Goal: Task Accomplishment & Management: Use online tool/utility

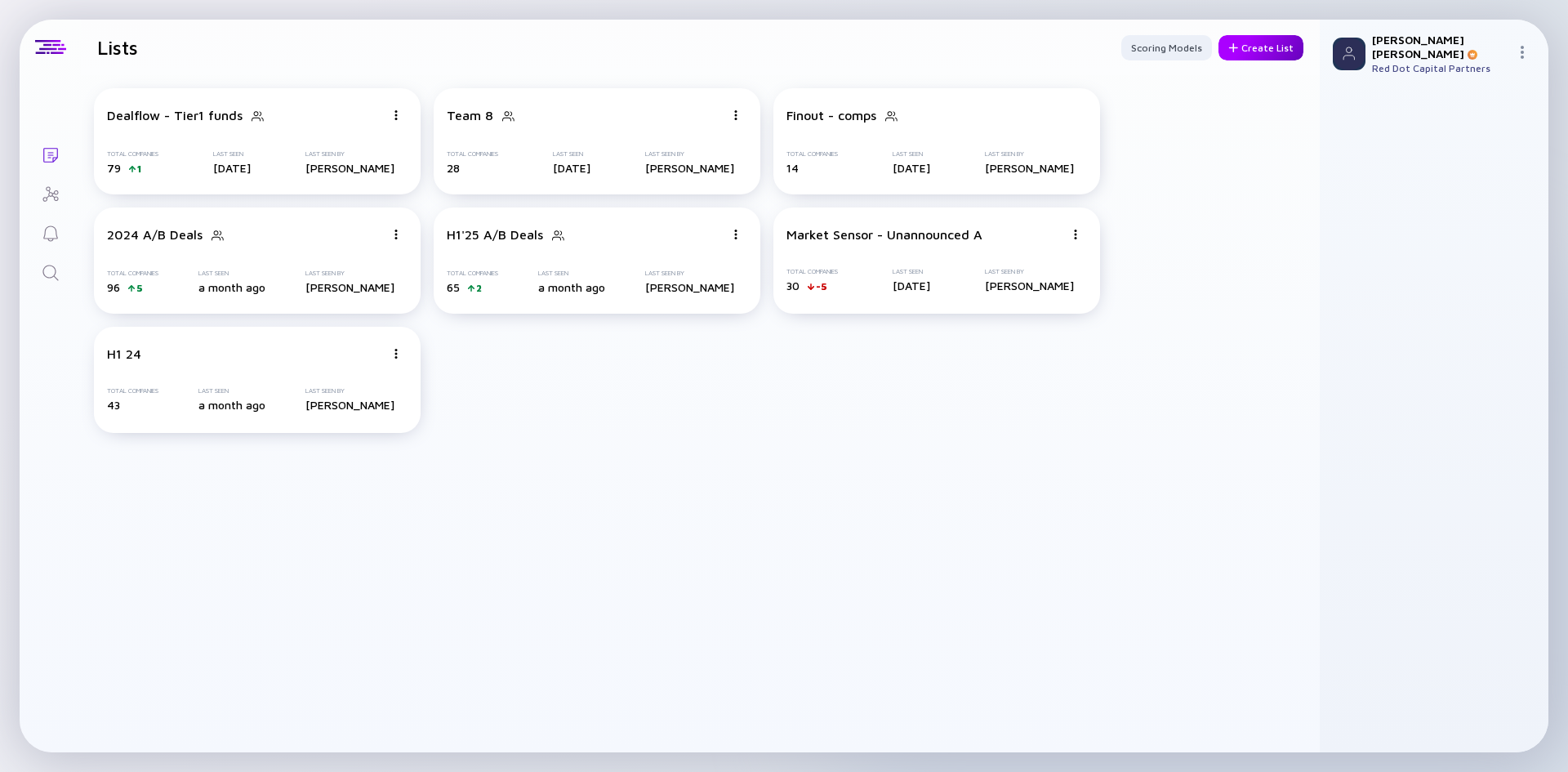
drag, startPoint x: 1280, startPoint y: 44, endPoint x: 1282, endPoint y: 53, distance: 9.2
click at [1280, 44] on div "Create List" at bounding box center [1261, 48] width 85 height 26
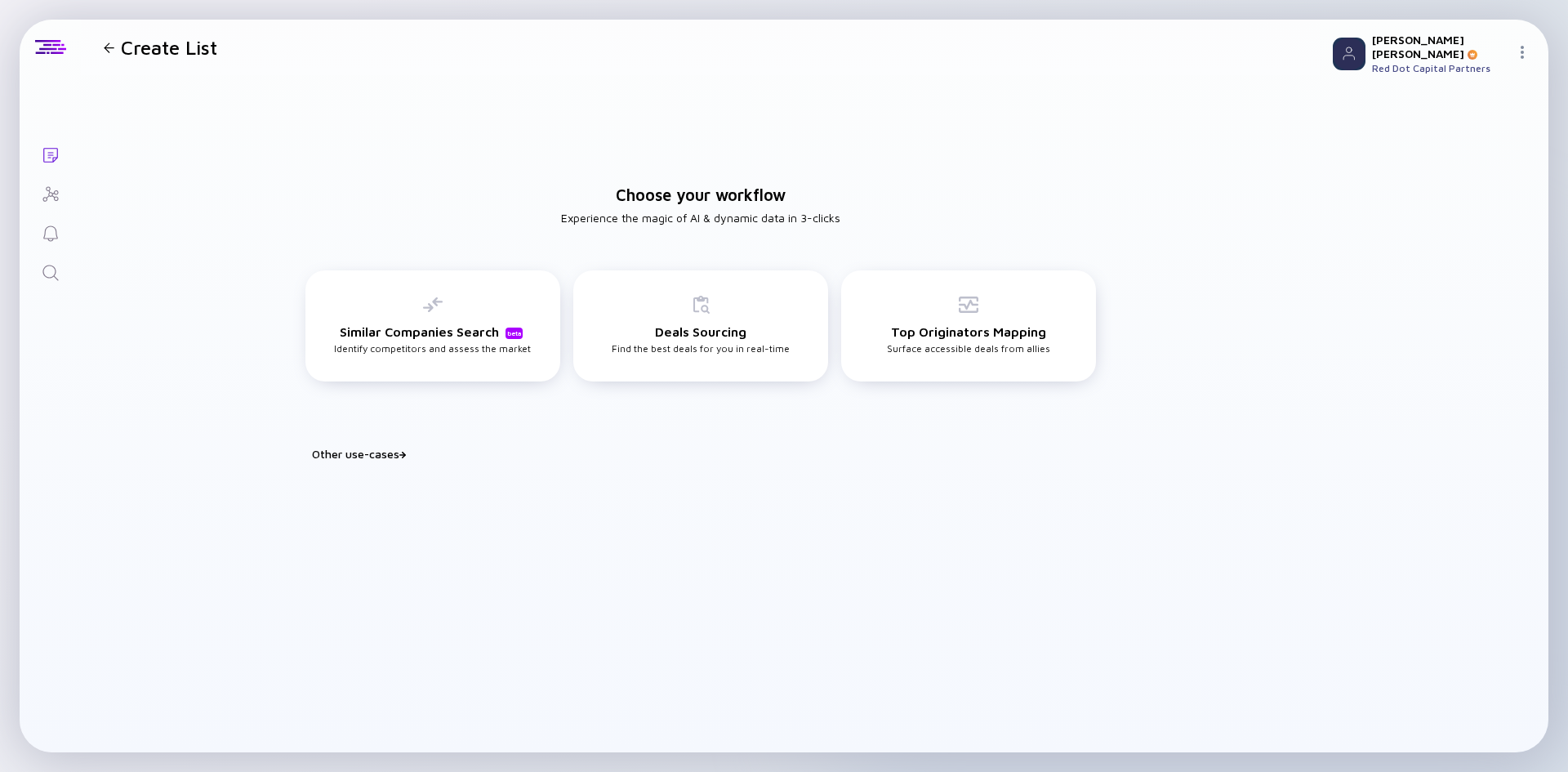
click at [364, 461] on div "Build Watchlist Score & prioritize deals to identify your next best play Portfo…" at bounding box center [701, 473] width 817 height 26
click at [373, 453] on div "Other use-cases" at bounding box center [711, 454] width 797 height 14
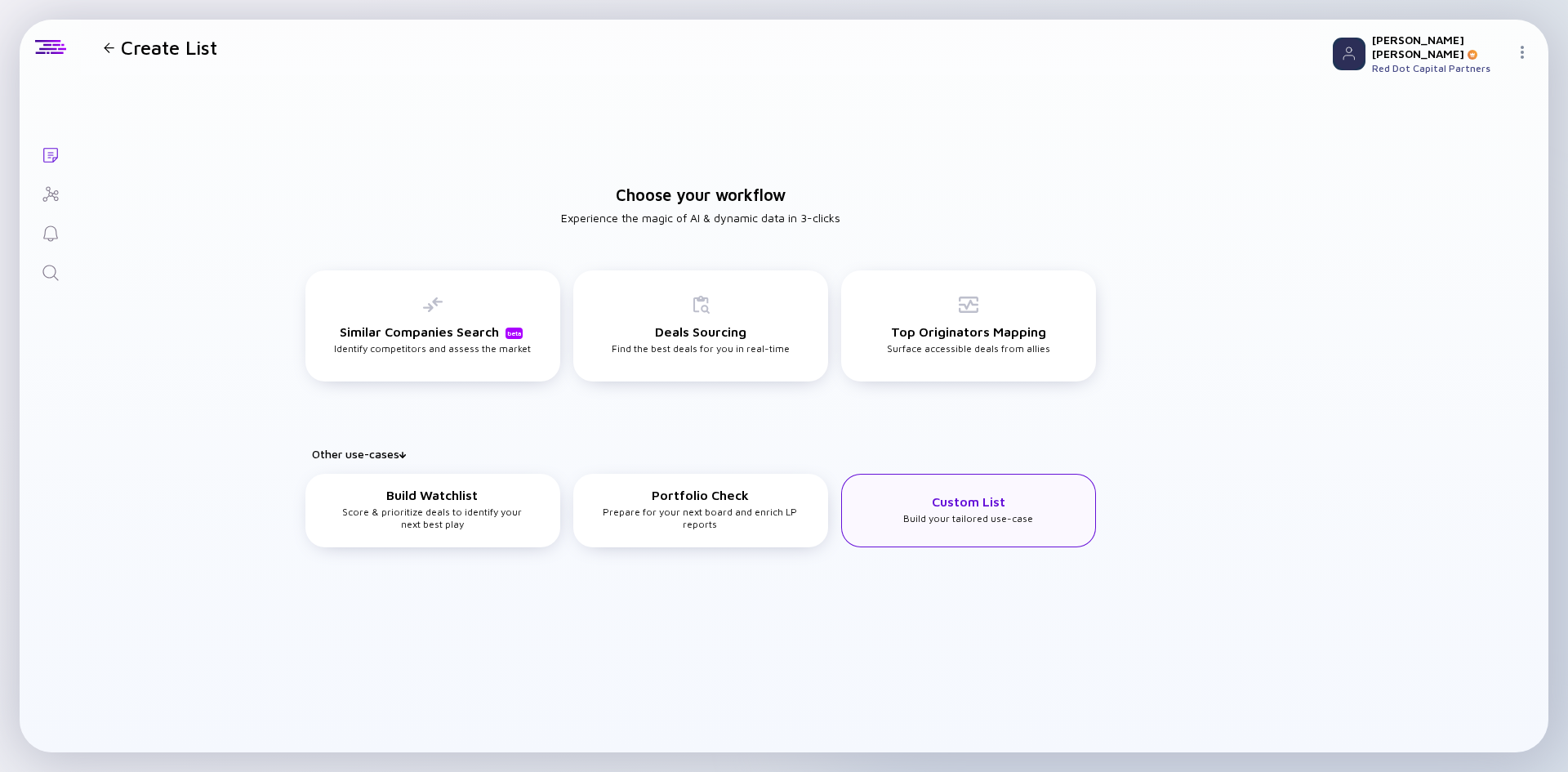
click at [1000, 523] on div "Custom List Build your tailored use-case" at bounding box center [968, 509] width 130 height 31
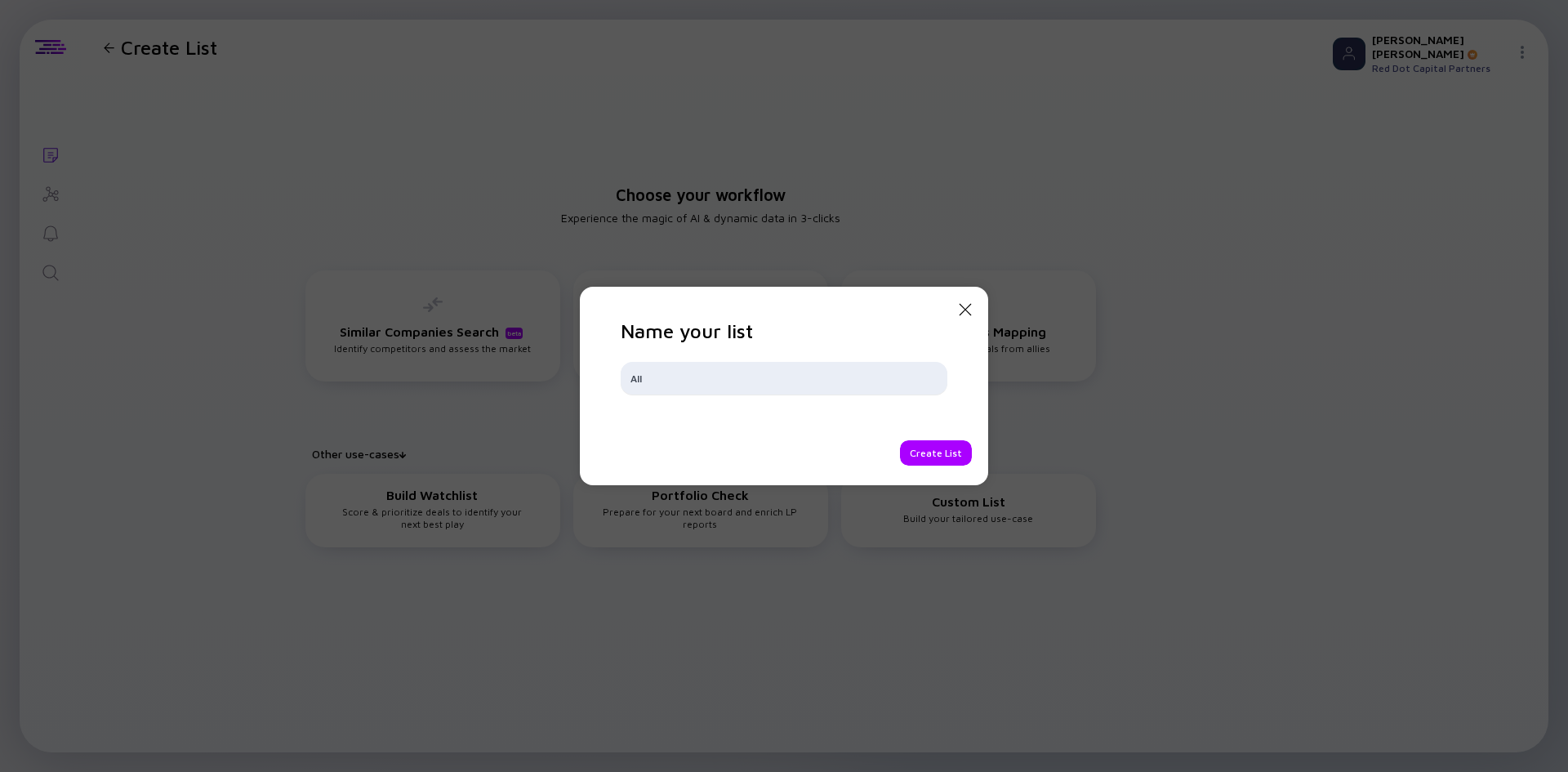
type input "All"
click at [961, 463] on div "Create List" at bounding box center [935, 453] width 72 height 26
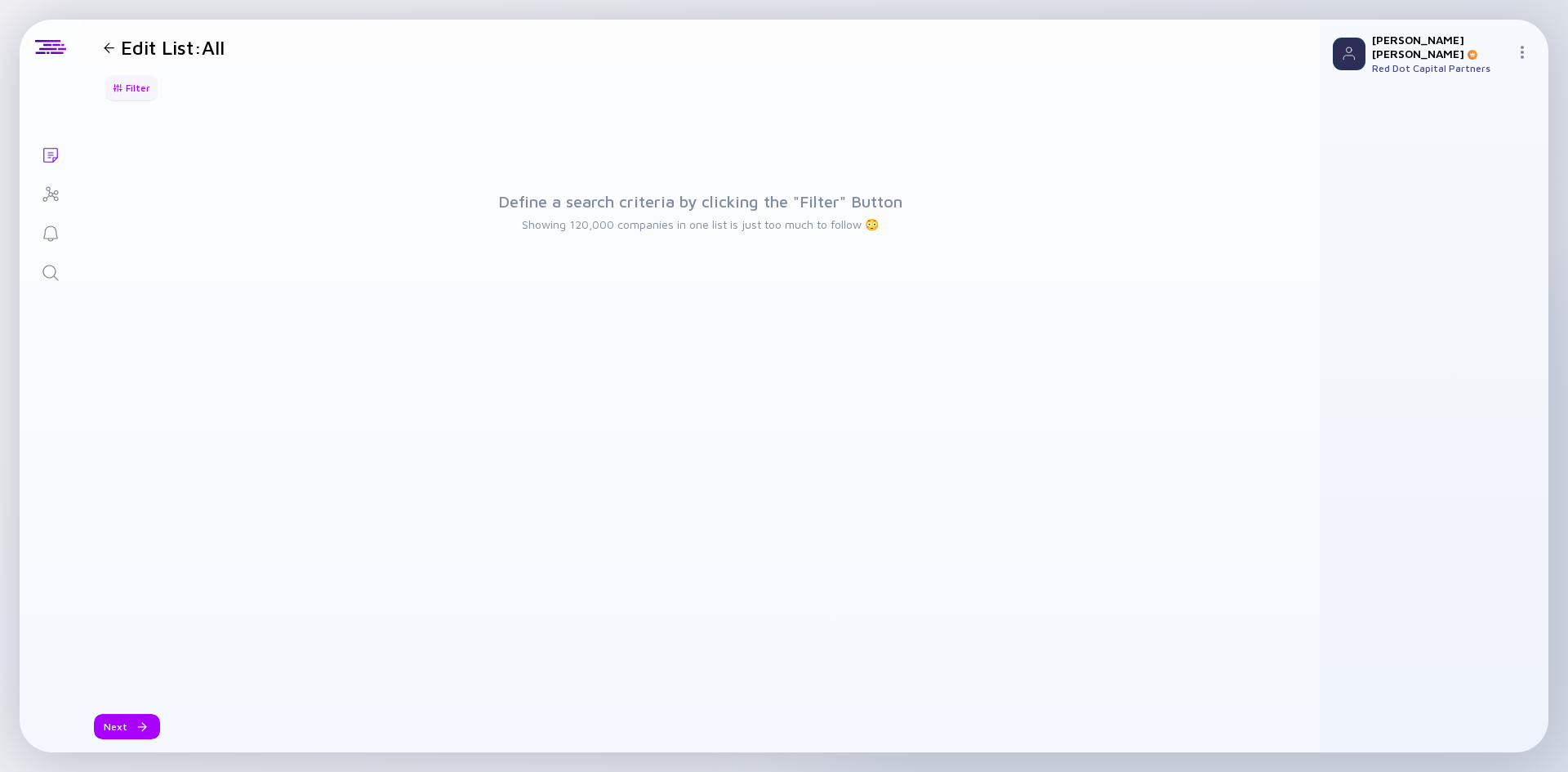
click at [120, 77] on div "Filter" at bounding box center [131, 88] width 57 height 26
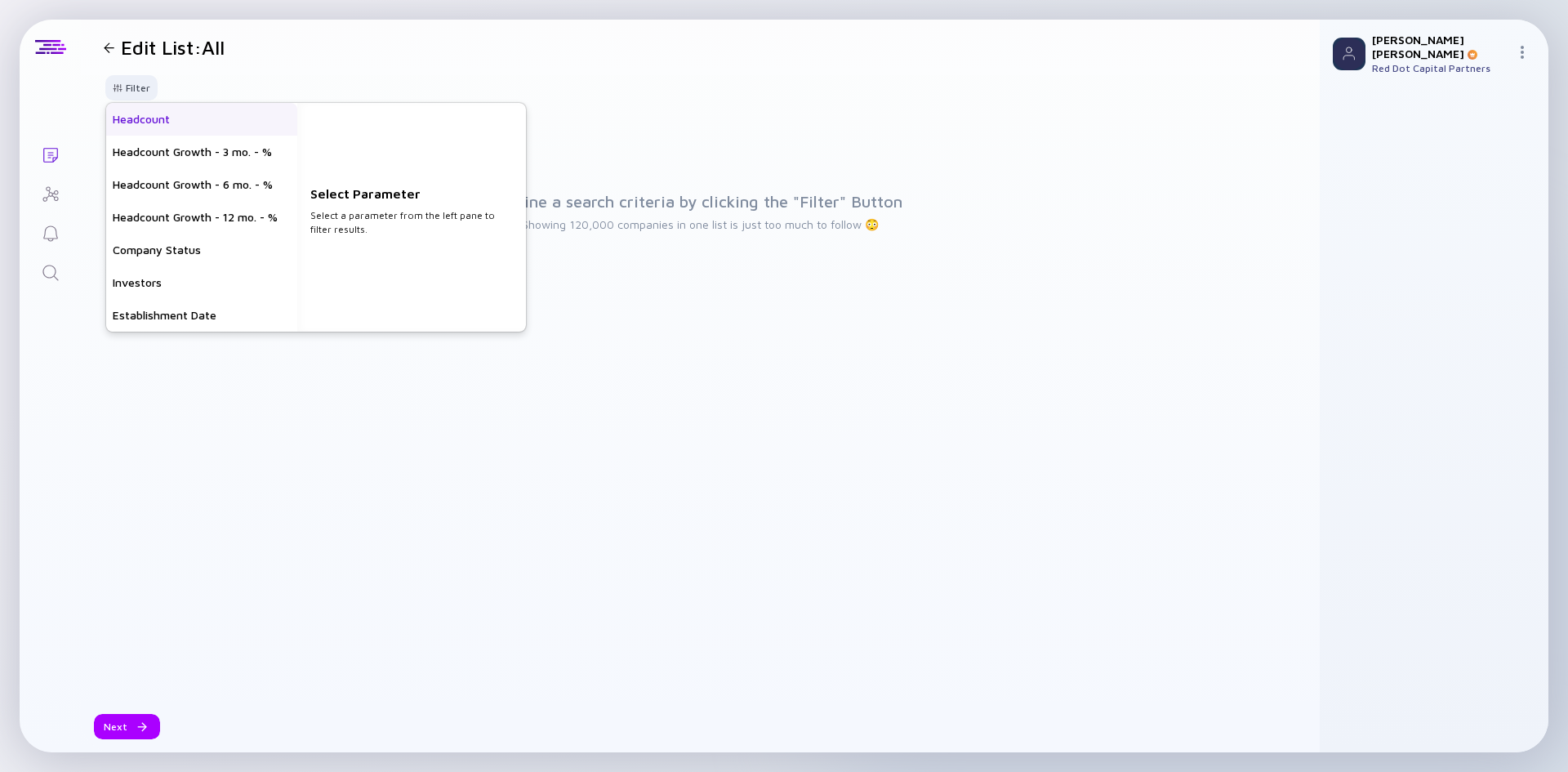
click at [194, 115] on div "Headcount" at bounding box center [201, 119] width 191 height 33
click at [388, 228] on input "text" at bounding box center [411, 226] width 190 height 17
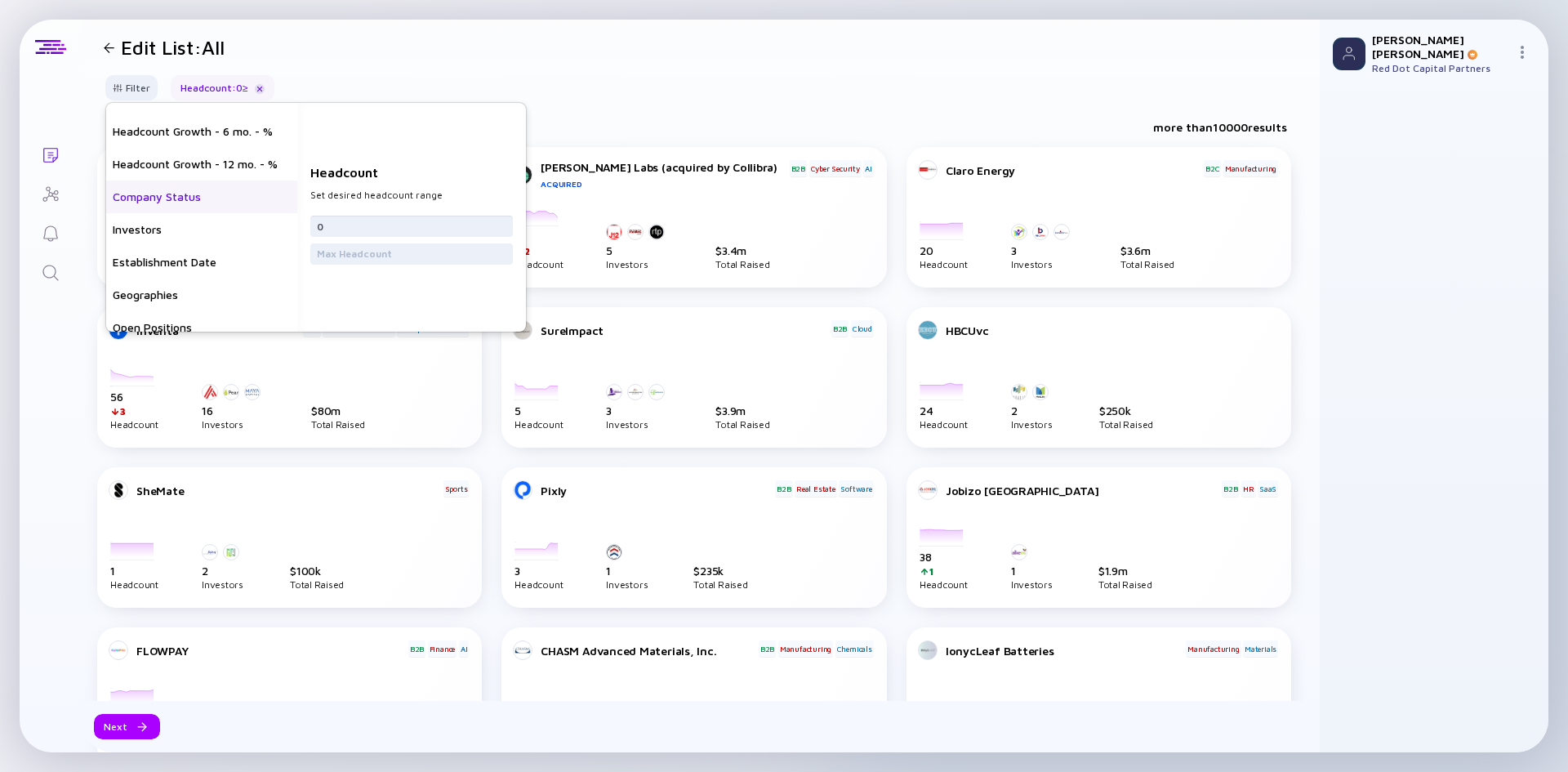
scroll to position [82, 0]
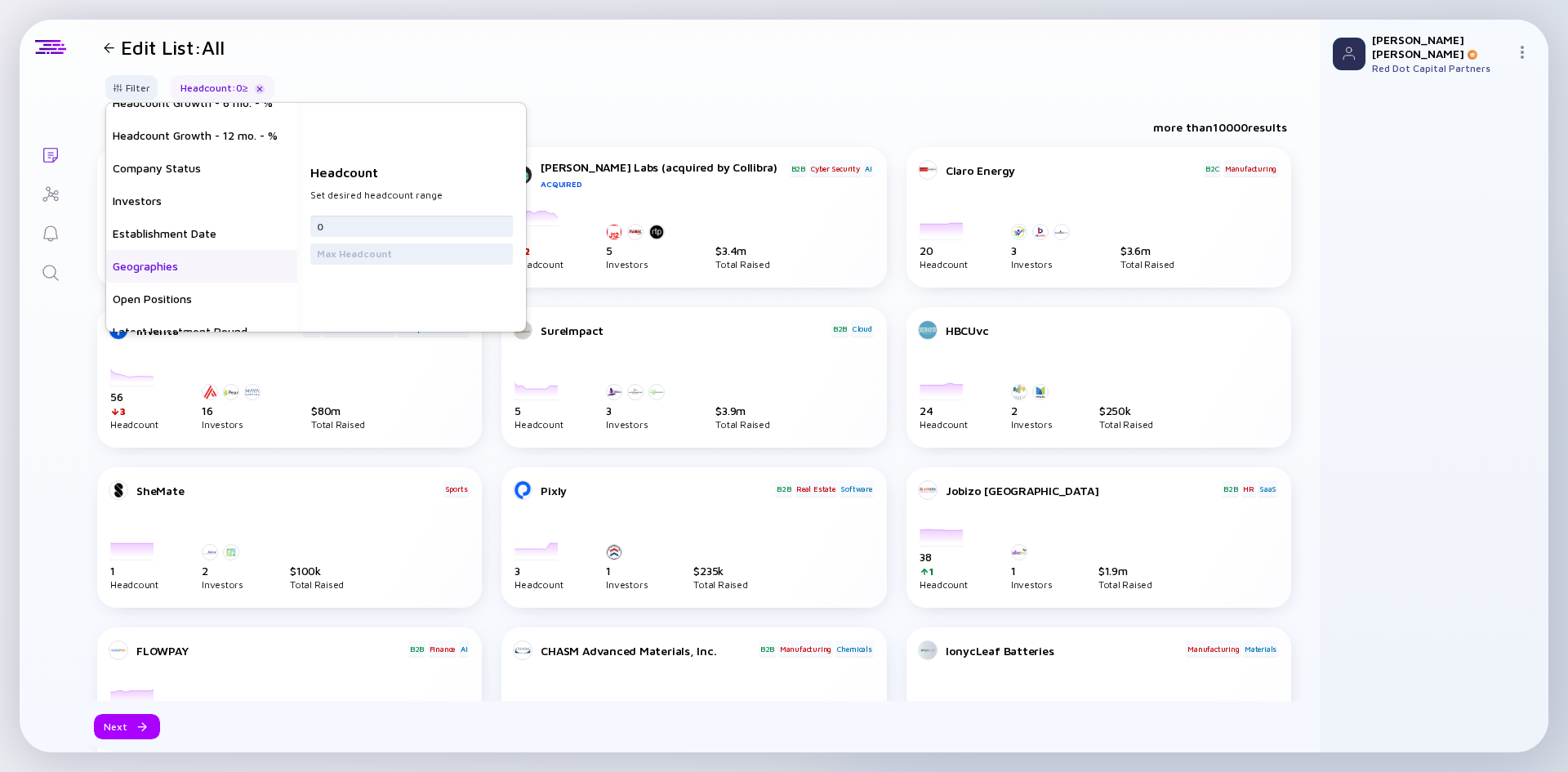
type input "0"
click at [174, 270] on div "Geographies" at bounding box center [201, 266] width 191 height 33
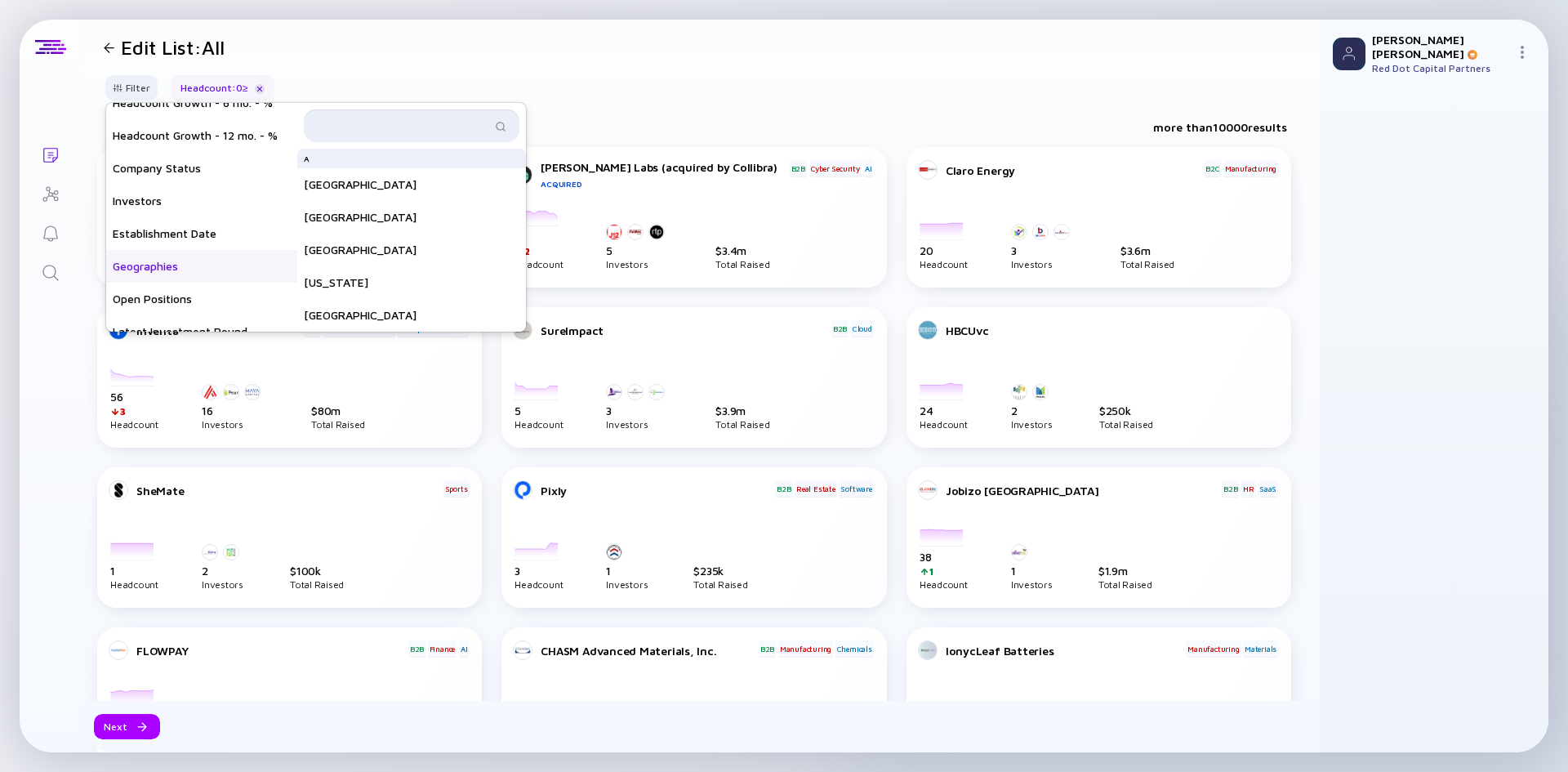
click at [364, 131] on input "text" at bounding box center [401, 126] width 177 height 17
type input "isra"
click at [351, 152] on div "Israel" at bounding box center [411, 164] width 228 height 33
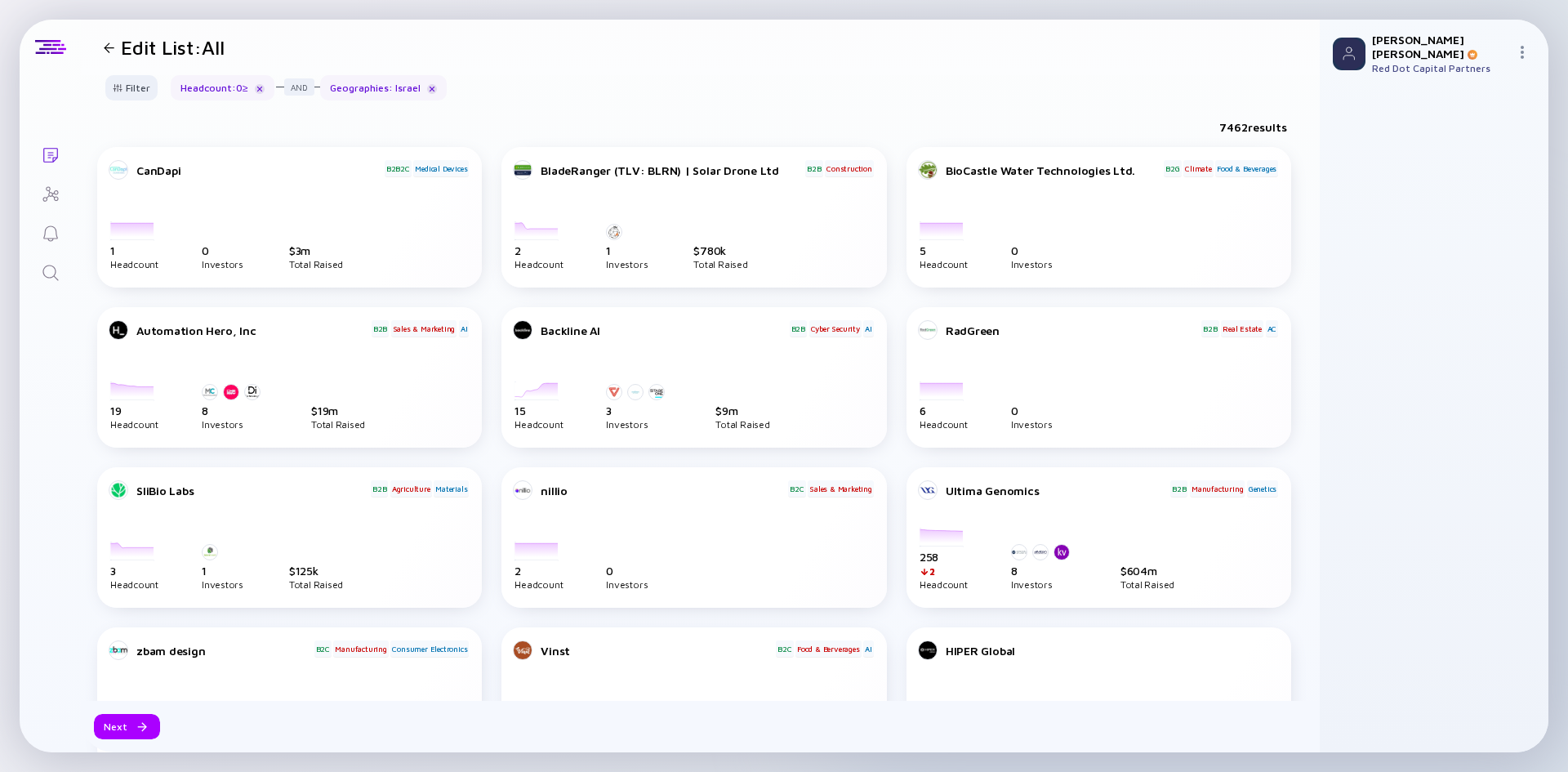
click at [655, 109] on div "Filter Headcount Headcount Growth - 3 mo. - % Headcount Growth - 6 mo. - % Head…" at bounding box center [700, 94] width 1239 height 39
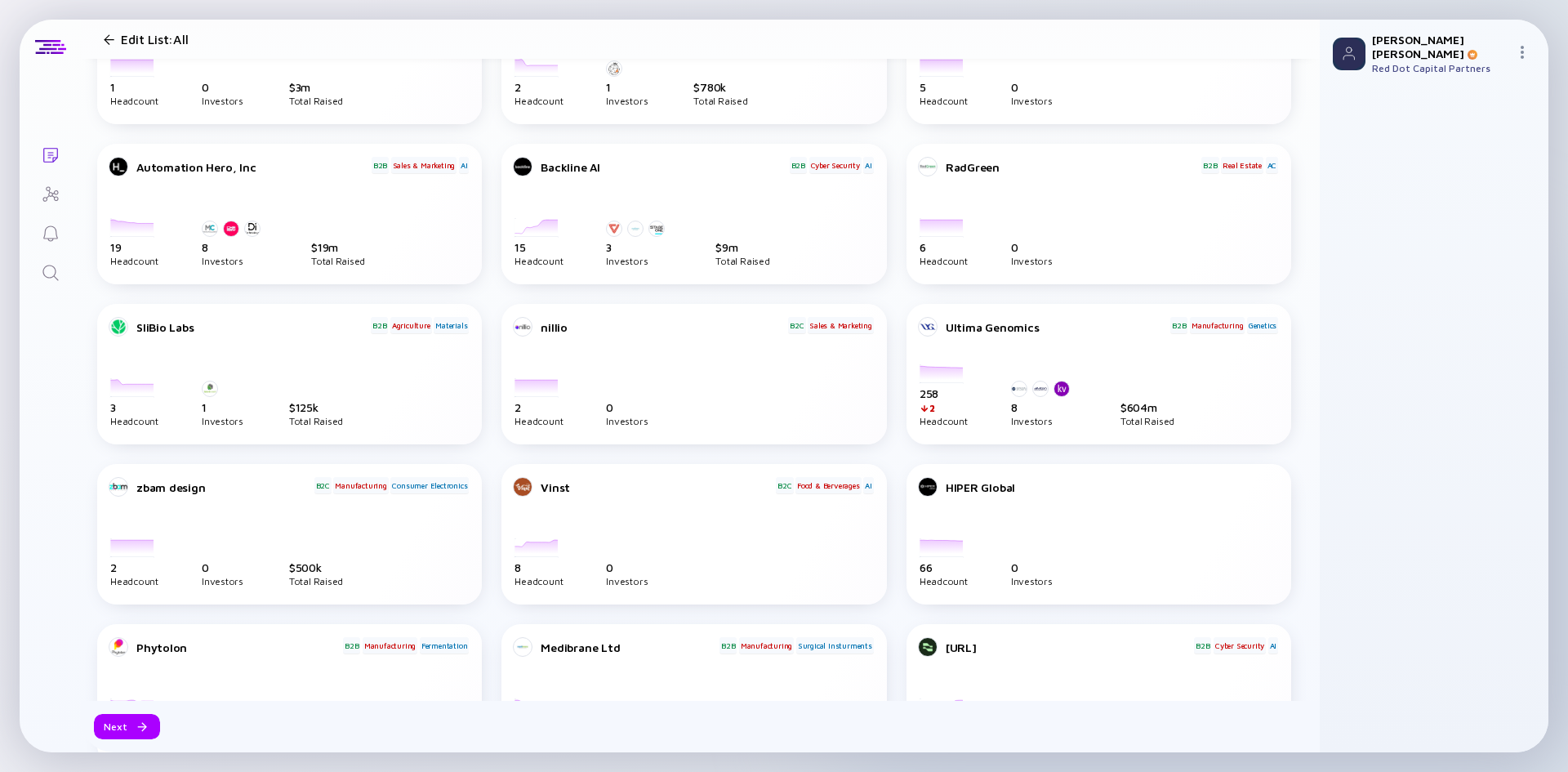
scroll to position [0, 0]
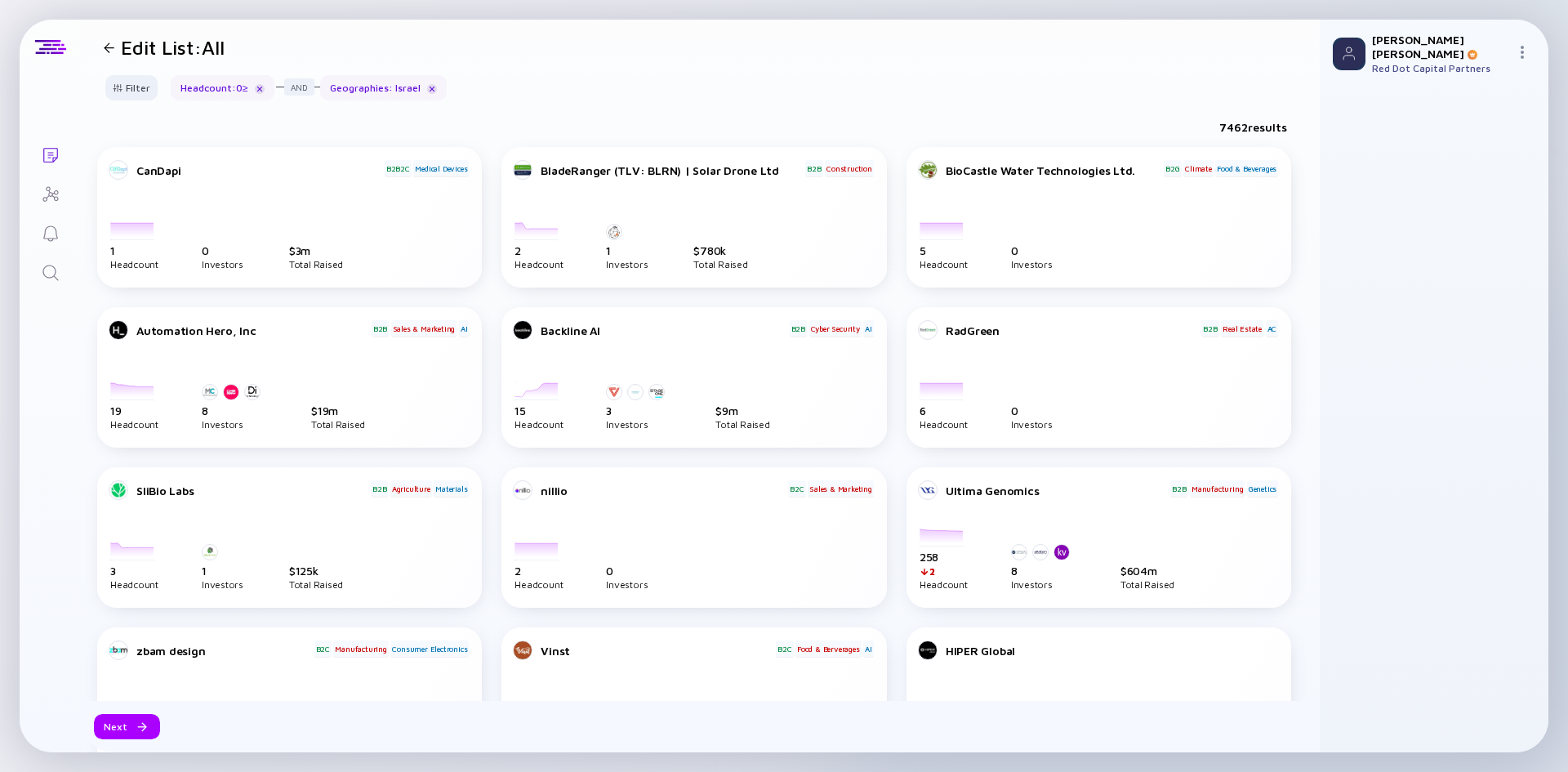
click at [1518, 45] on img at bounding box center [1522, 51] width 13 height 13
click at [1205, 36] on header "Edit List: All" at bounding box center [700, 47] width 1239 height 55
click at [137, 729] on div at bounding box center [138, 727] width 10 height 10
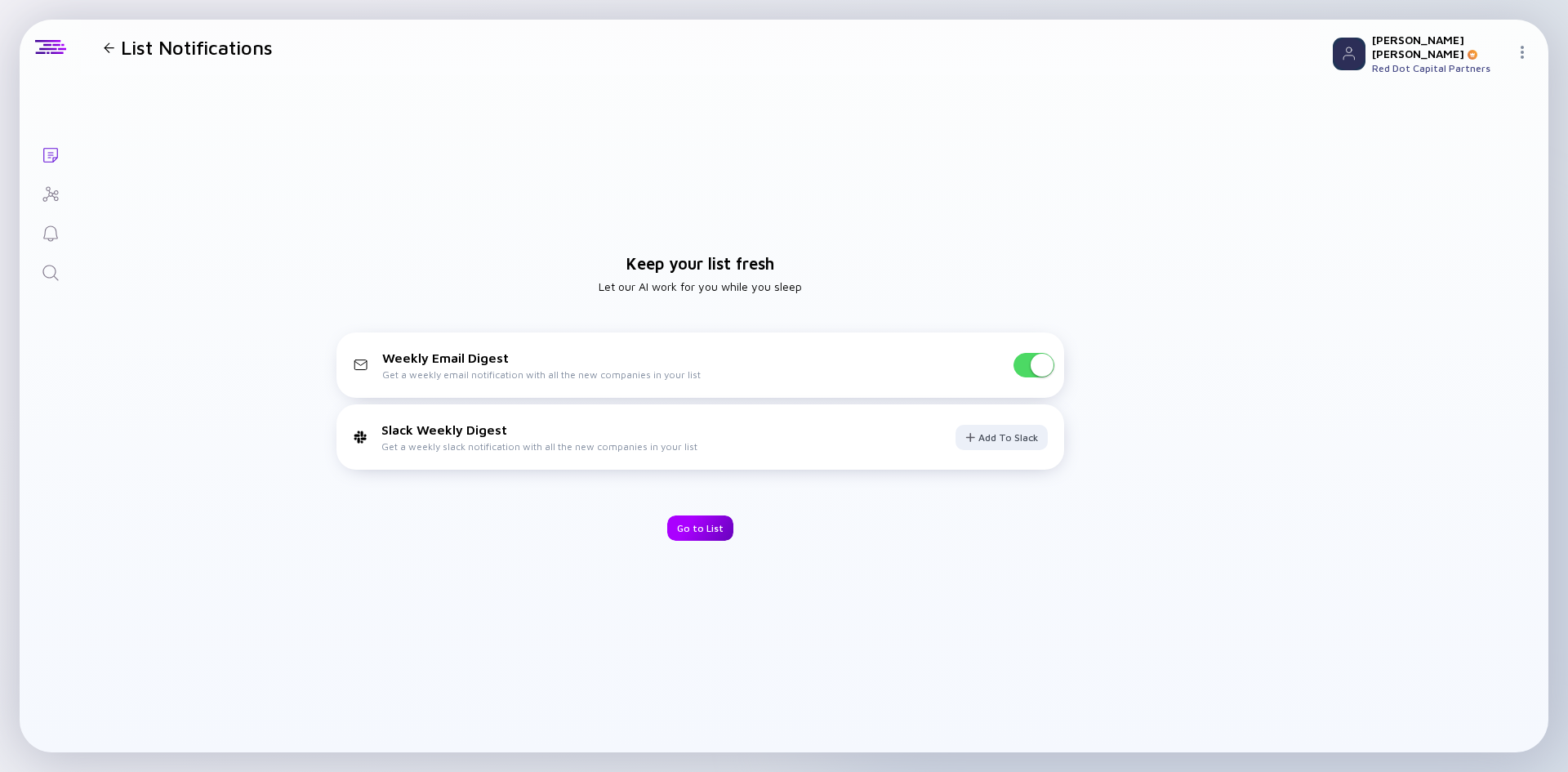
click at [692, 529] on div "Go to List" at bounding box center [700, 528] width 66 height 26
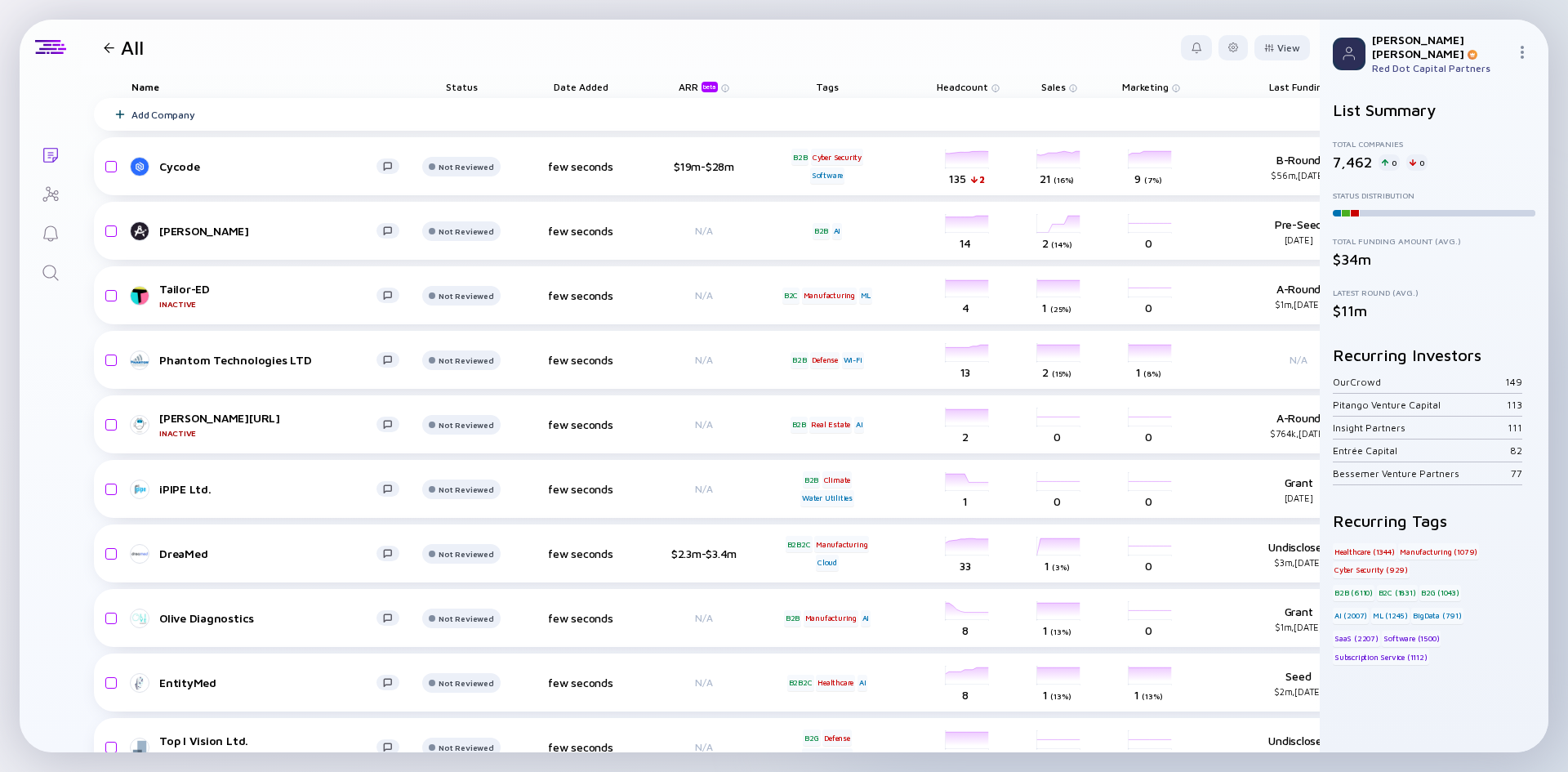
click at [1531, 45] on div at bounding box center [1525, 53] width 20 height 16
click at [1228, 46] on div at bounding box center [1233, 47] width 10 height 10
click at [1169, 78] on div "Export" at bounding box center [1182, 80] width 102 height 33
click at [1077, 54] on header "All View" at bounding box center [700, 47] width 1239 height 55
click at [106, 46] on div at bounding box center [109, 47] width 11 height 11
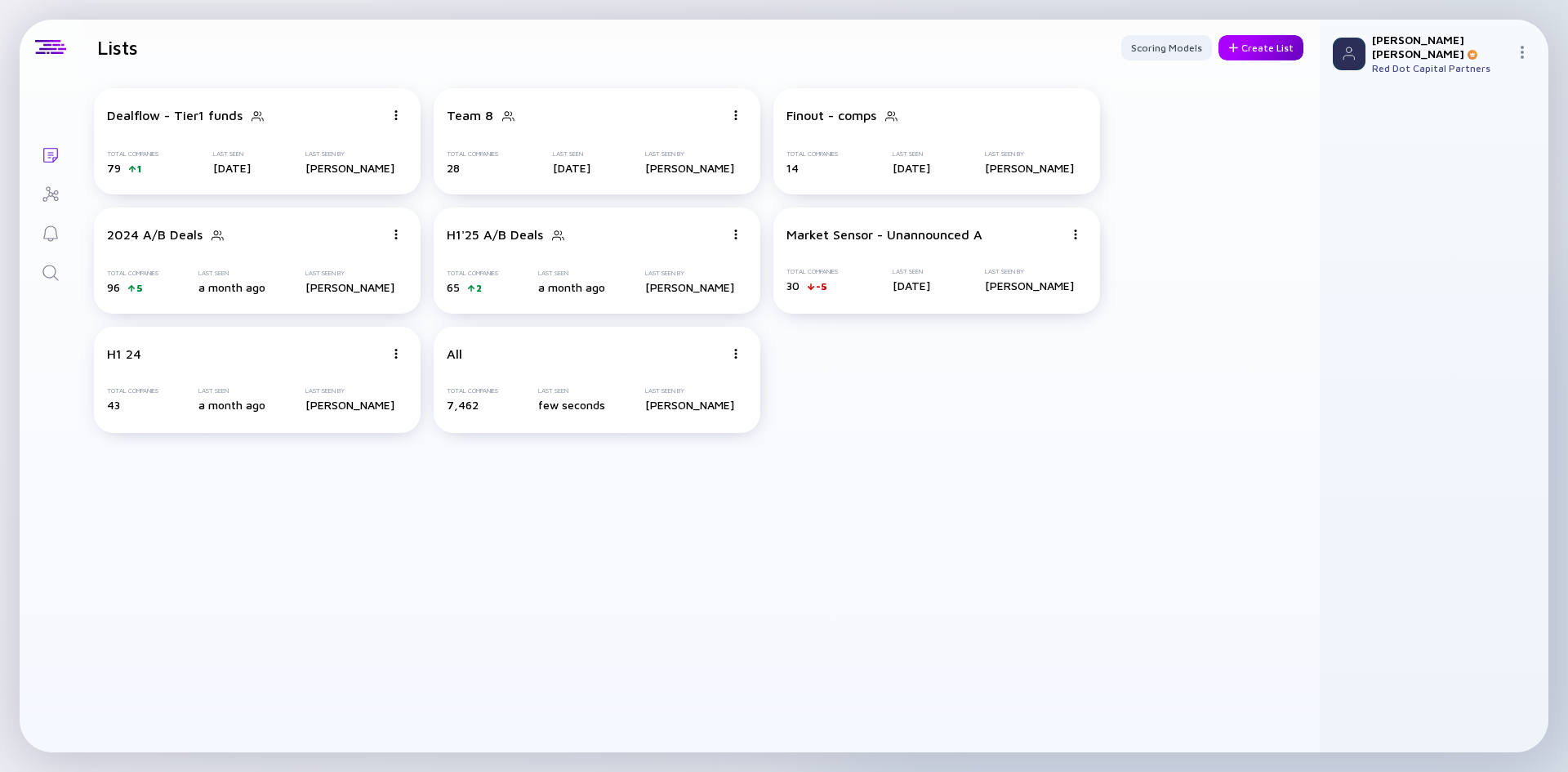
click at [1256, 40] on div "Create List" at bounding box center [1261, 48] width 85 height 26
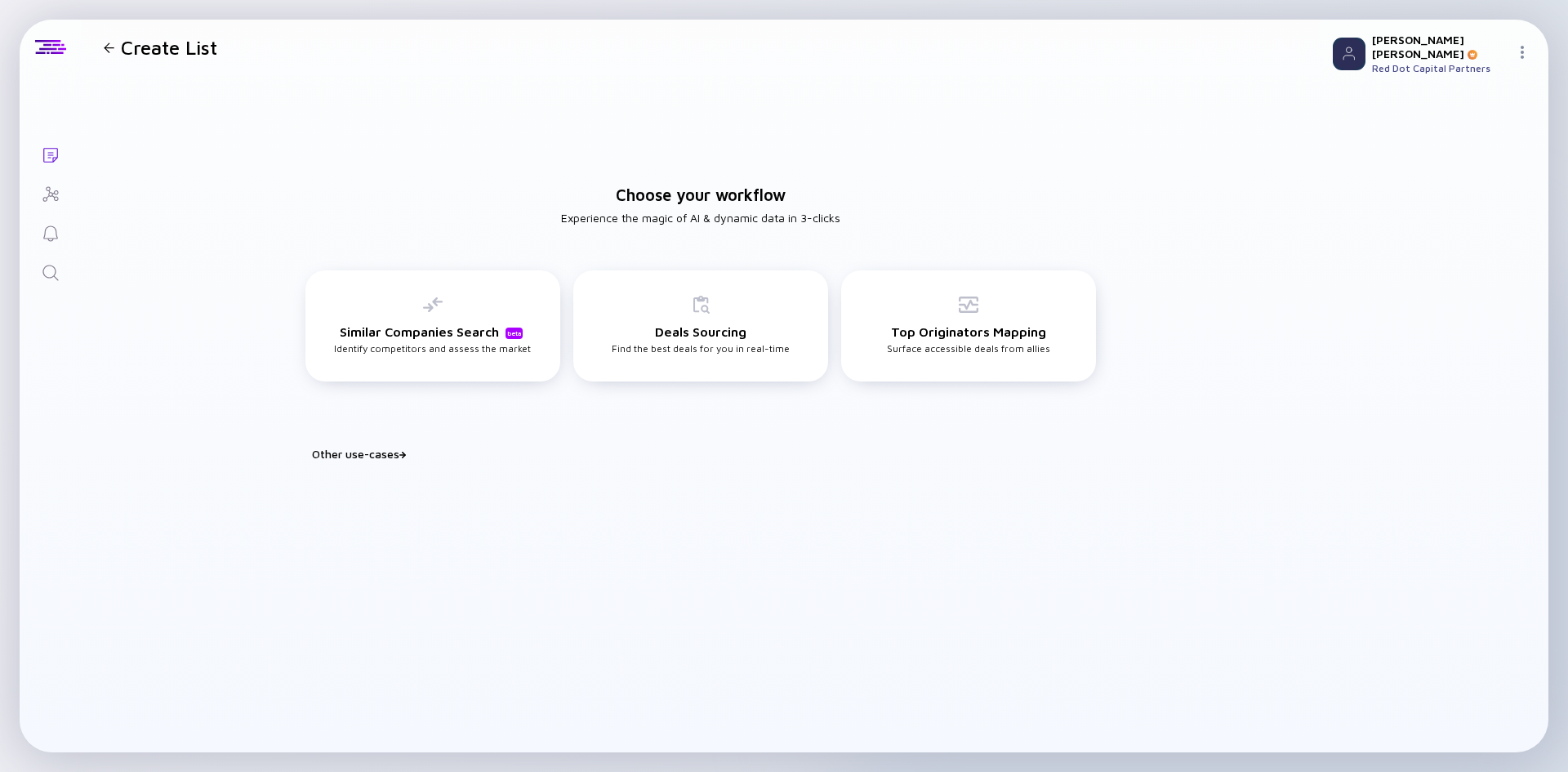
click at [350, 450] on div "Other use-cases" at bounding box center [711, 454] width 797 height 14
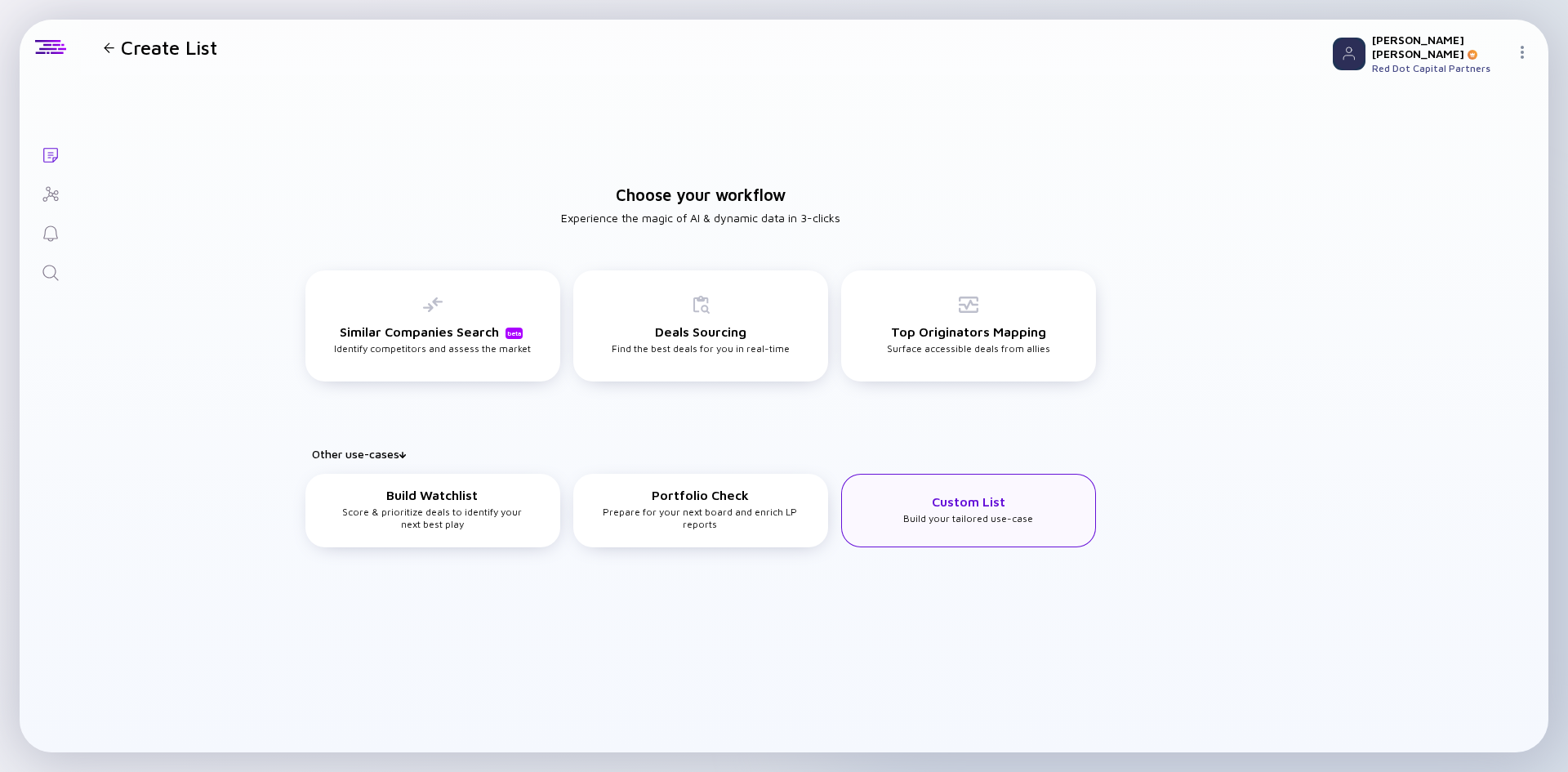
click at [929, 503] on div "Custom List Build your tailored use-case" at bounding box center [968, 509] width 130 height 31
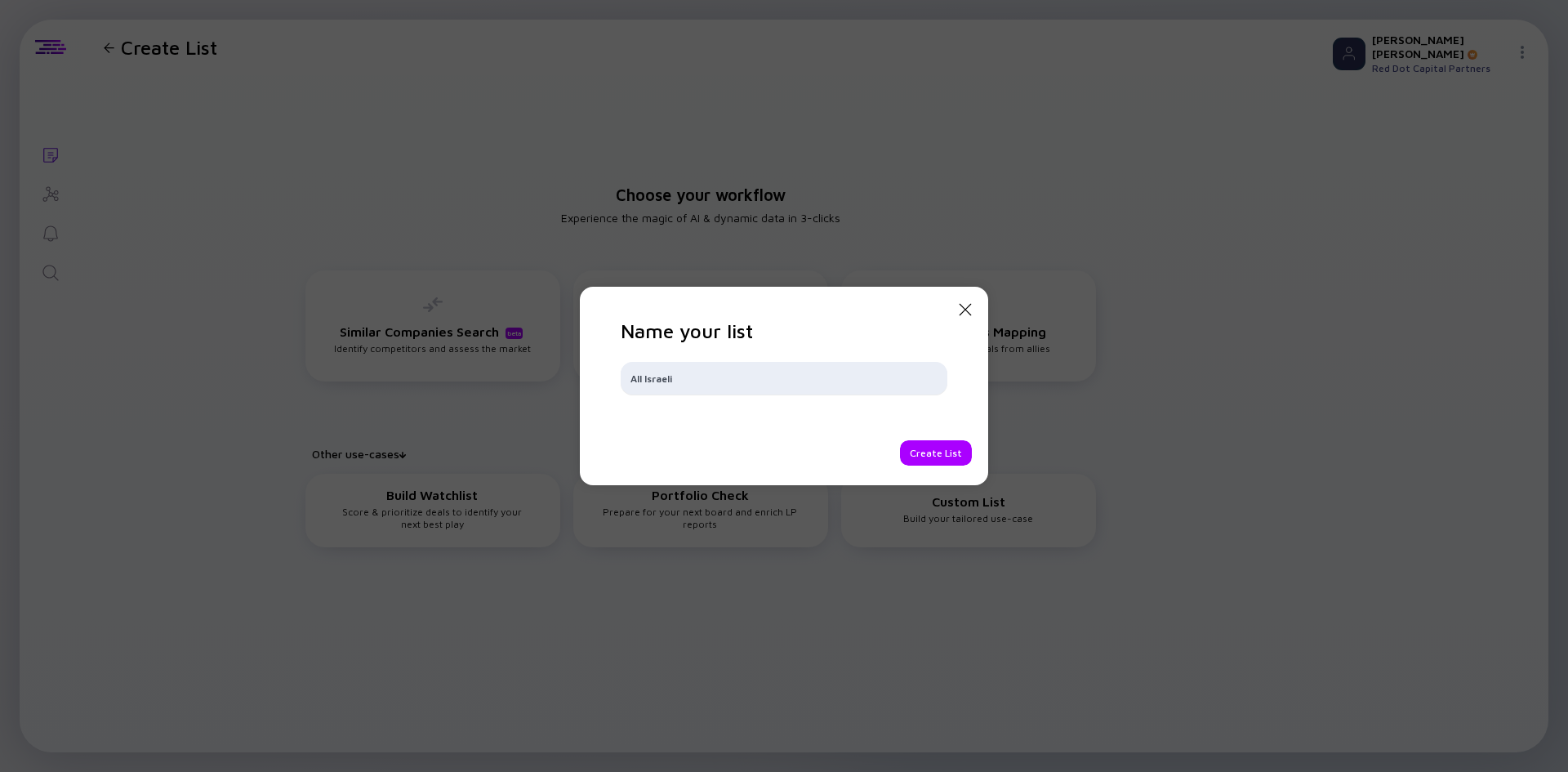
type input "All Israeli"
click at [943, 467] on div "Close Modal Name your list All Israeli Create List" at bounding box center [783, 386] width 408 height 199
click at [946, 458] on div "Create List" at bounding box center [935, 453] width 72 height 26
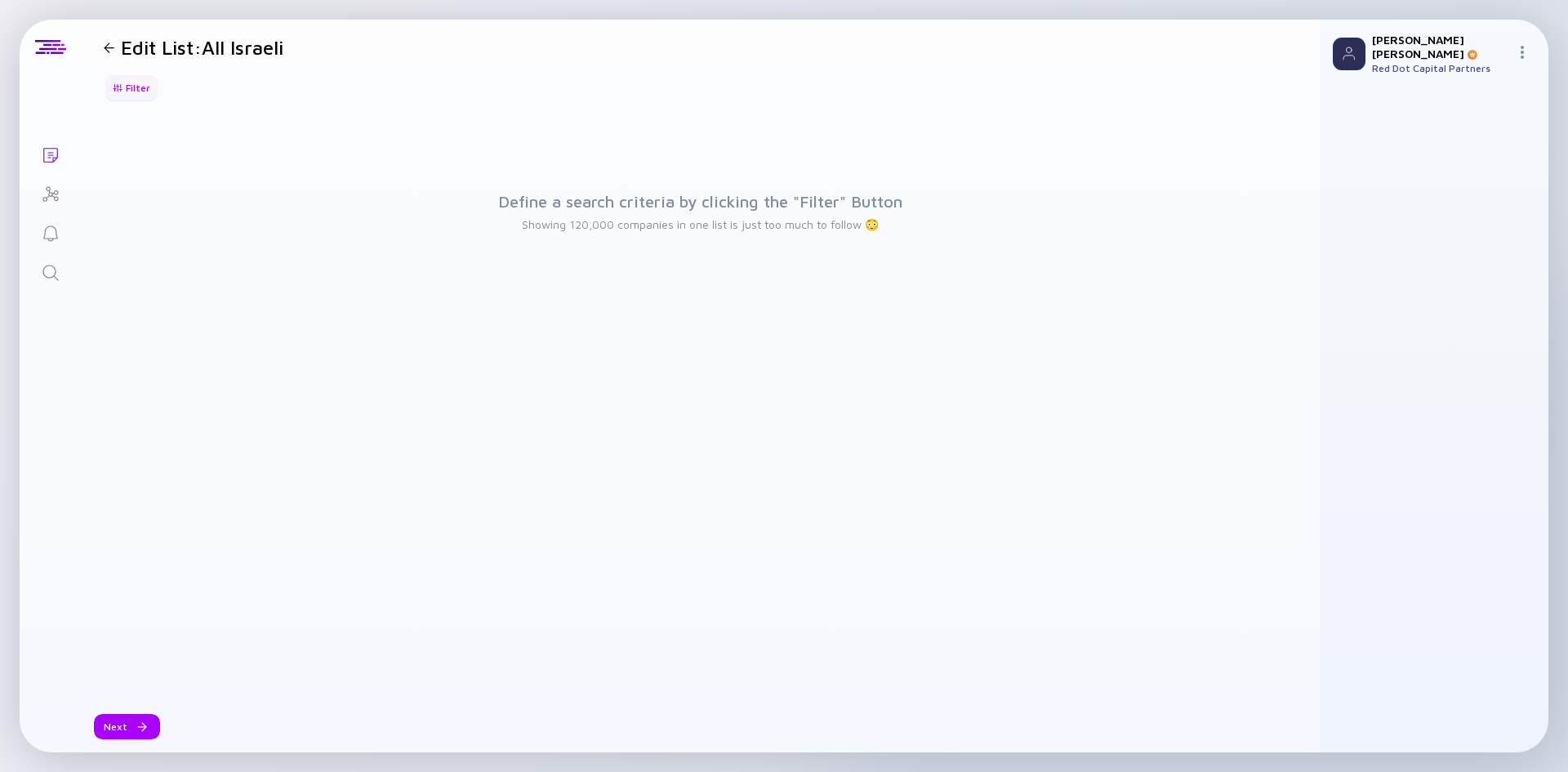
click at [120, 86] on div at bounding box center [118, 87] width 10 height 9
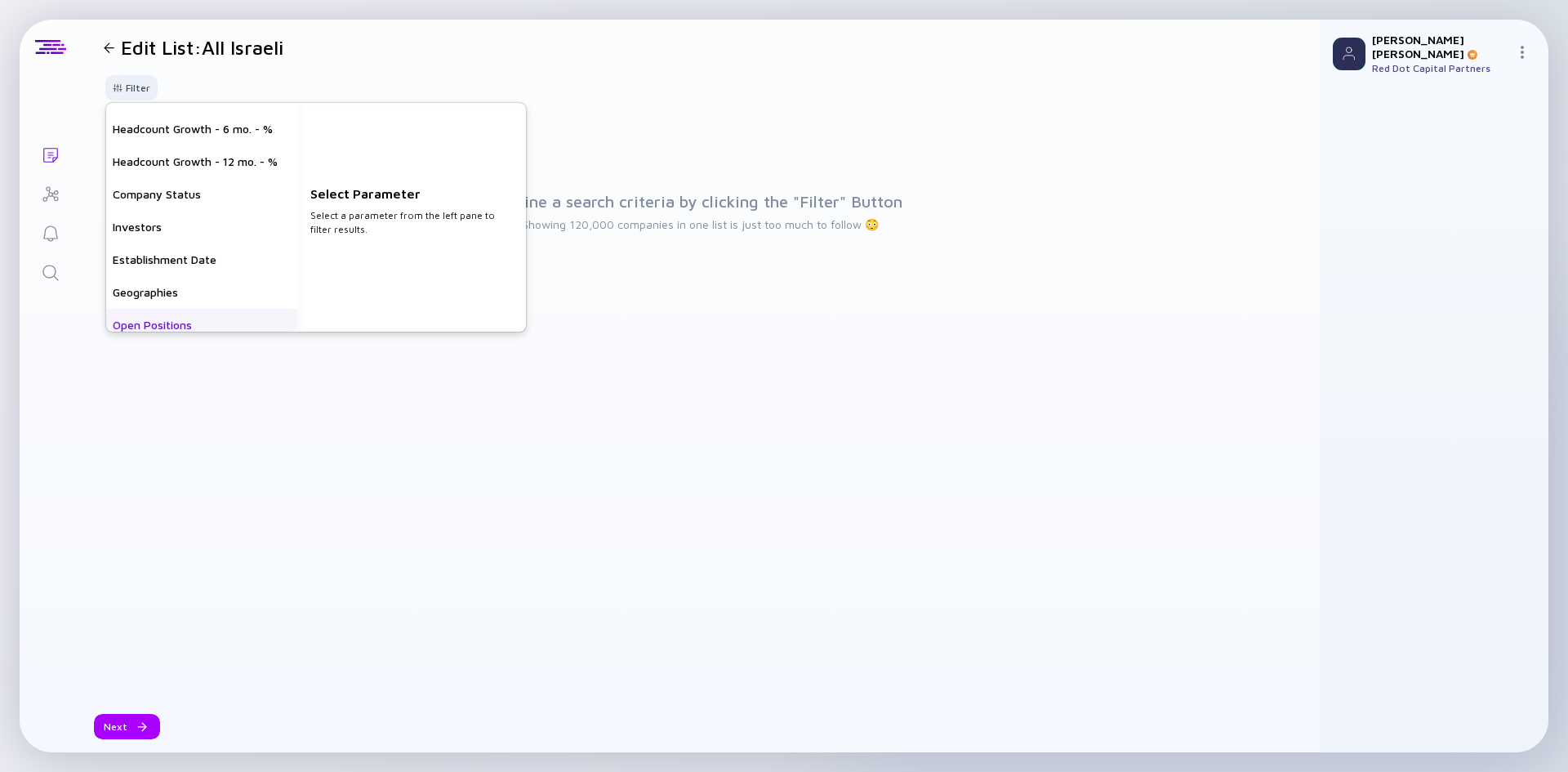
scroll to position [82, 0]
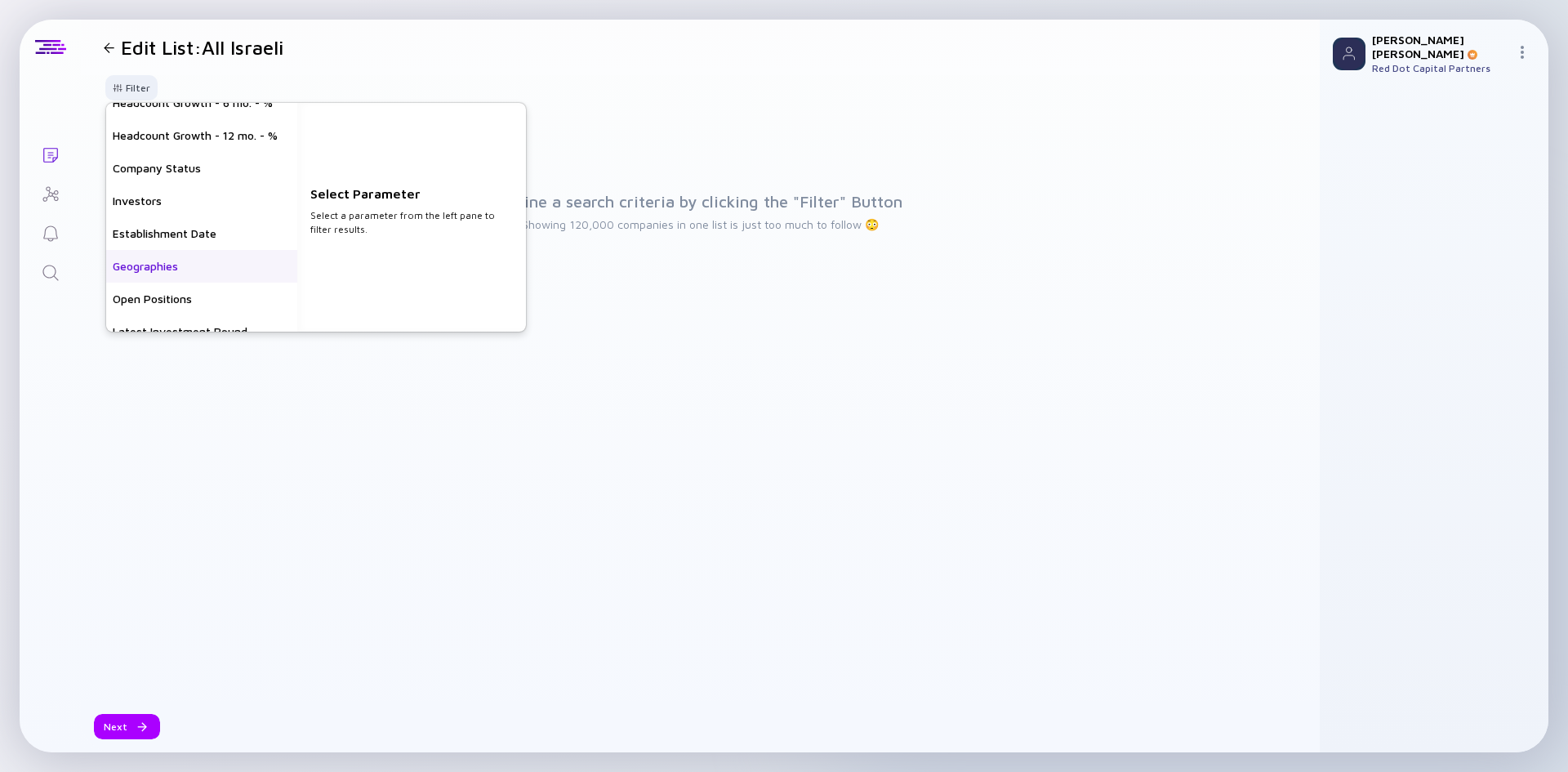
click at [183, 269] on div "Geographies" at bounding box center [201, 266] width 191 height 33
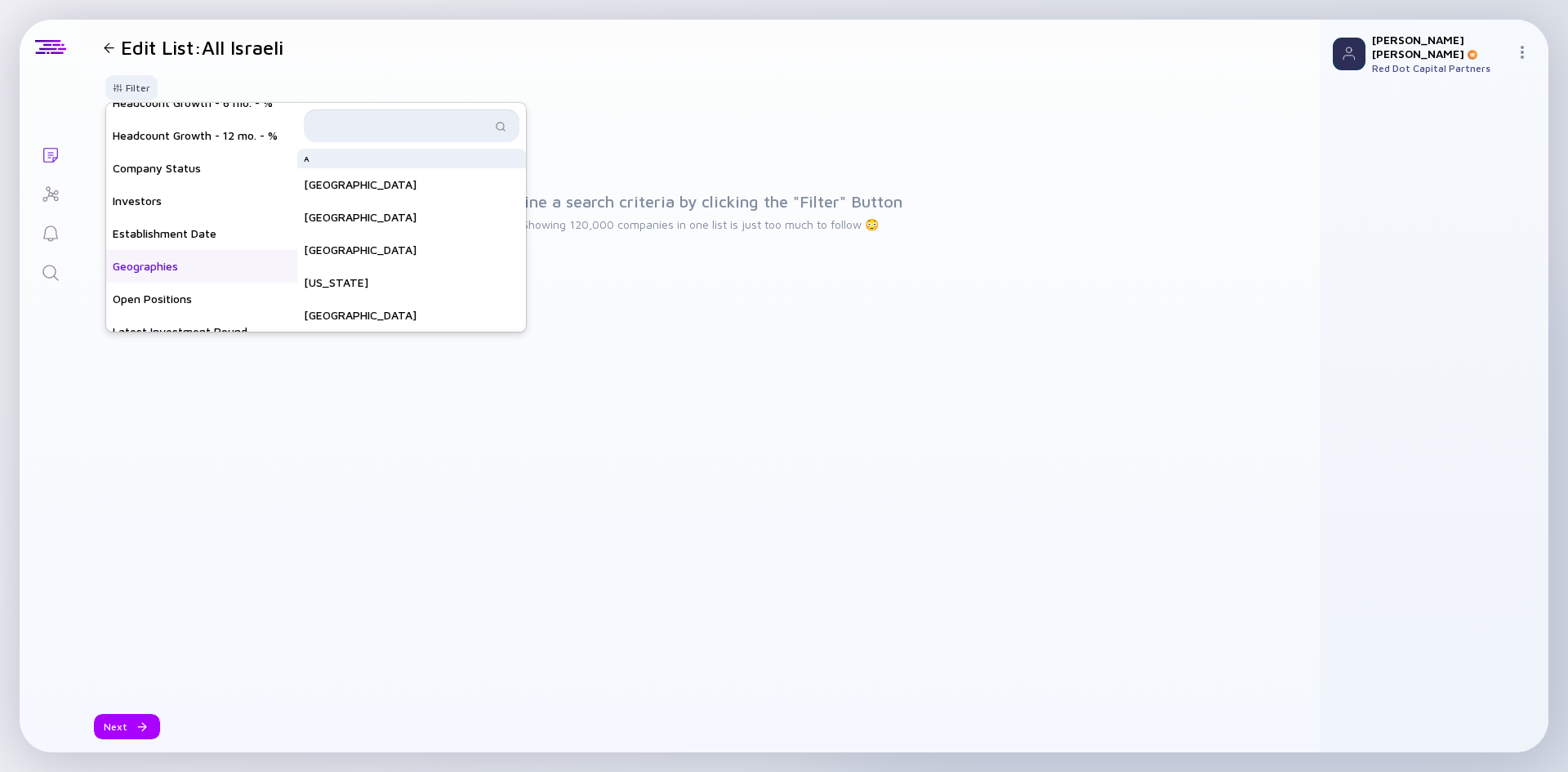
click at [392, 129] on input "text" at bounding box center [401, 126] width 177 height 17
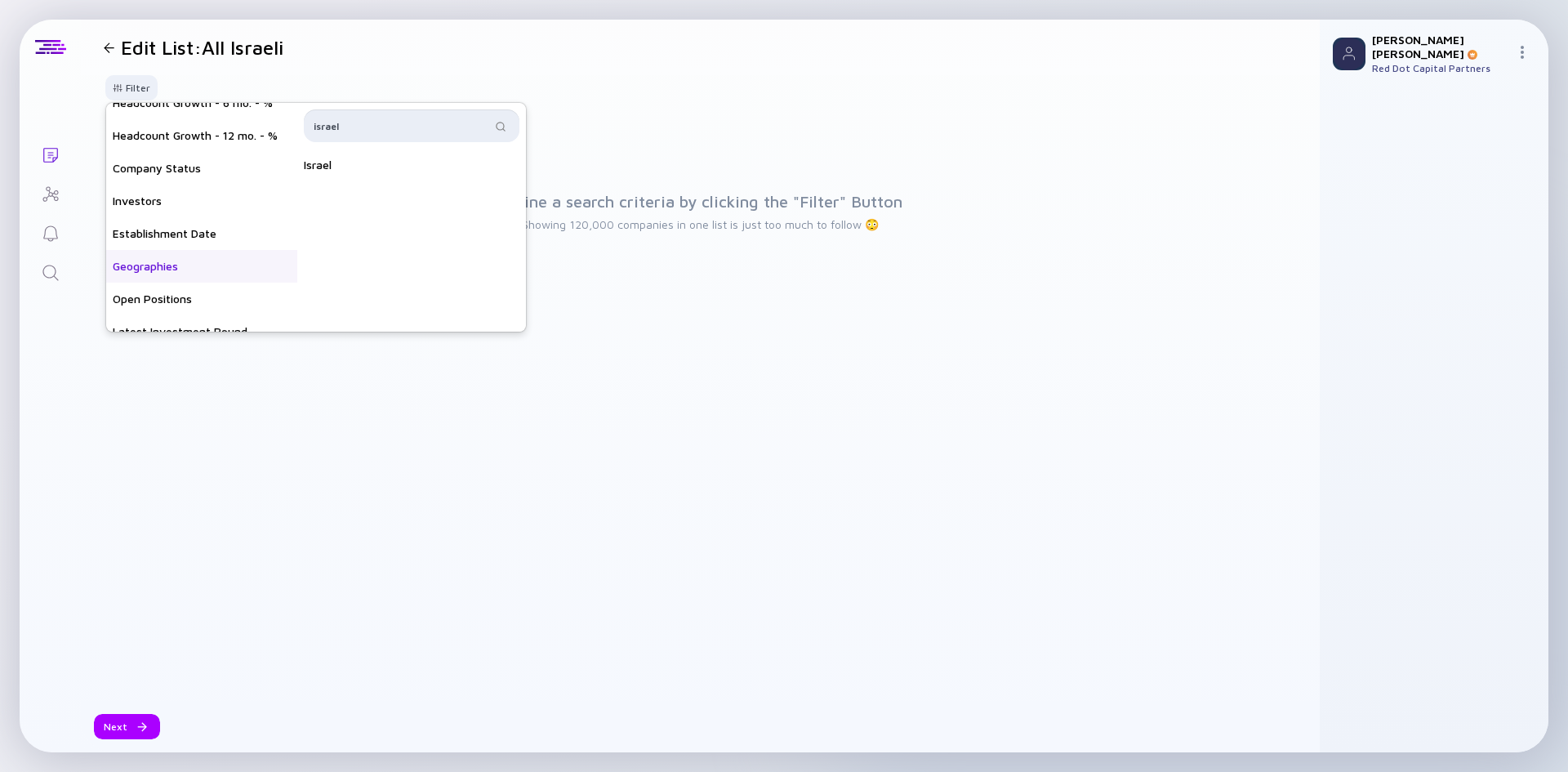
type input "israel"
click at [373, 167] on div "Israel" at bounding box center [411, 164] width 228 height 33
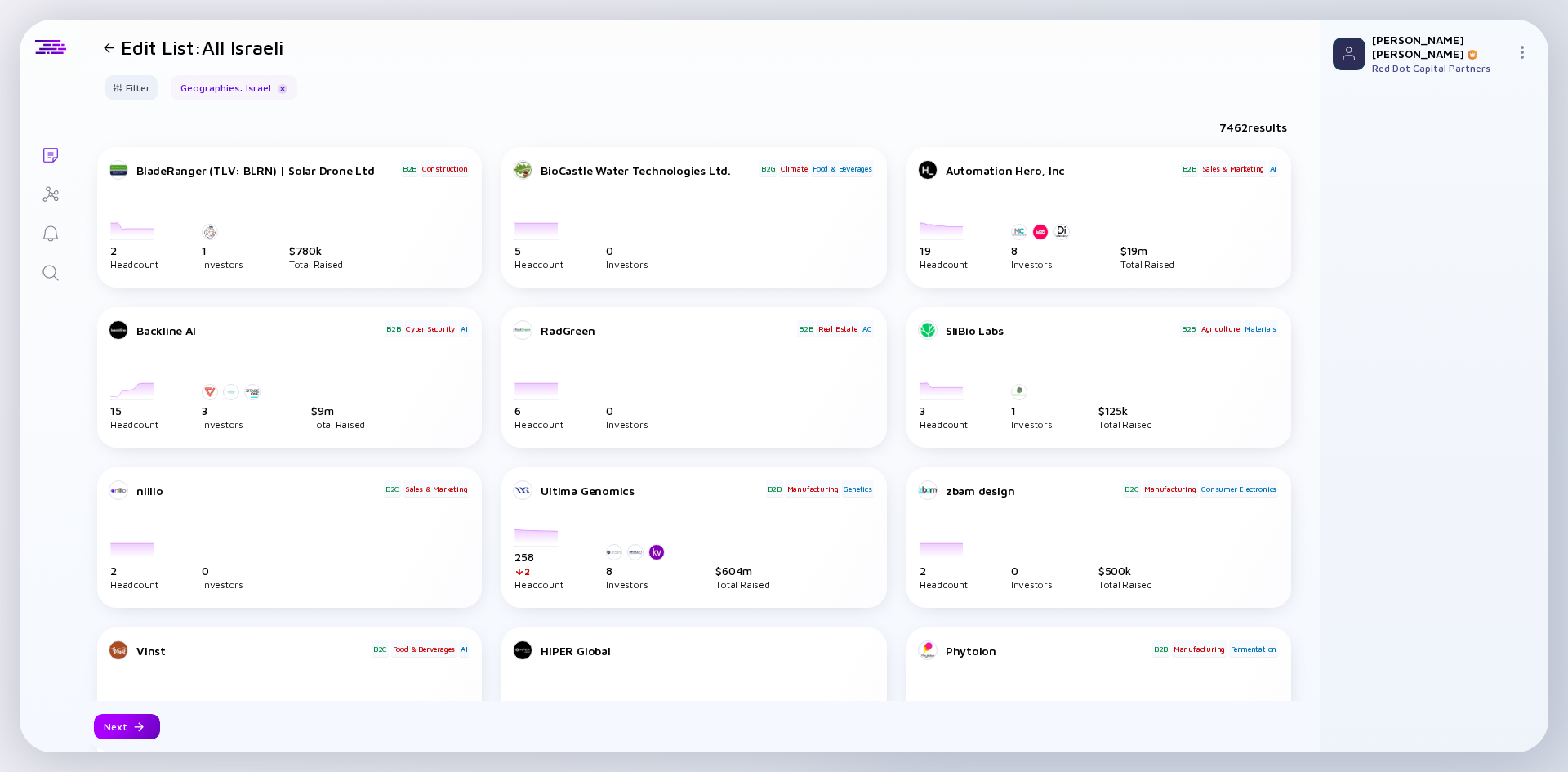
click at [120, 733] on div "Next" at bounding box center [127, 727] width 66 height 26
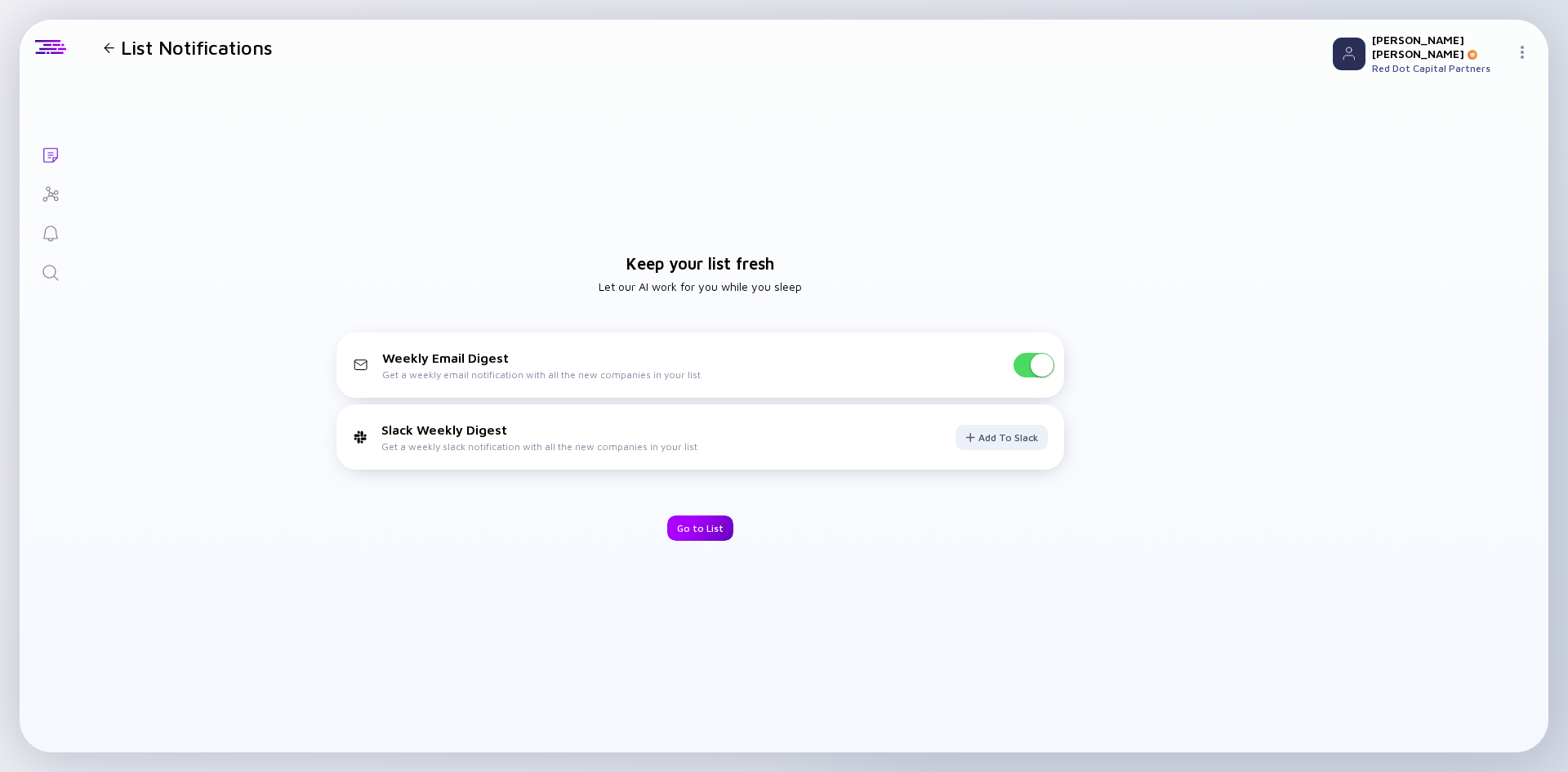
click at [700, 533] on div "Go to List" at bounding box center [700, 528] width 66 height 26
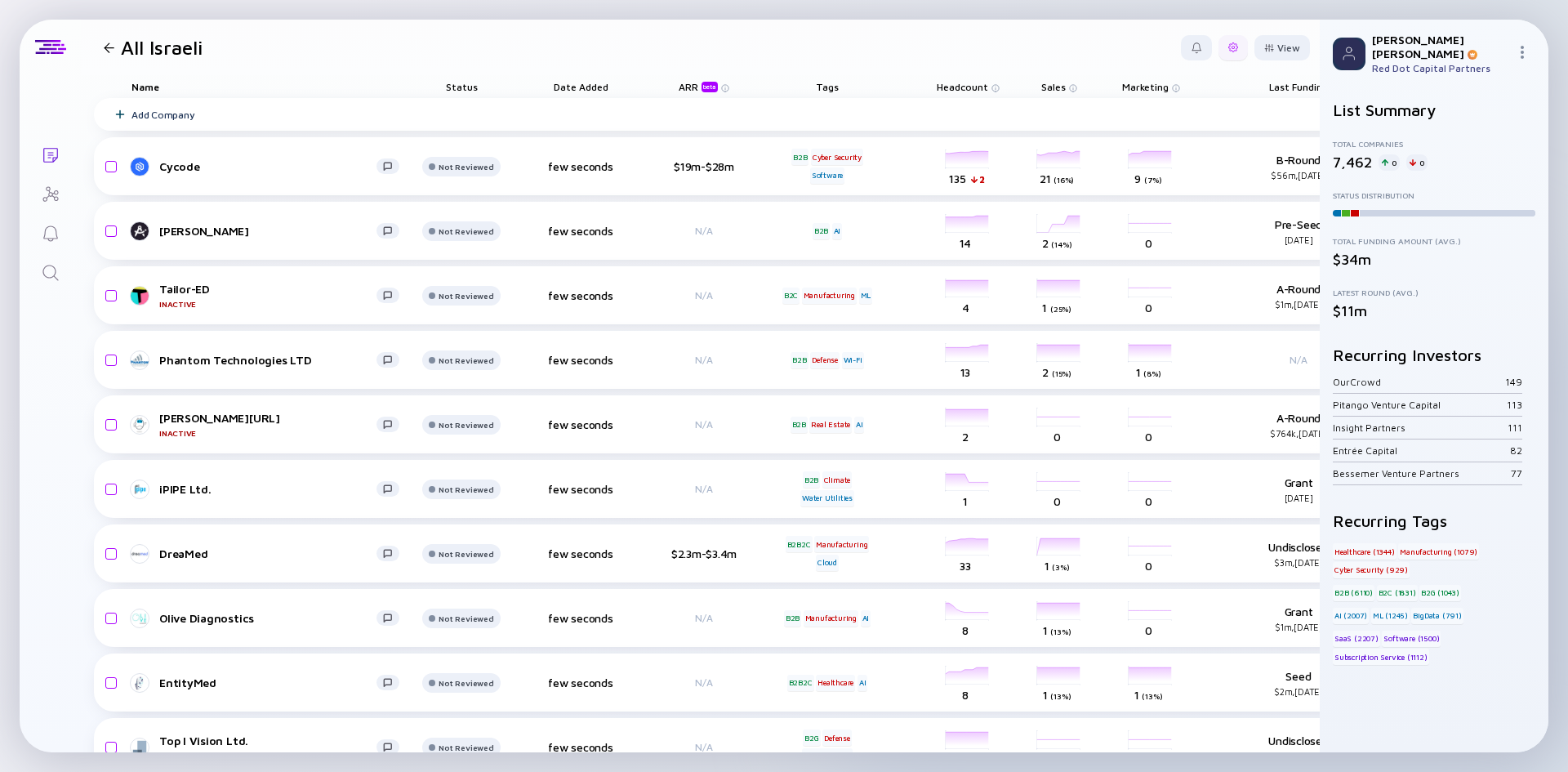
click at [1228, 48] on div at bounding box center [1233, 47] width 10 height 10
click at [1171, 77] on div "Export" at bounding box center [1182, 80] width 102 height 33
drag, startPoint x: 377, startPoint y: 67, endPoint x: 393, endPoint y: 67, distance: 16.0
click at [392, 67] on header "All Israeli View" at bounding box center [700, 47] width 1239 height 55
drag, startPoint x: 845, startPoint y: 27, endPoint x: 836, endPoint y: 26, distance: 9.1
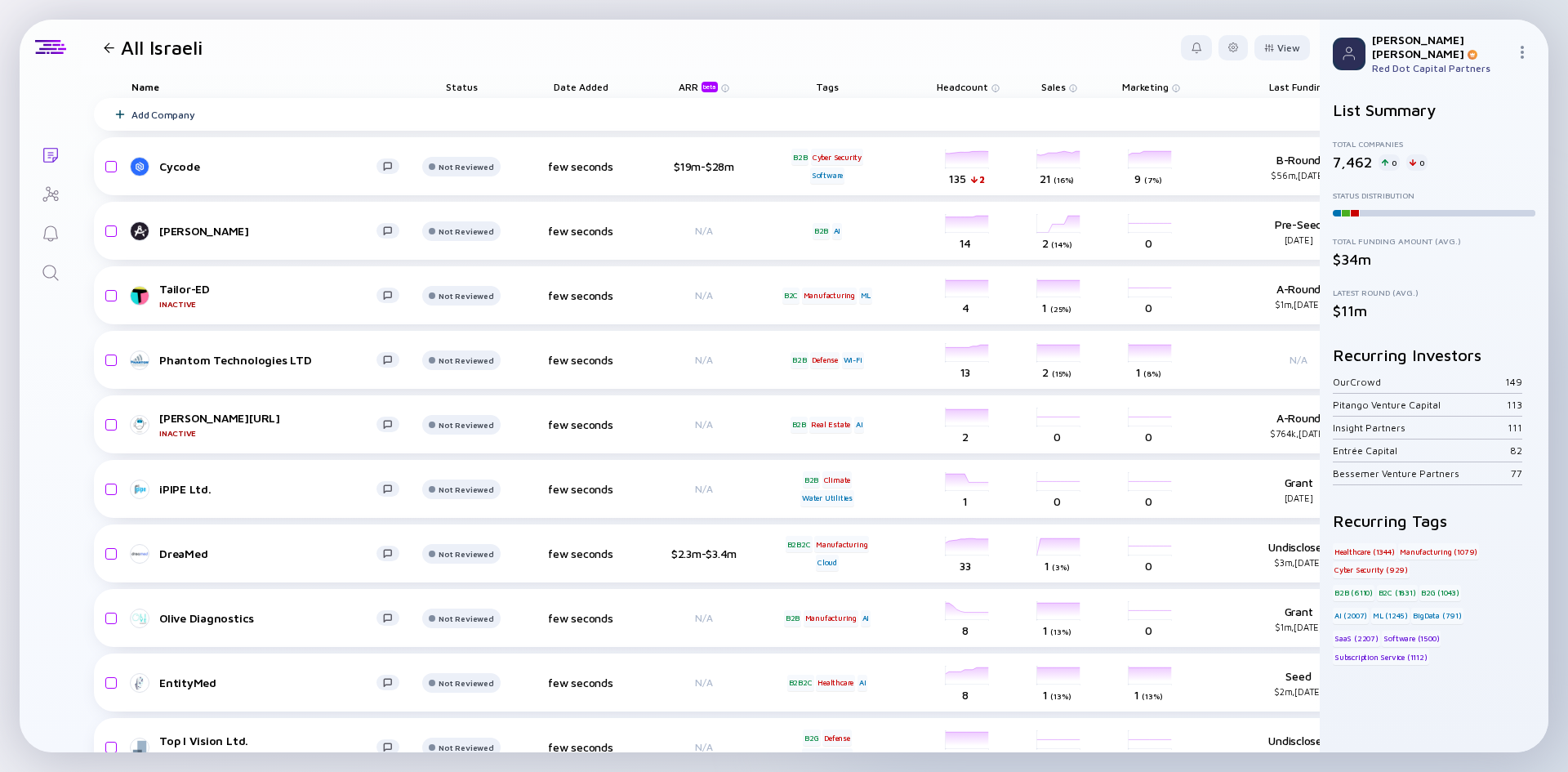
click at [841, 26] on header "All Israeli View" at bounding box center [700, 47] width 1239 height 55
click at [111, 45] on div at bounding box center [109, 47] width 11 height 11
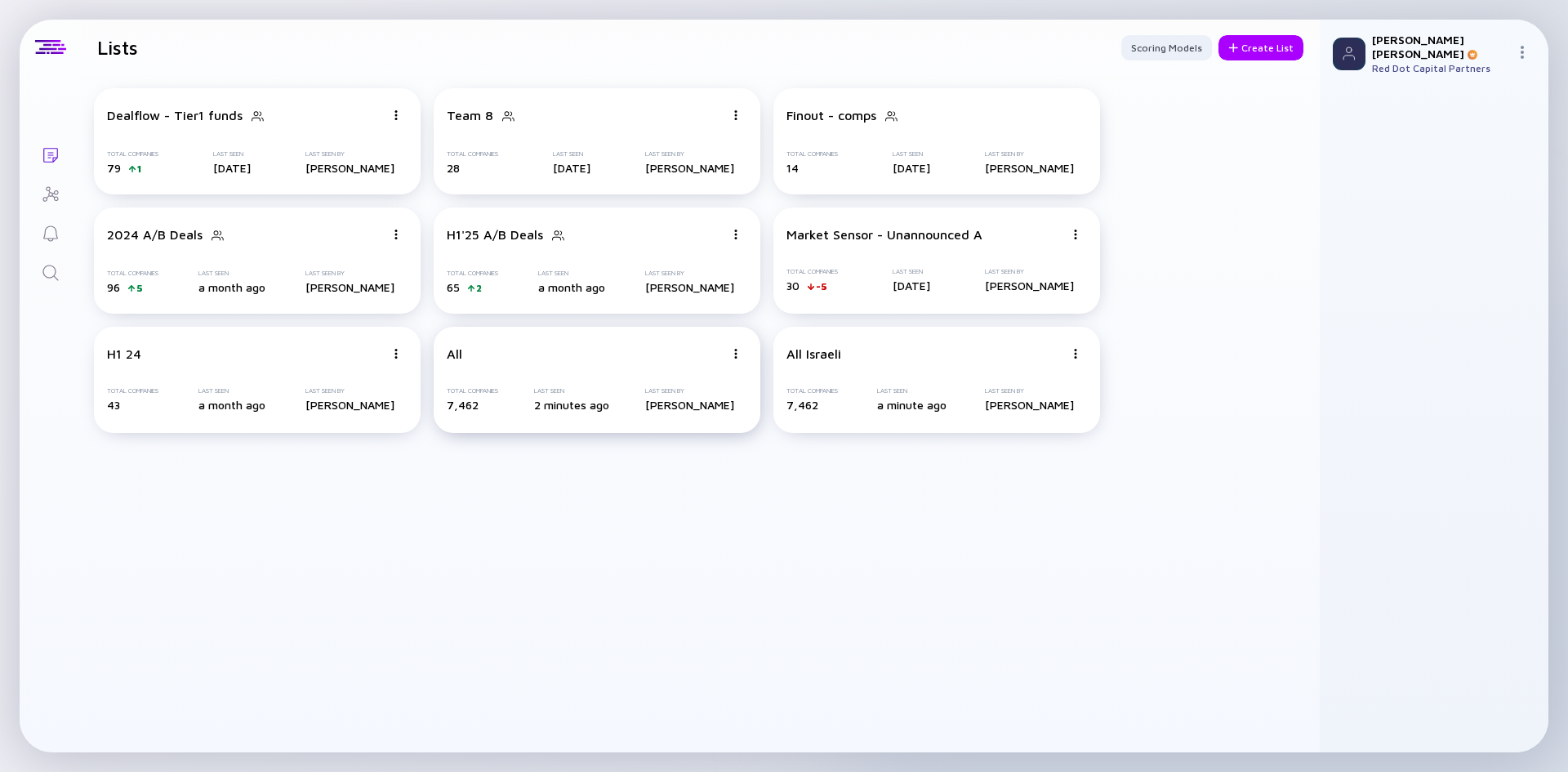
click at [401, 120] on img at bounding box center [396, 116] width 10 height 10
click at [656, 485] on div "Delete List" at bounding box center [678, 478] width 97 height 33
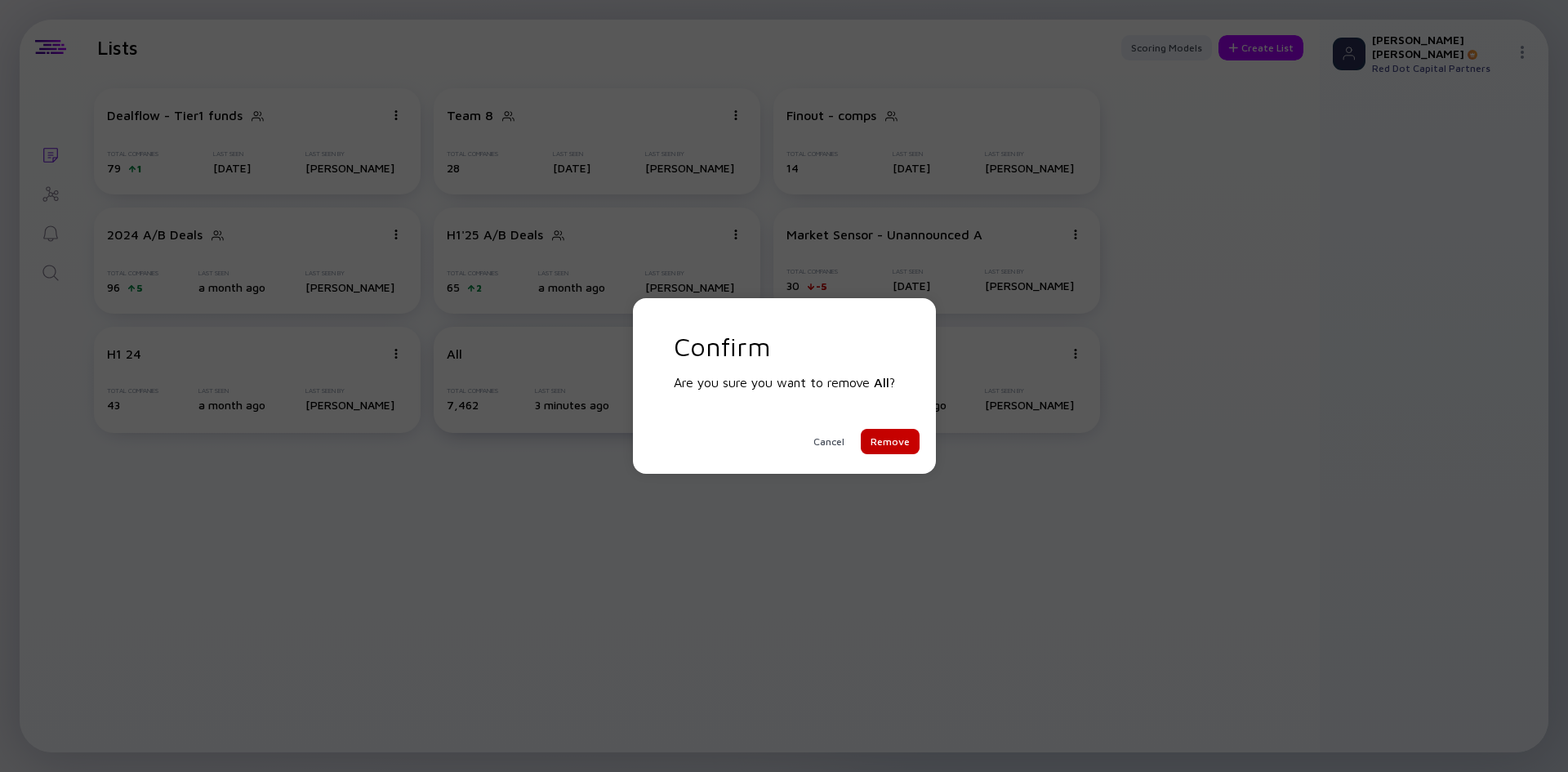
click at [895, 436] on div "Remove" at bounding box center [890, 442] width 58 height 26
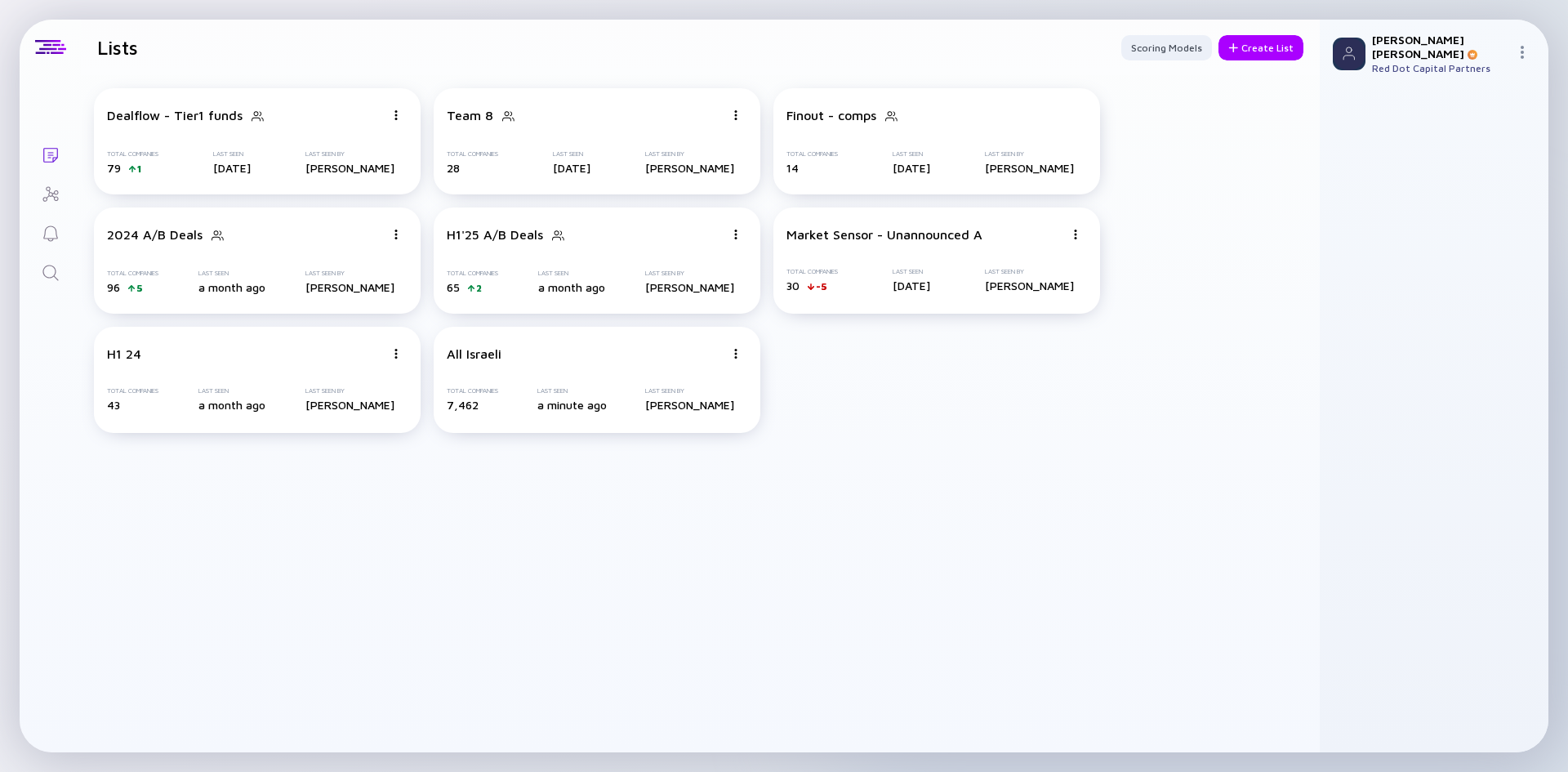
click at [52, 274] on icon "Search" at bounding box center [50, 273] width 20 height 20
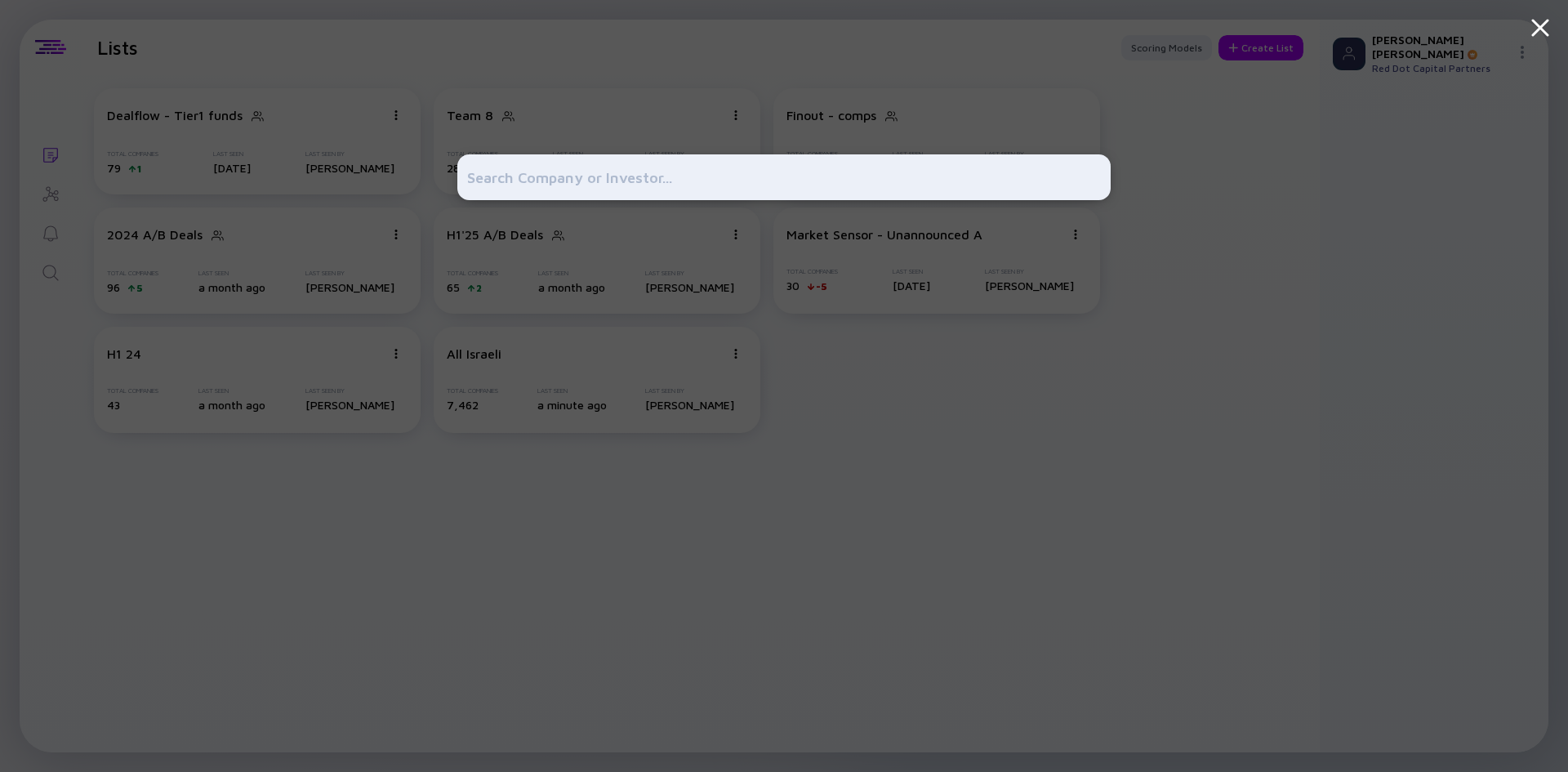
paste input "[URL][DOMAIN_NAME]"
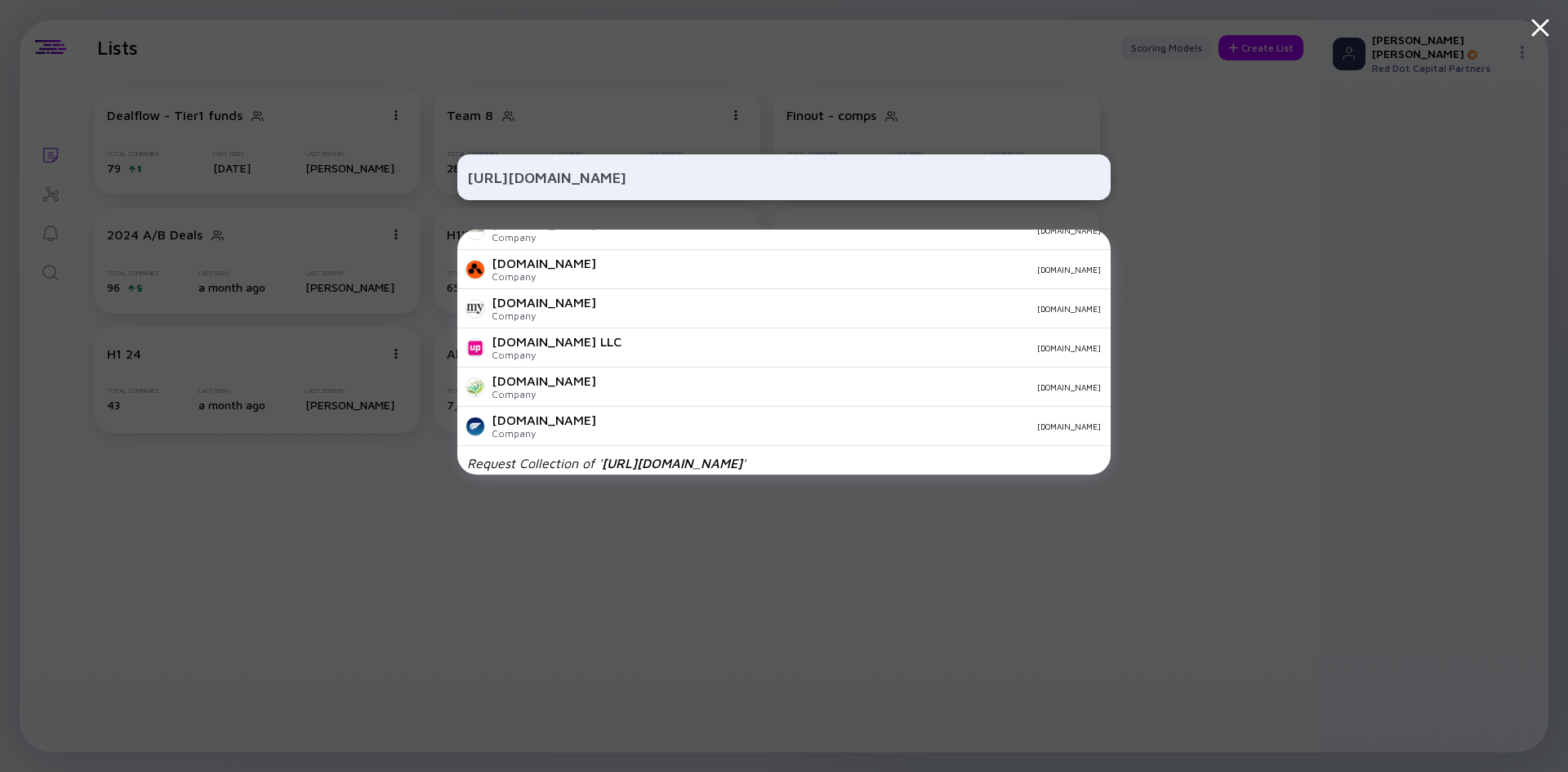
scroll to position [574, 0]
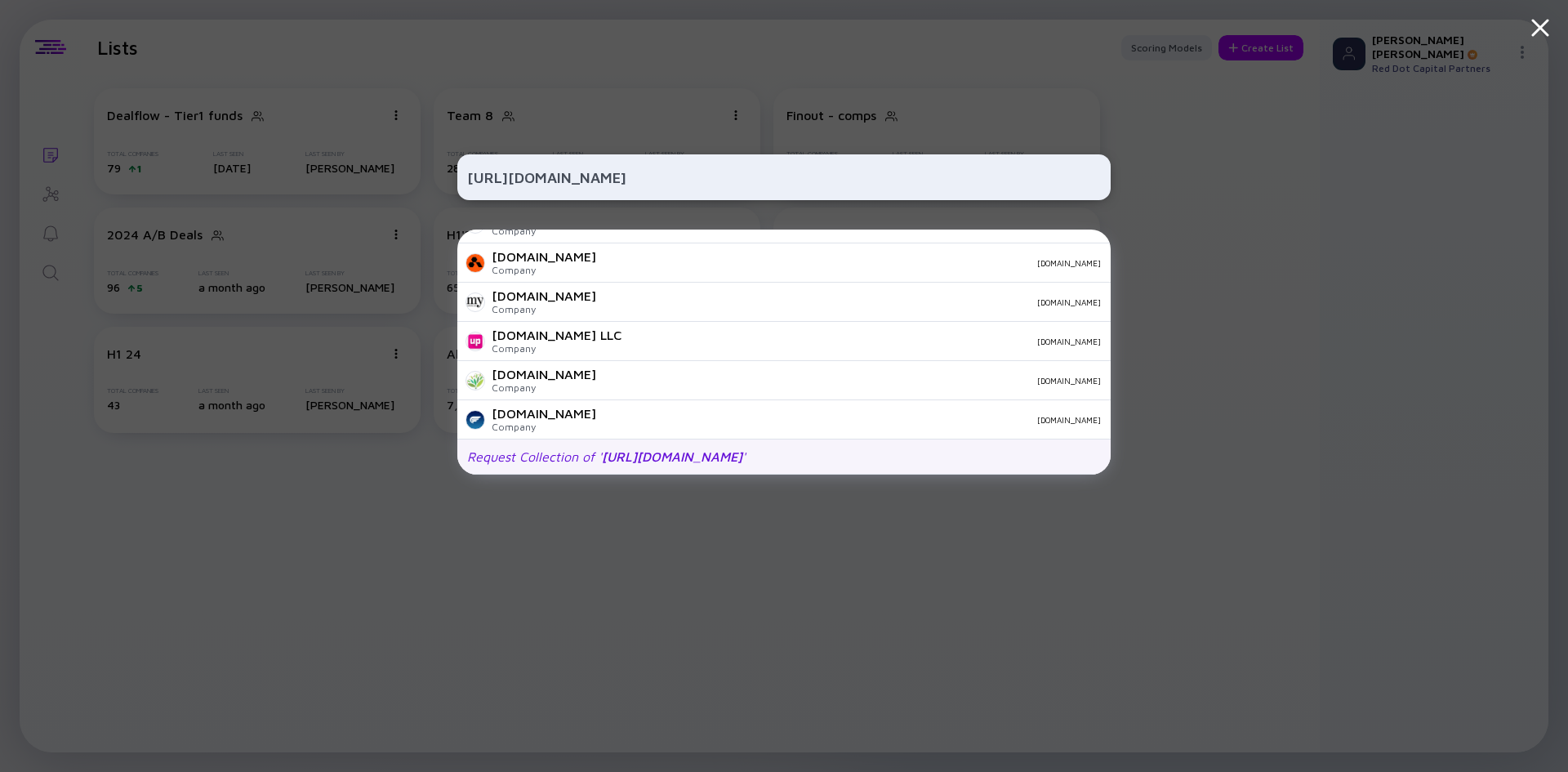
type input "[URL][DOMAIN_NAME]"
click at [655, 455] on span "[URL][DOMAIN_NAME]" at bounding box center [672, 456] width 140 height 15
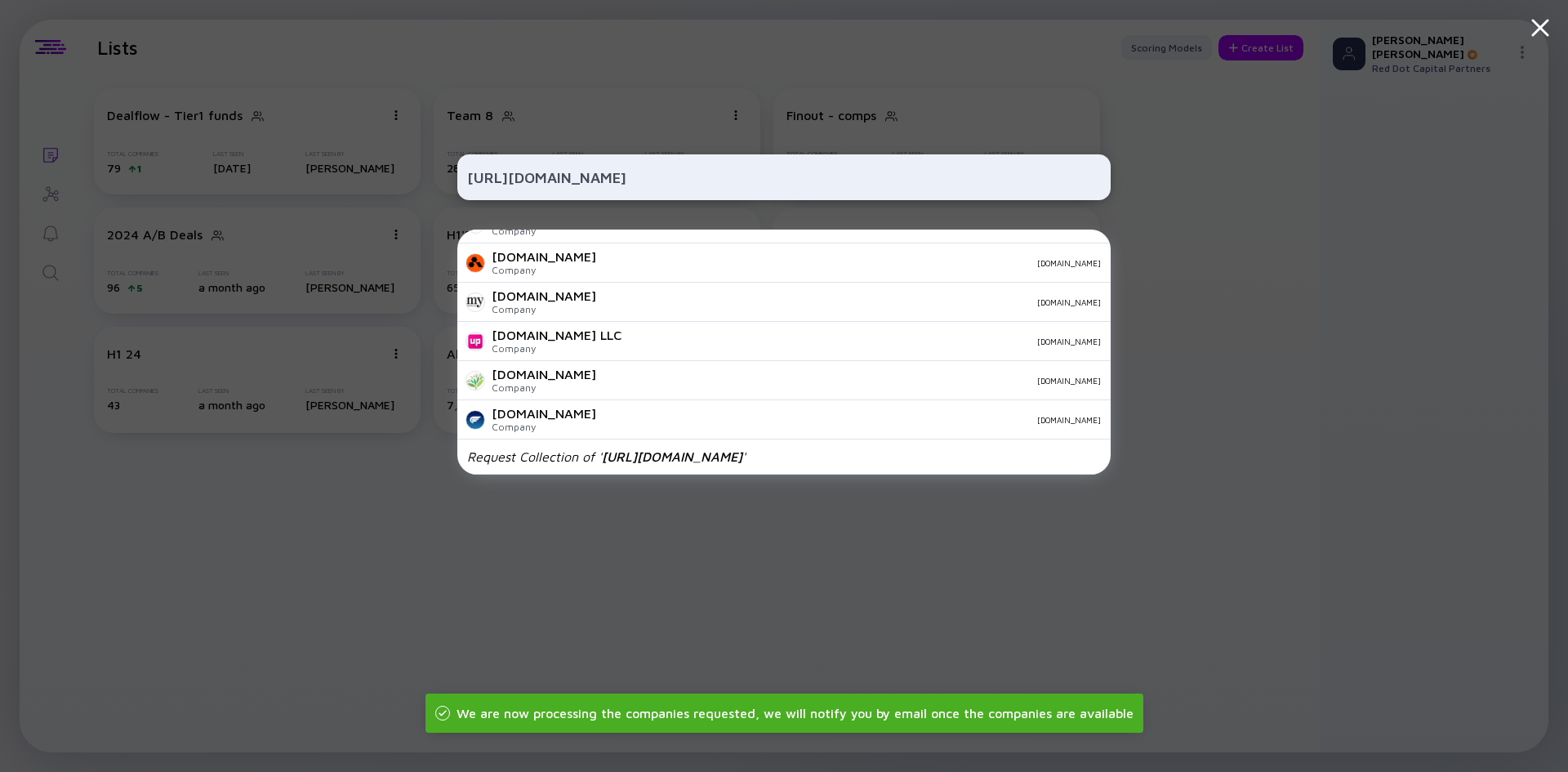
click at [659, 539] on div "[URL][DOMAIN_NAME] Hidden Smiles Company [DOMAIN_NAME] SEQUENSE Company [DOMAIN…" at bounding box center [784, 386] width 653 height 772
click at [1540, 31] on icon at bounding box center [1540, 28] width 30 height 30
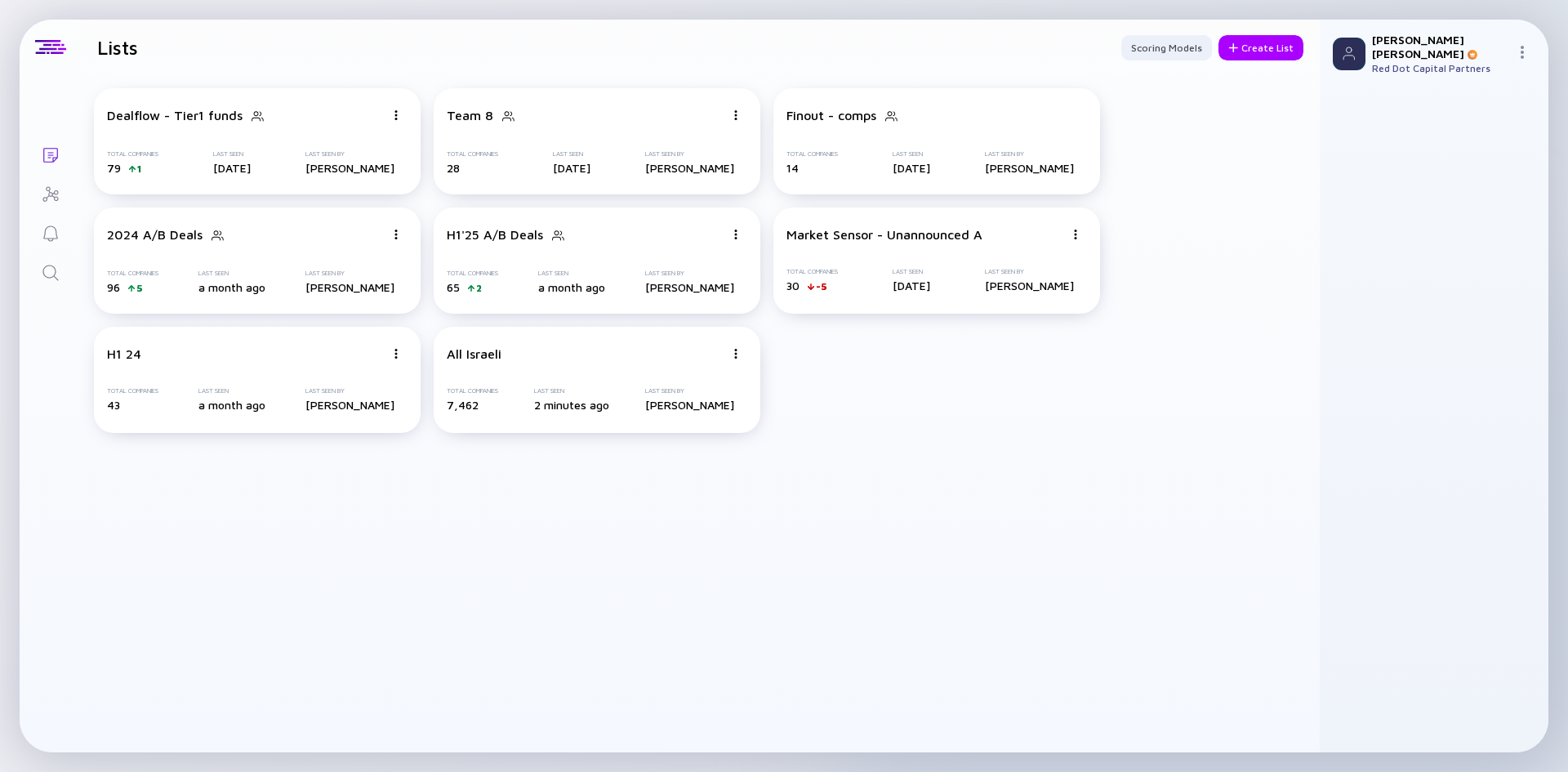
click at [42, 266] on icon "Search" at bounding box center [50, 273] width 20 height 20
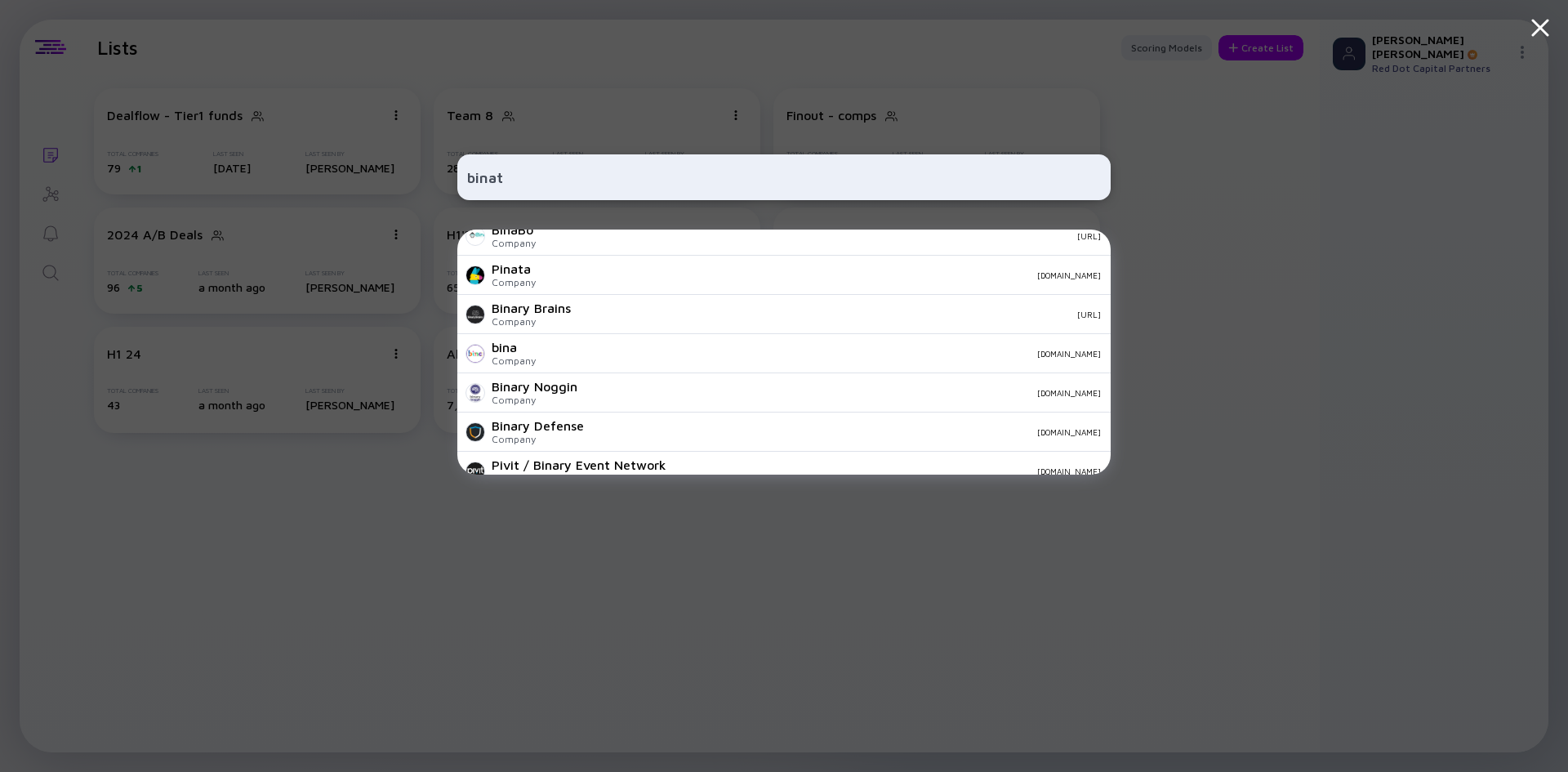
scroll to position [730, 0]
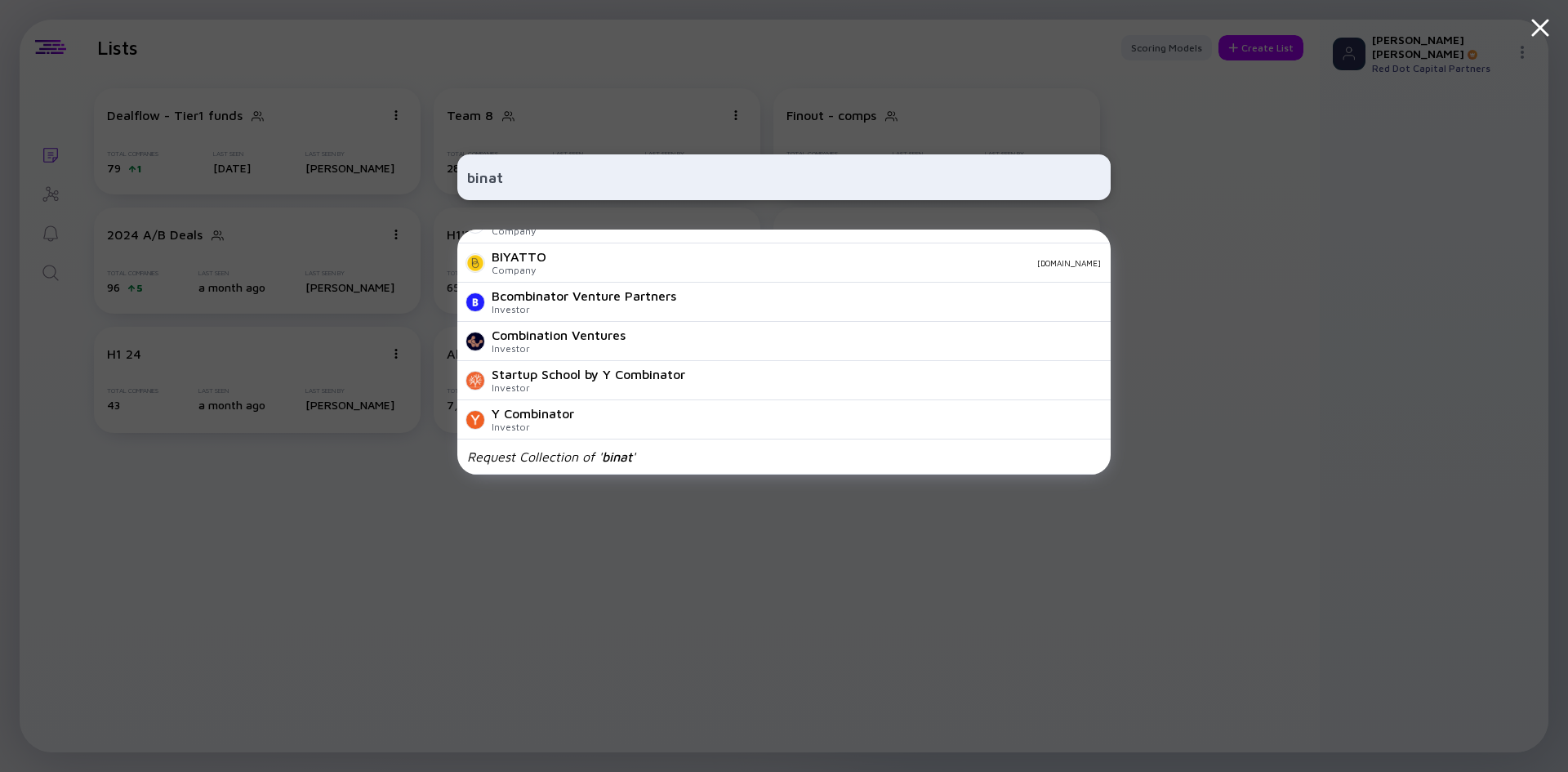
type input "binat"
click at [543, 535] on div "binat Binatix Company [DOMAIN_NAME] Green Pinata LLC (Acquired) Company [DOMAIN…" at bounding box center [784, 386] width 653 height 772
click at [318, 99] on div "binat Binatix Company [DOMAIN_NAME] Green Pinata LLC (Acquired) Company [DOMAIN…" at bounding box center [784, 386] width 1568 height 772
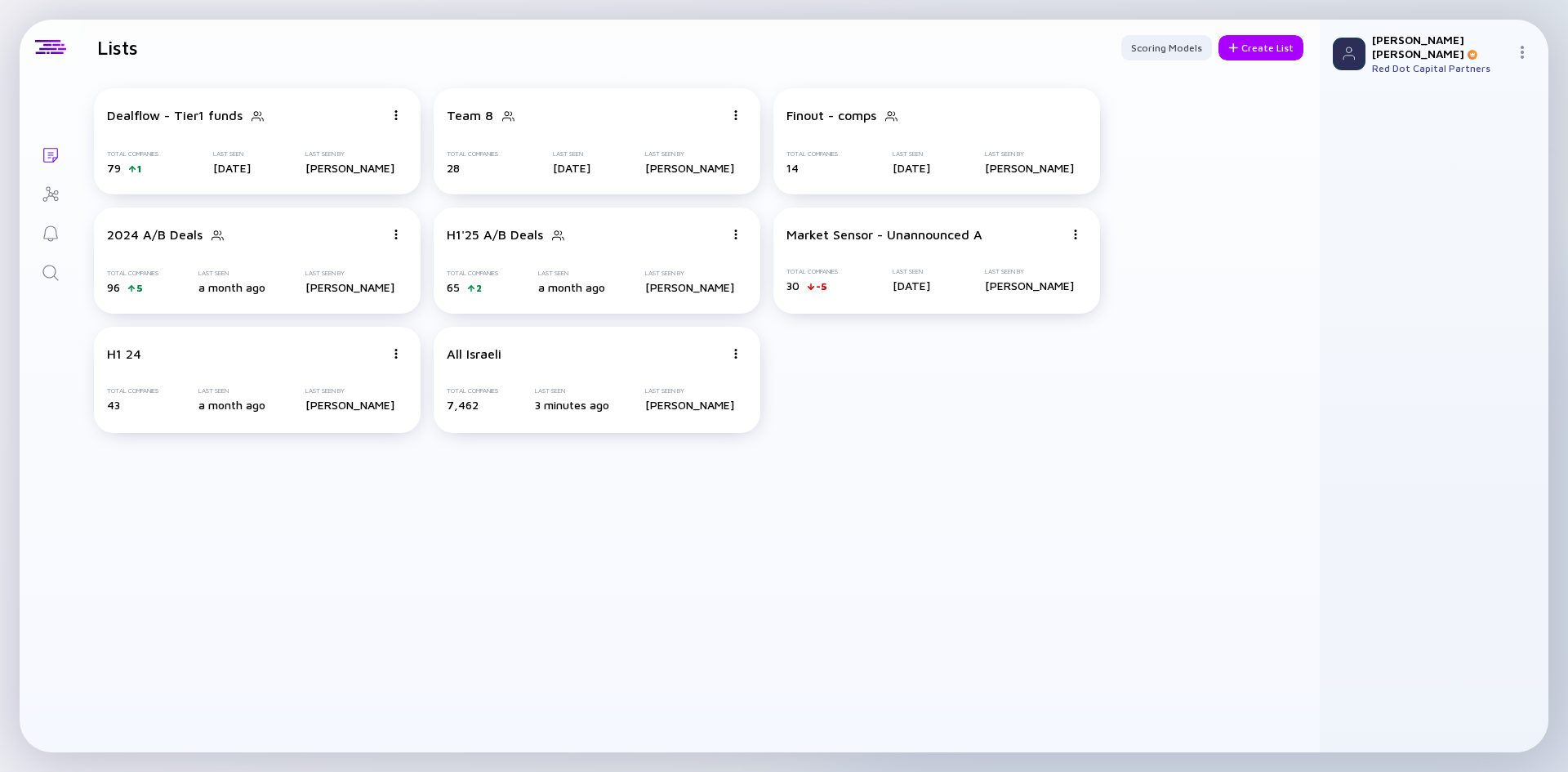
click at [44, 276] on icon "Search" at bounding box center [50, 273] width 20 height 20
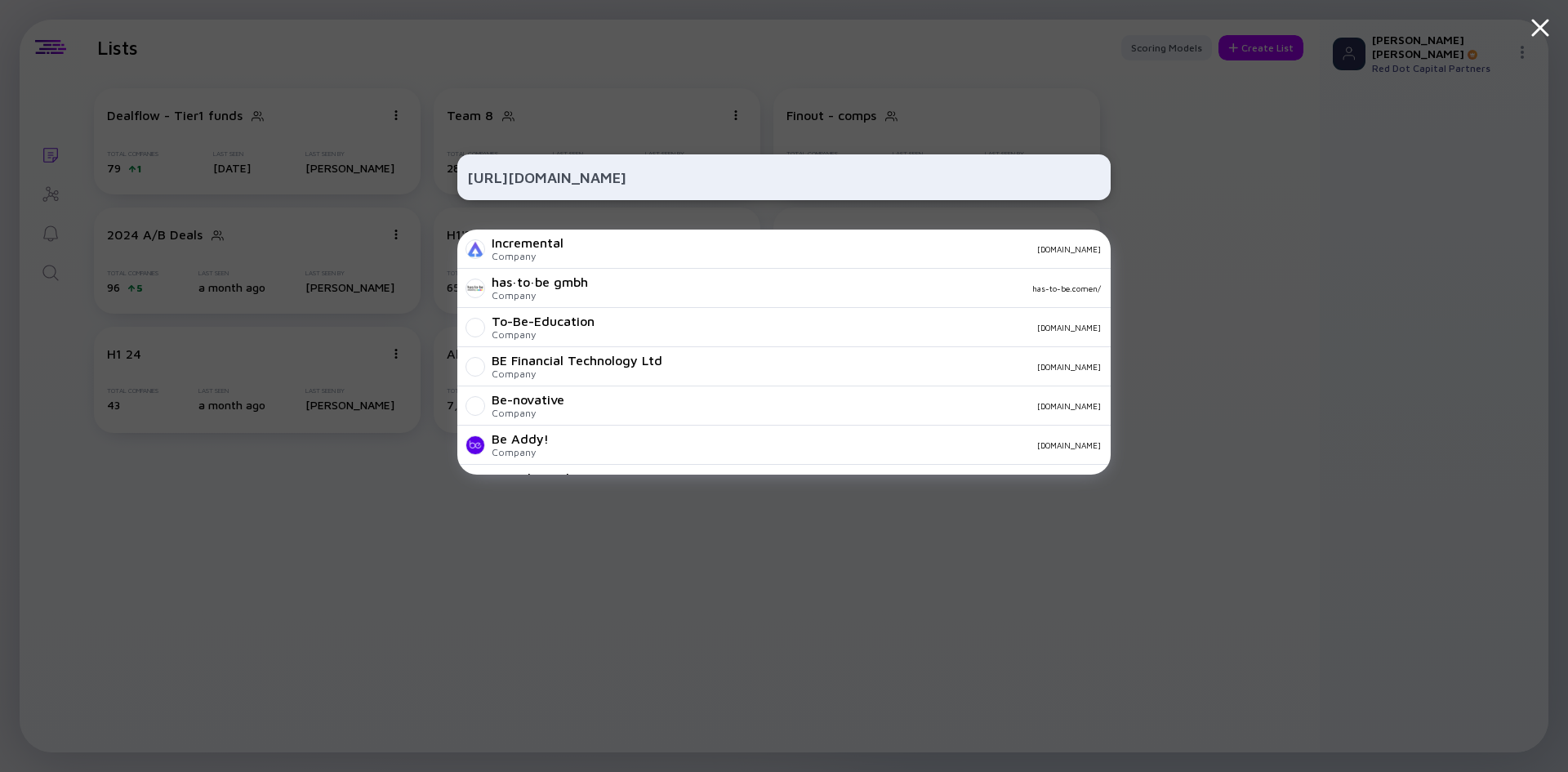
type input "[URL][DOMAIN_NAME]"
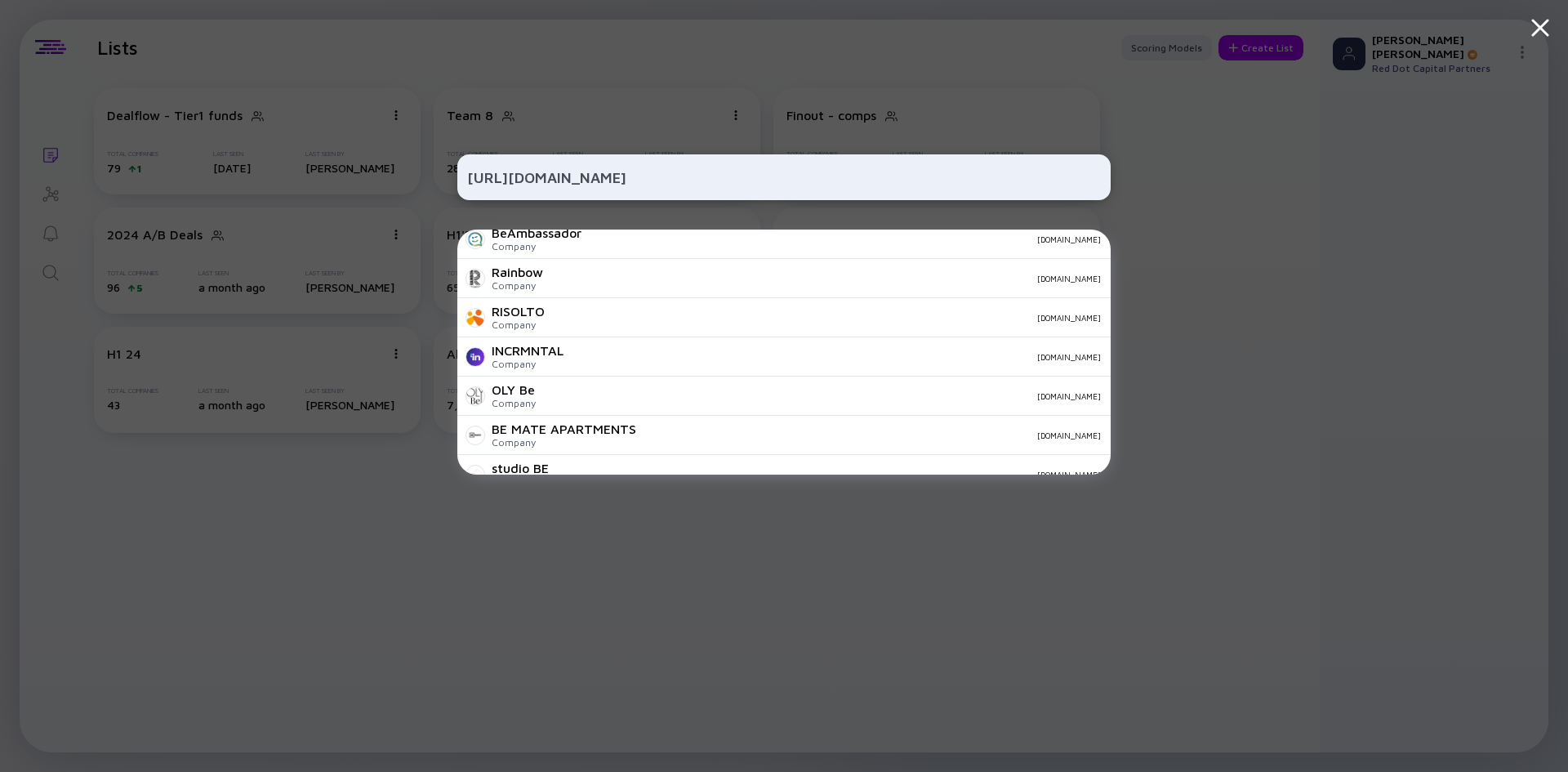
scroll to position [574, 0]
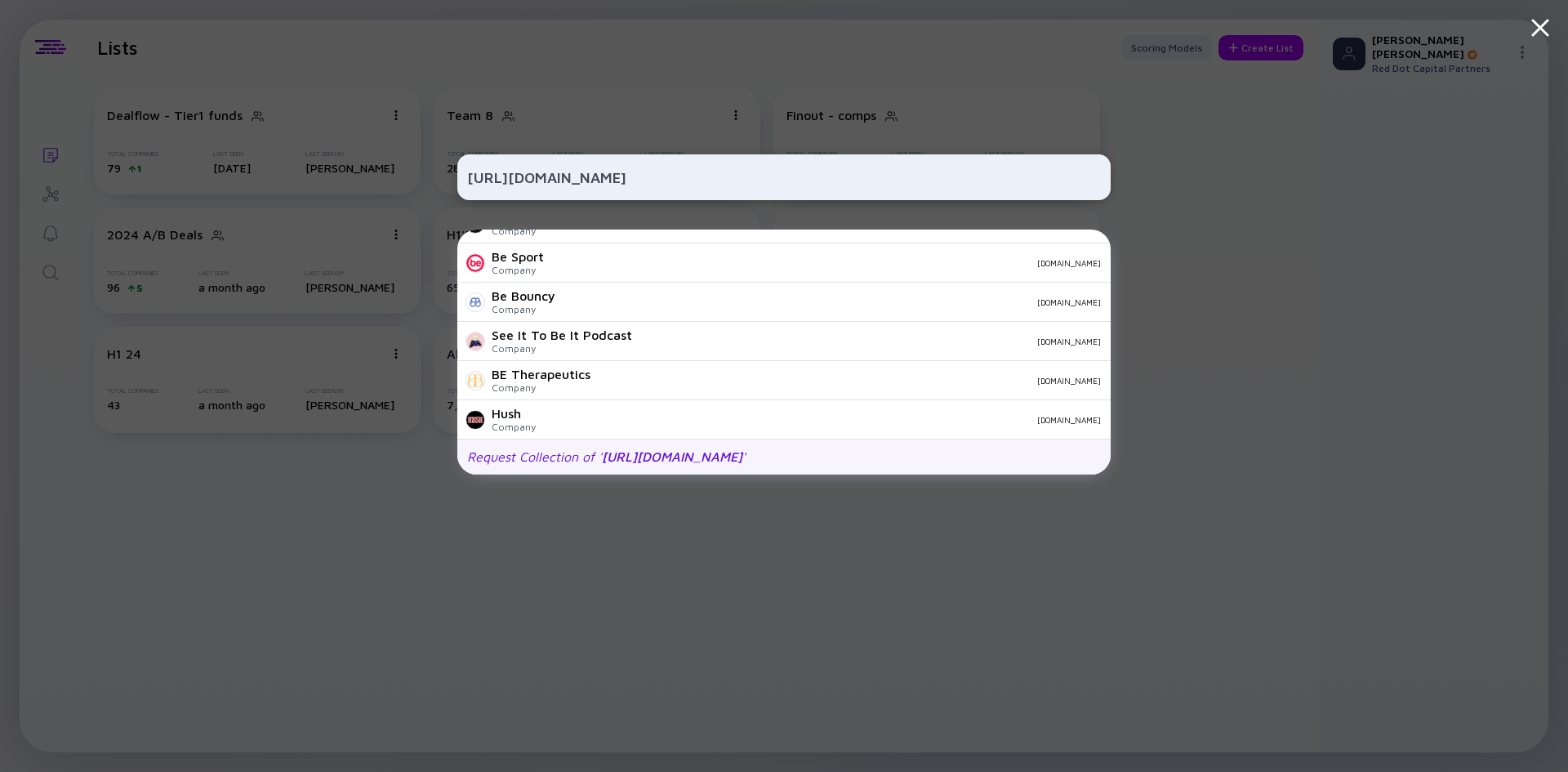
click at [596, 454] on div "Request Collection of ' [URL][DOMAIN_NAME] '" at bounding box center [606, 456] width 279 height 15
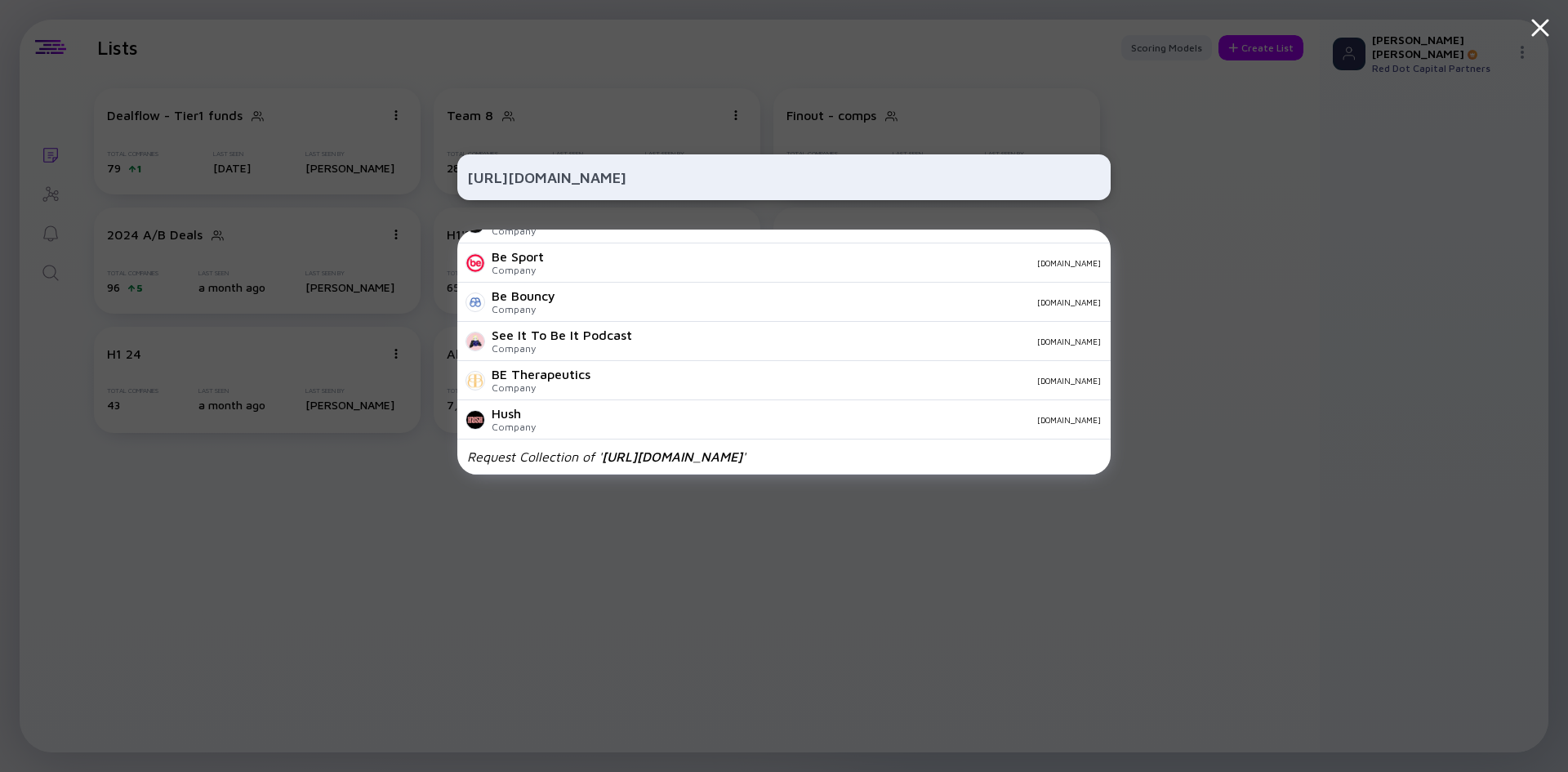
click at [398, 660] on div "[URL][DOMAIN_NAME] Incremental Company [DOMAIN_NAME] has·to·be gmbh Company has…" at bounding box center [784, 386] width 1568 height 772
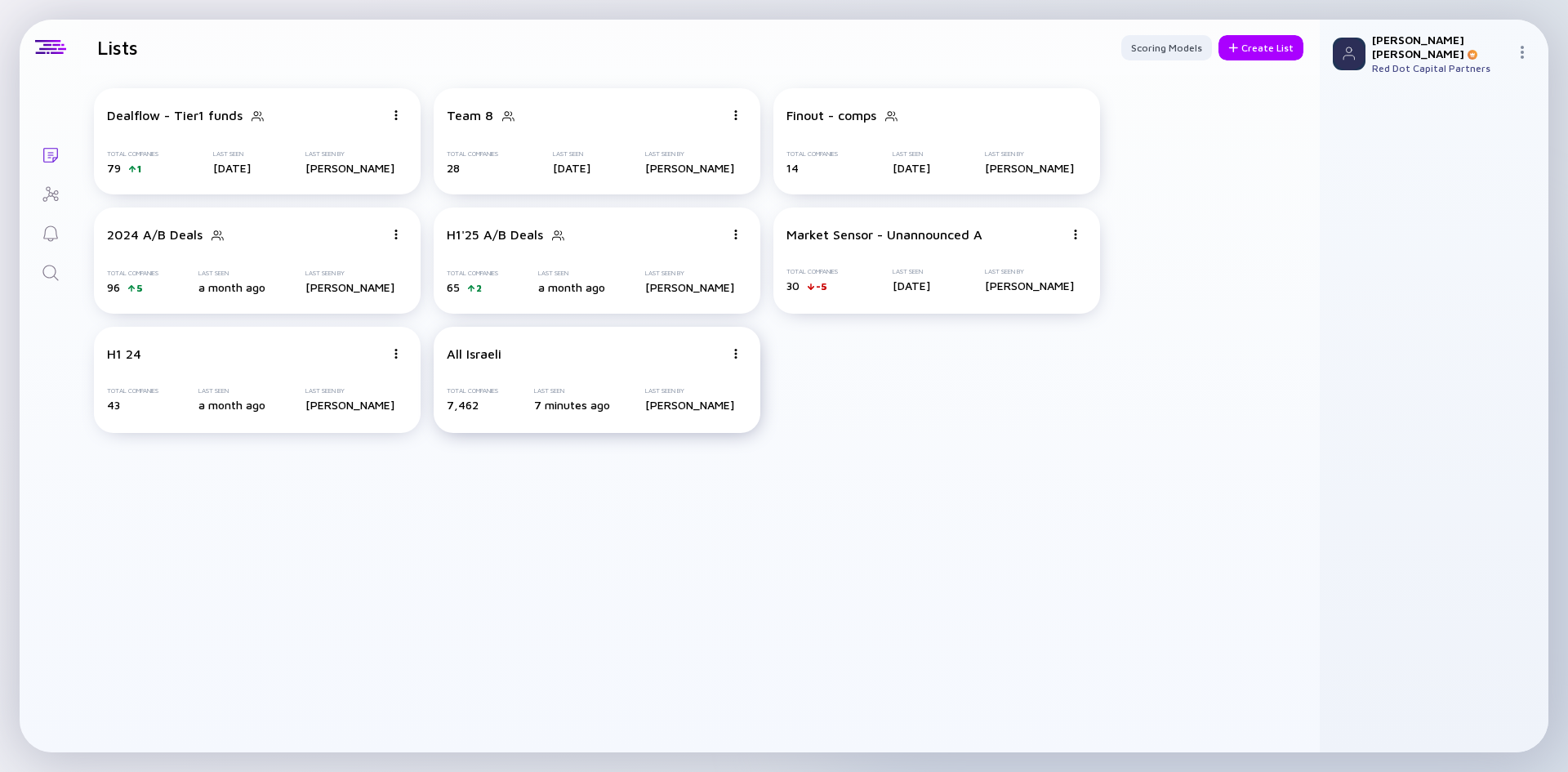
click at [689, 356] on div "All Israeli" at bounding box center [585, 353] width 278 height 15
click at [401, 120] on img at bounding box center [396, 116] width 10 height 10
click at [826, 431] on div "Dealflow - Tier1 funds Total Companies 79 1 Last Seen [DATE] Last Seen By [PERS…" at bounding box center [700, 260] width 1239 height 371
click at [557, 346] on div "All Israeli" at bounding box center [585, 353] width 278 height 15
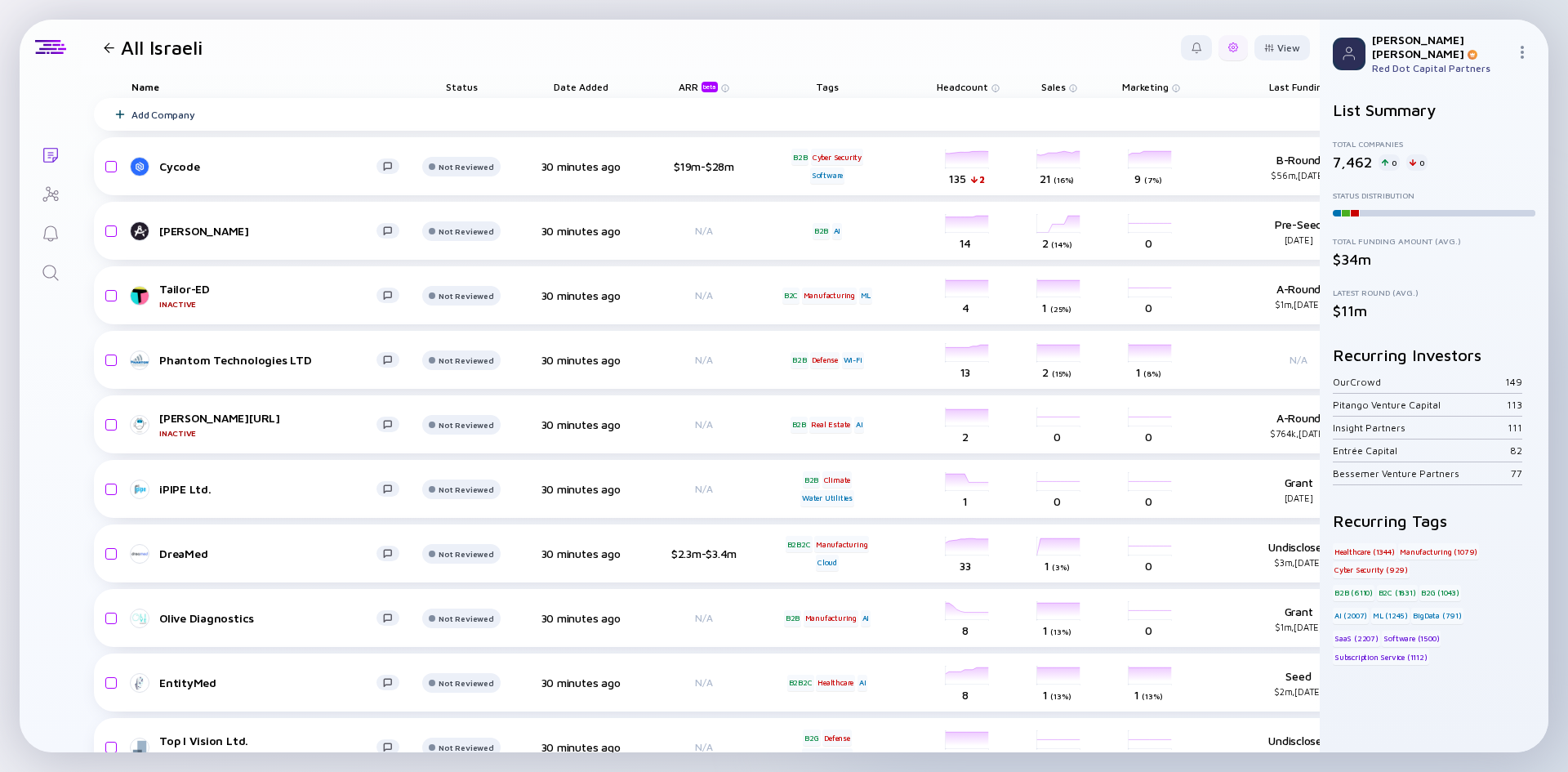
click at [1218, 42] on div at bounding box center [1233, 48] width 30 height 26
click at [1190, 45] on div at bounding box center [1196, 48] width 12 height 12
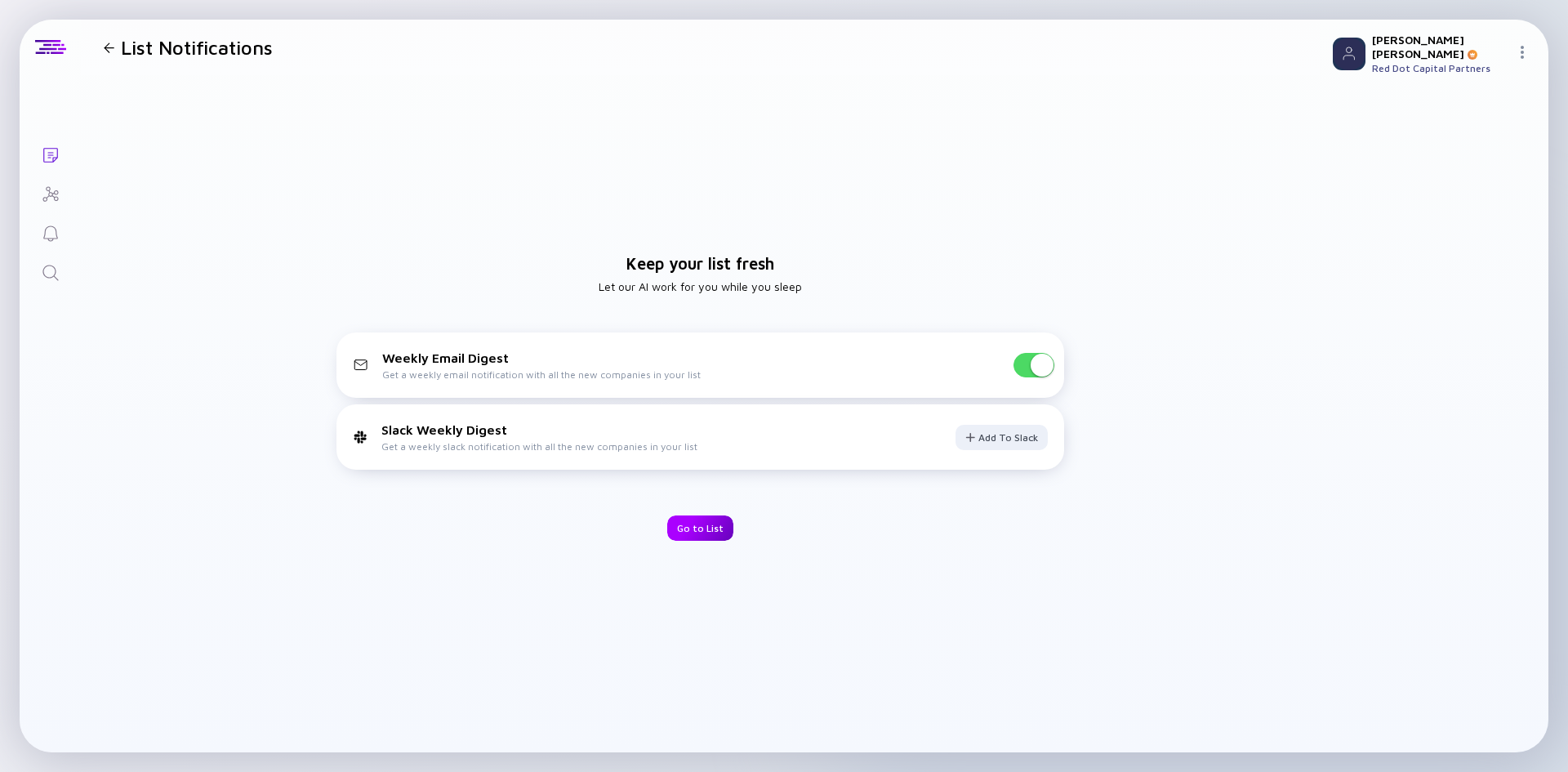
click at [706, 533] on div "Go to List" at bounding box center [700, 528] width 66 height 26
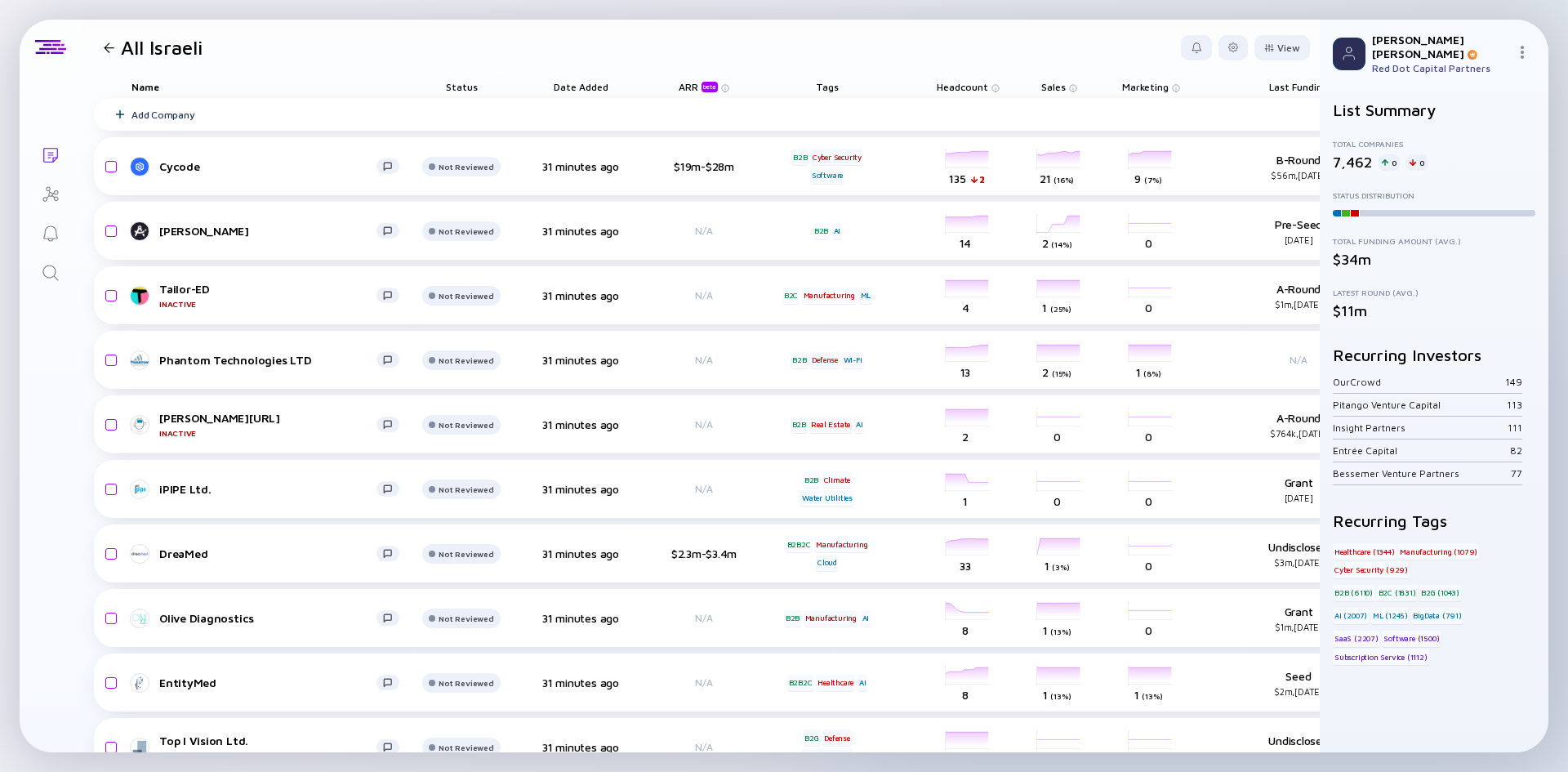
click at [104, 46] on div at bounding box center [109, 47] width 11 height 11
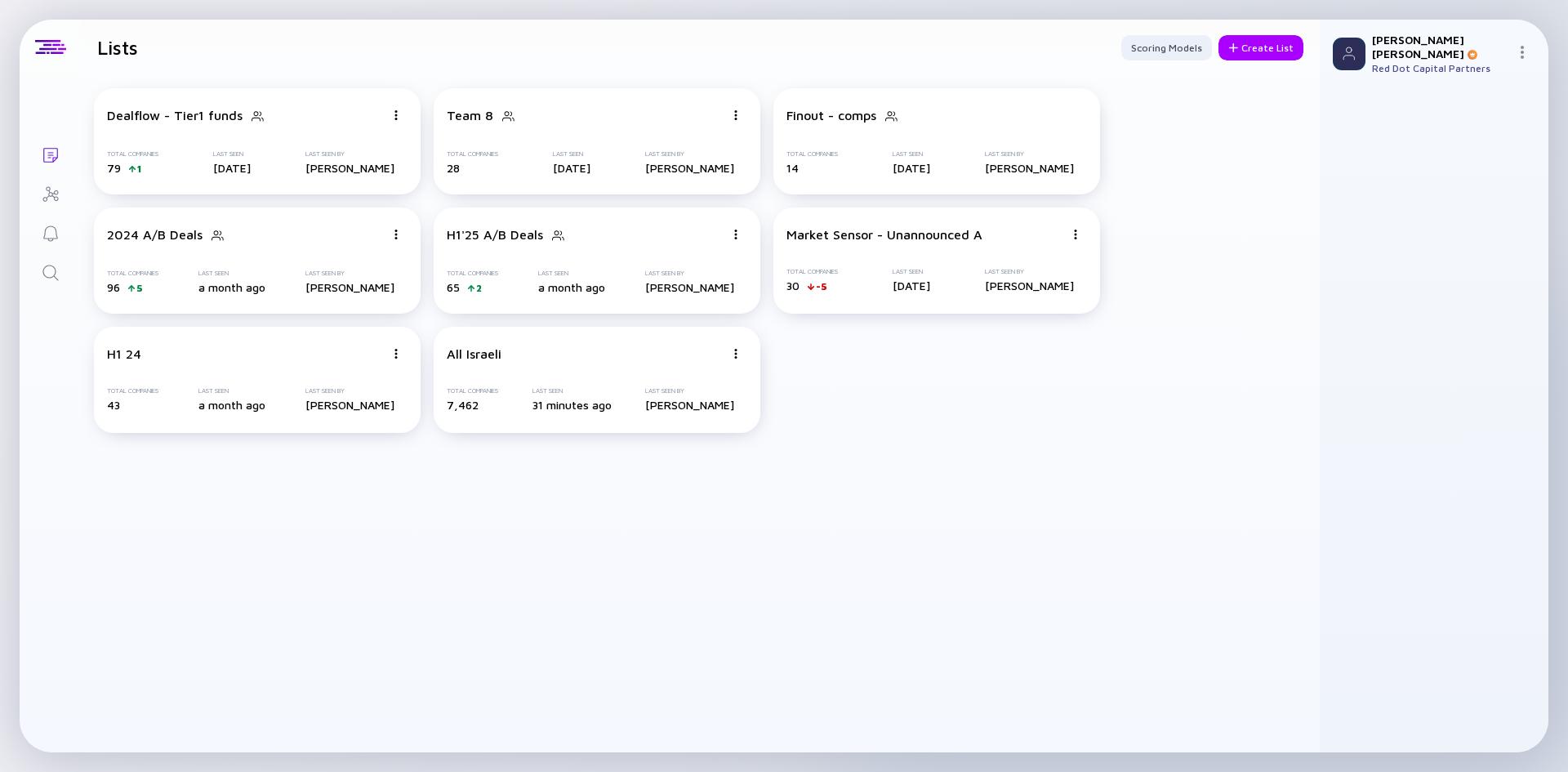
click at [54, 265] on icon "Search" at bounding box center [50, 273] width 20 height 20
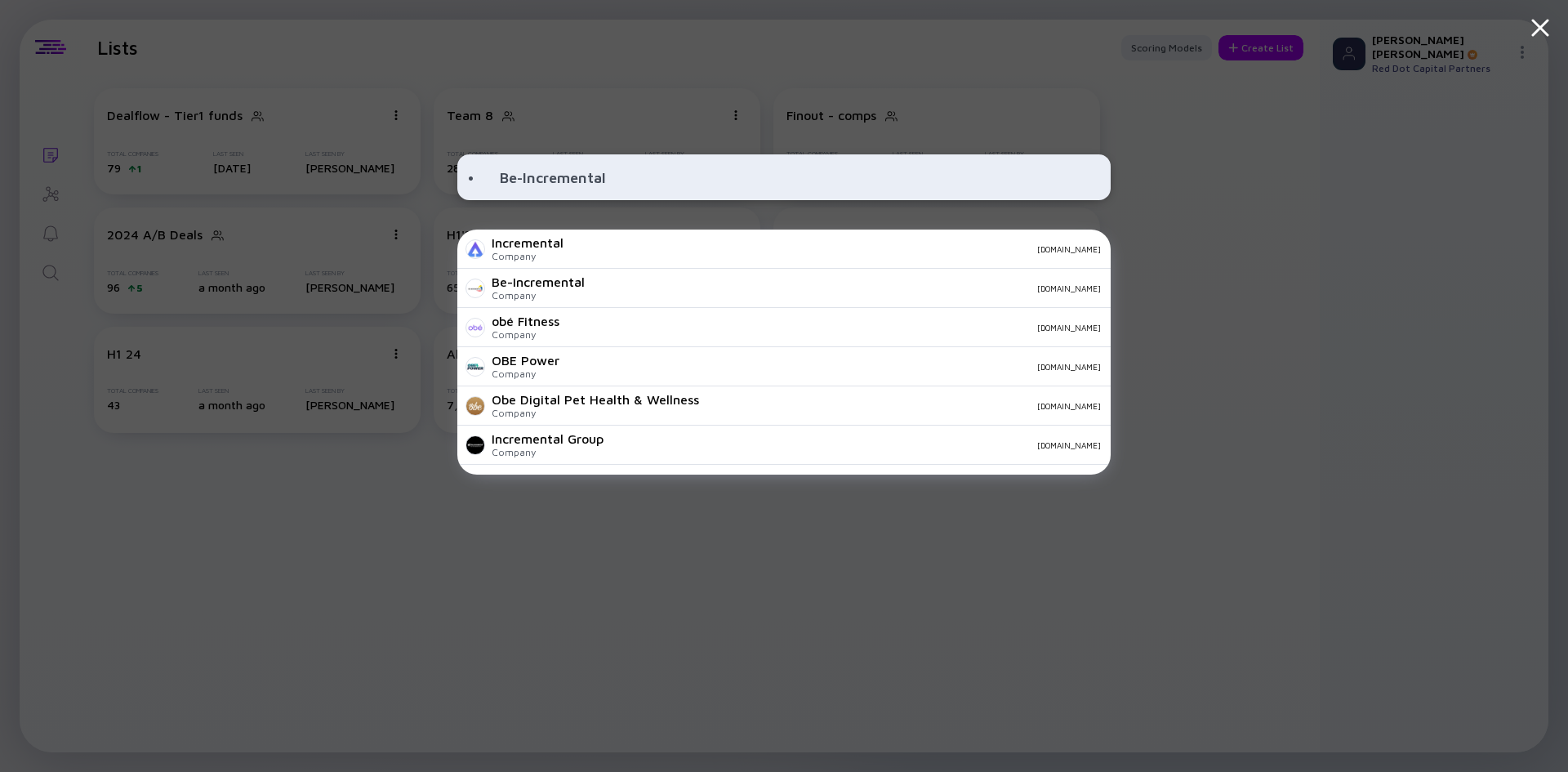
click at [501, 176] on input "• Be-Incremental" at bounding box center [783, 177] width 634 height 30
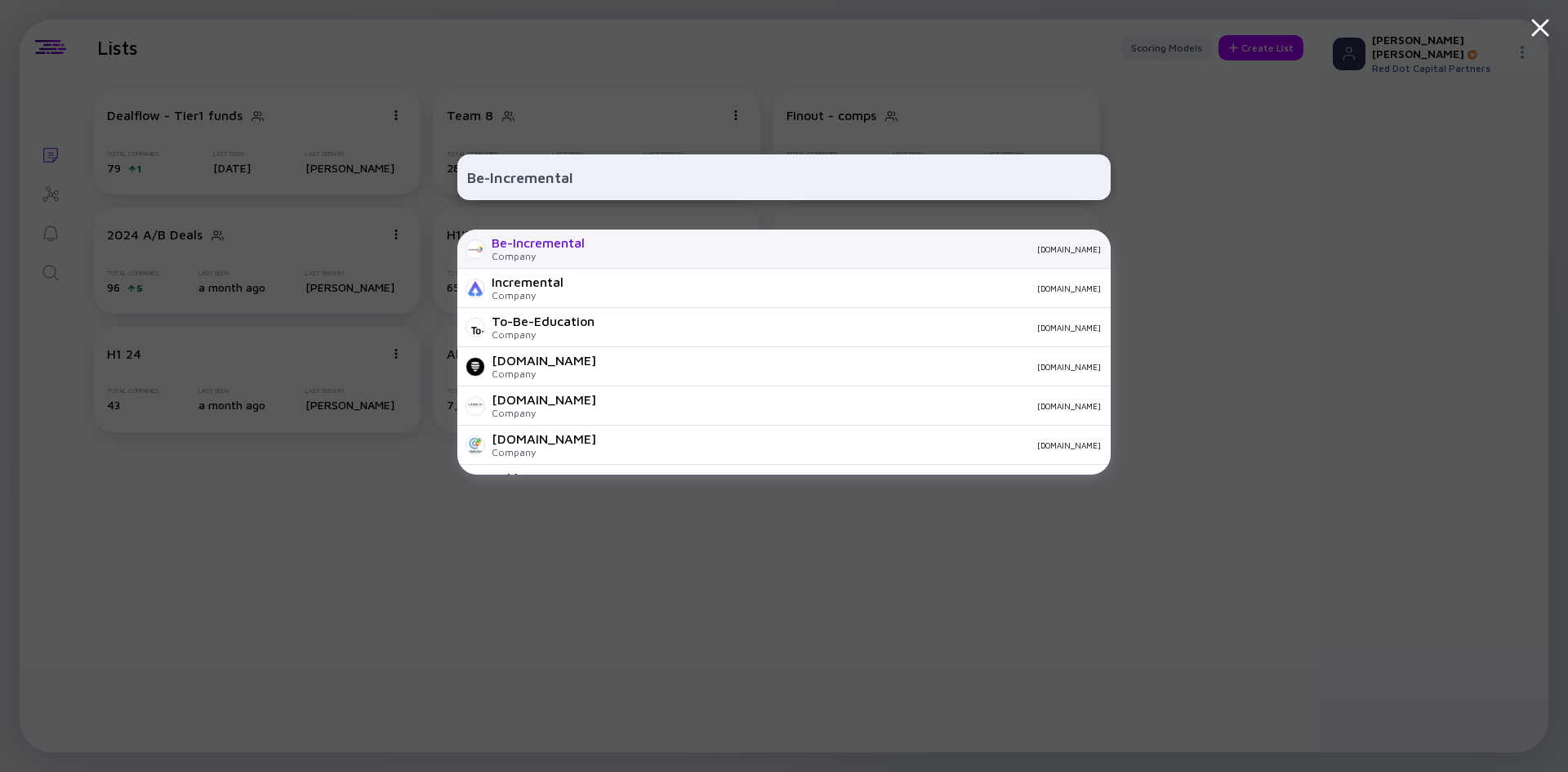
type input "Be-Incremental"
click at [582, 254] on div "Company" at bounding box center [538, 256] width 93 height 12
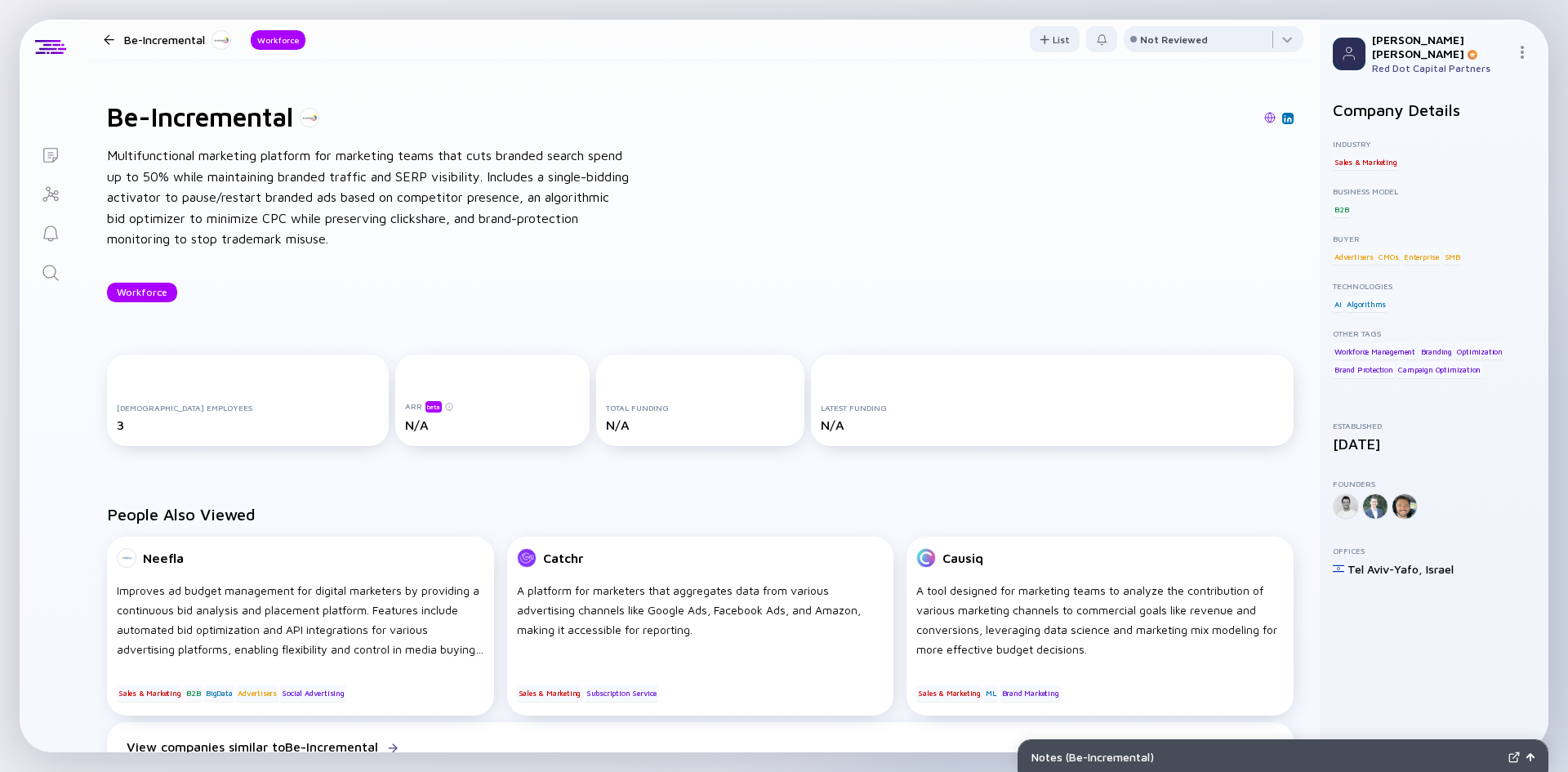
drag, startPoint x: 719, startPoint y: 391, endPoint x: 769, endPoint y: 200, distance: 197.4
click at [111, 50] on div at bounding box center [109, 47] width 11 height 11
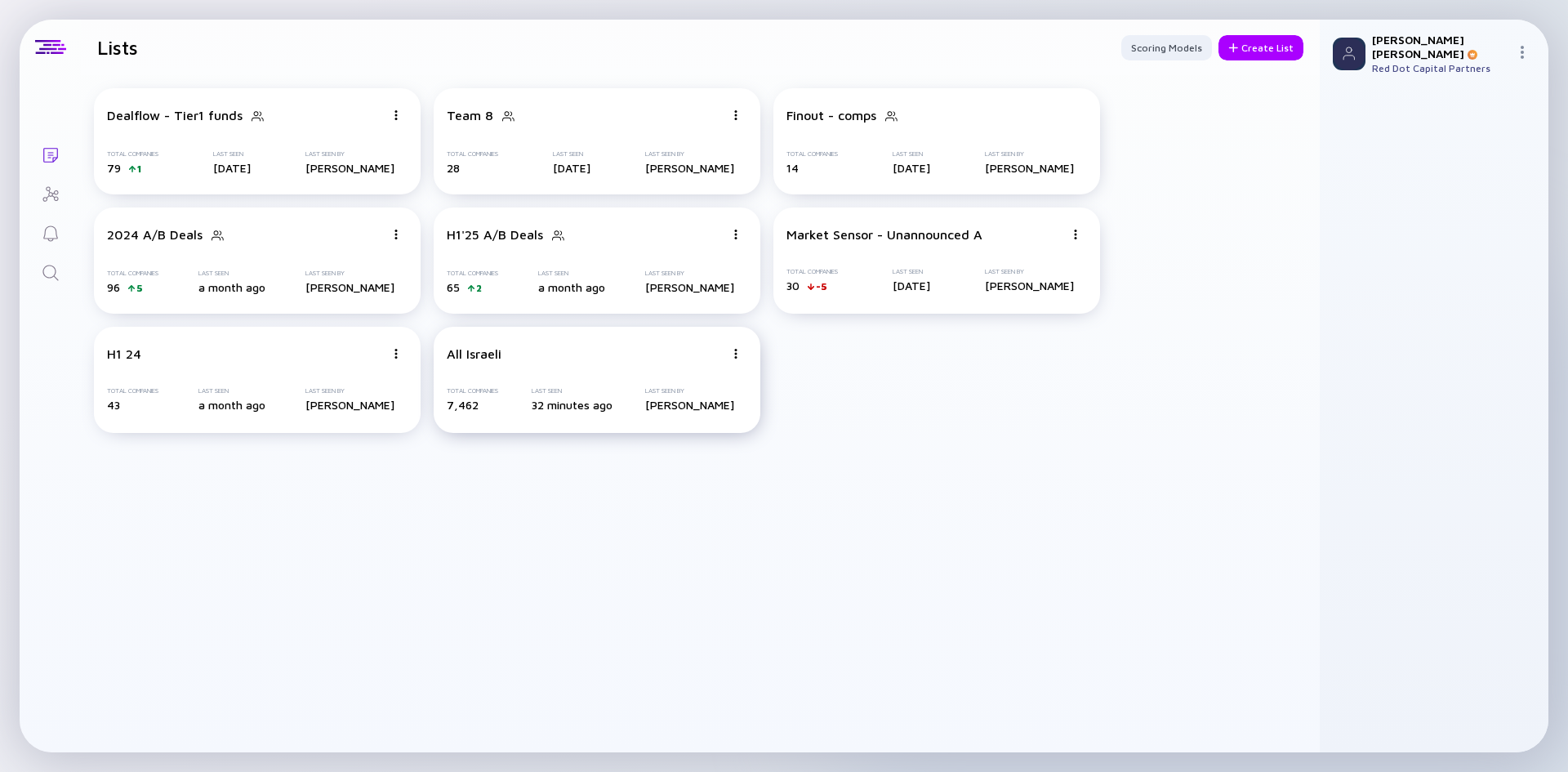
click at [586, 353] on div "All Israeli" at bounding box center [585, 353] width 278 height 15
click at [47, 273] on icon "Search" at bounding box center [50, 273] width 20 height 20
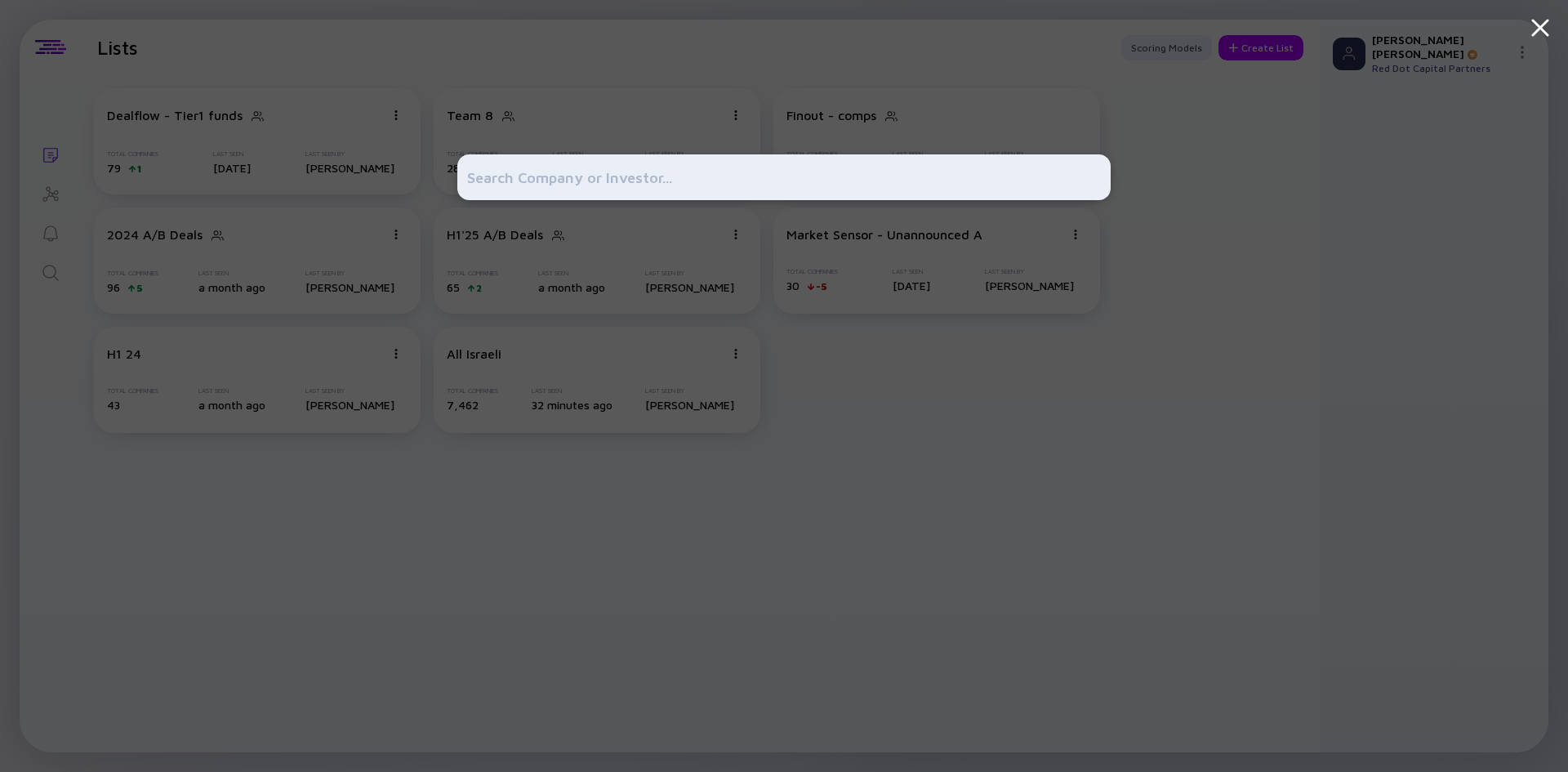
click at [502, 178] on input "text" at bounding box center [783, 177] width 634 height 30
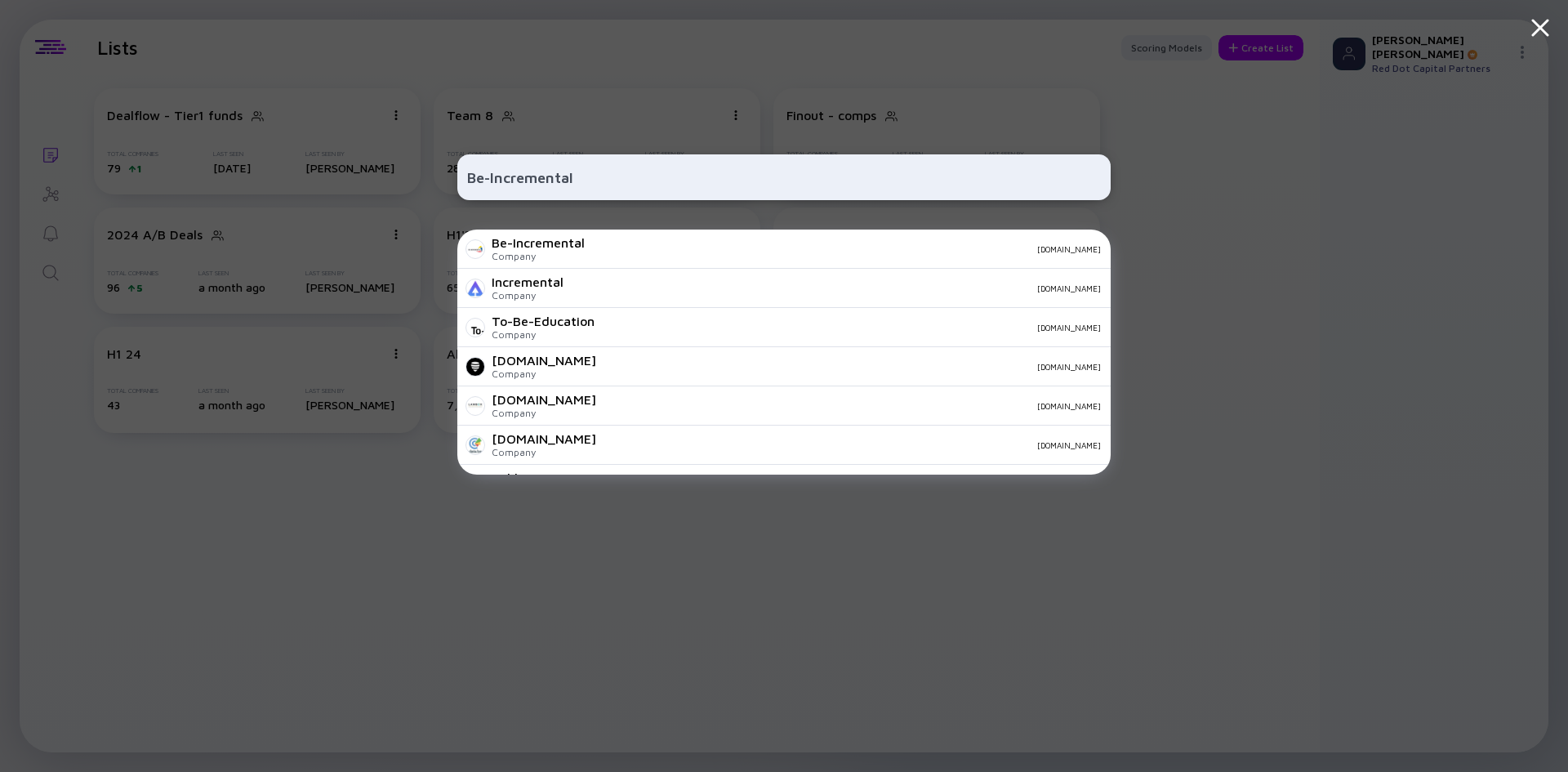
type input "Be-Incremental"
click at [585, 241] on div "Be-Incremental Company [DOMAIN_NAME]" at bounding box center [784, 249] width 653 height 40
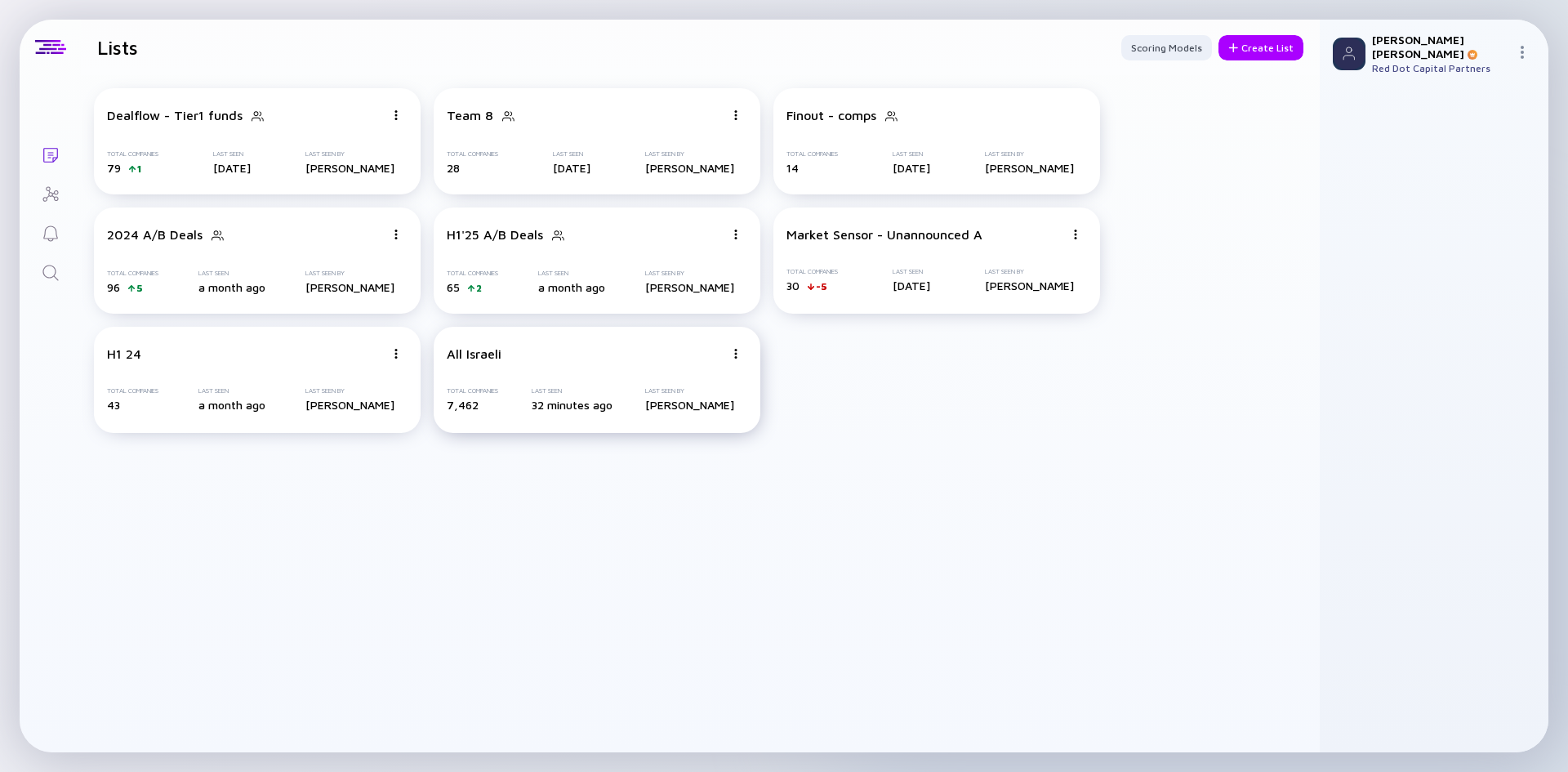
click at [584, 378] on div "All Israeli Total Companies 7,462 Last Seen 32 minutes ago Last Seen By [PERSON…" at bounding box center [597, 379] width 326 height 106
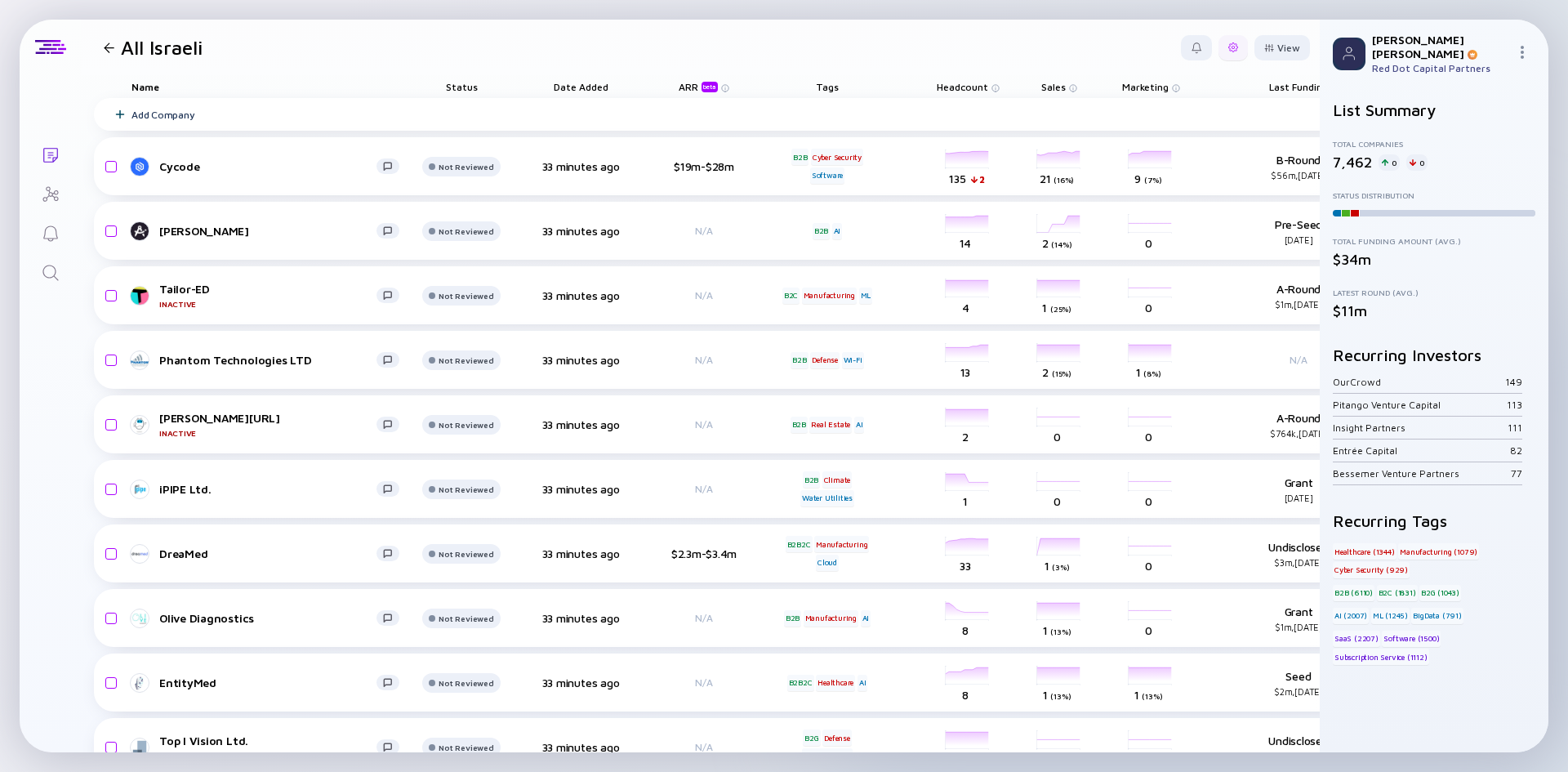
click at [1218, 51] on div at bounding box center [1233, 48] width 30 height 26
click at [100, 46] on div at bounding box center [109, 47] width 24 height 11
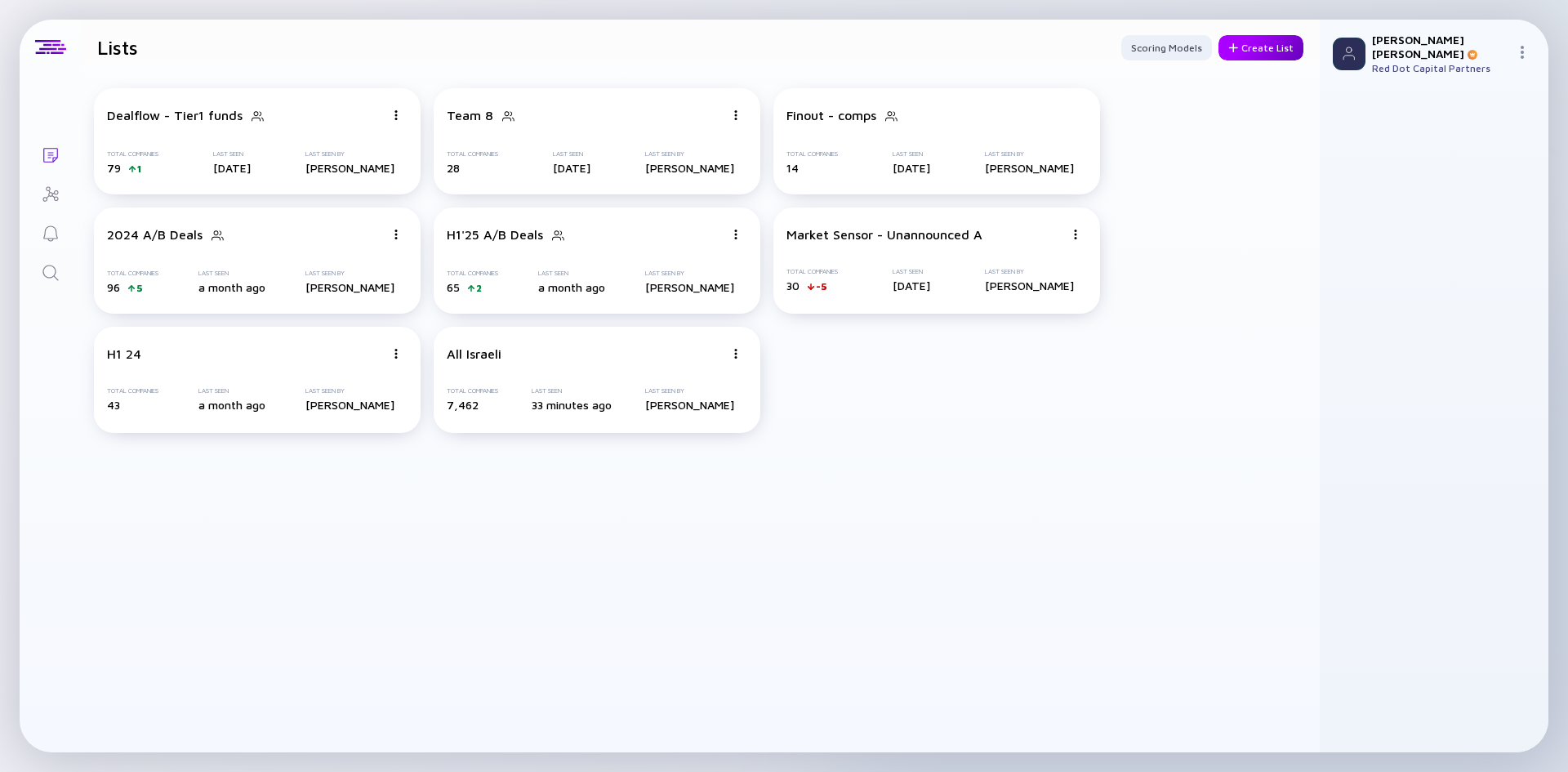
click at [1247, 54] on div "Create List" at bounding box center [1261, 48] width 85 height 26
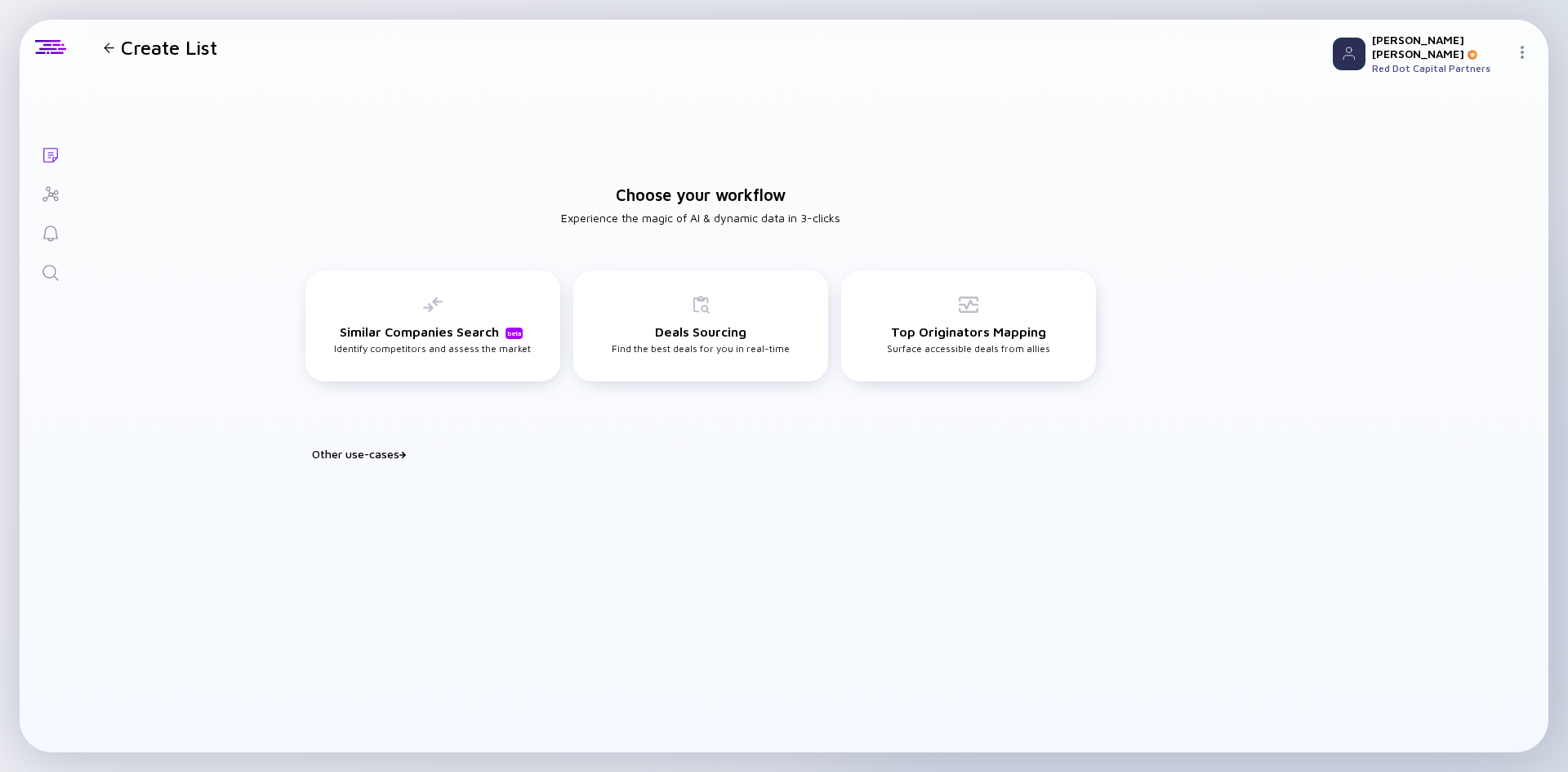
click at [378, 453] on div "Other use-cases" at bounding box center [711, 454] width 797 height 14
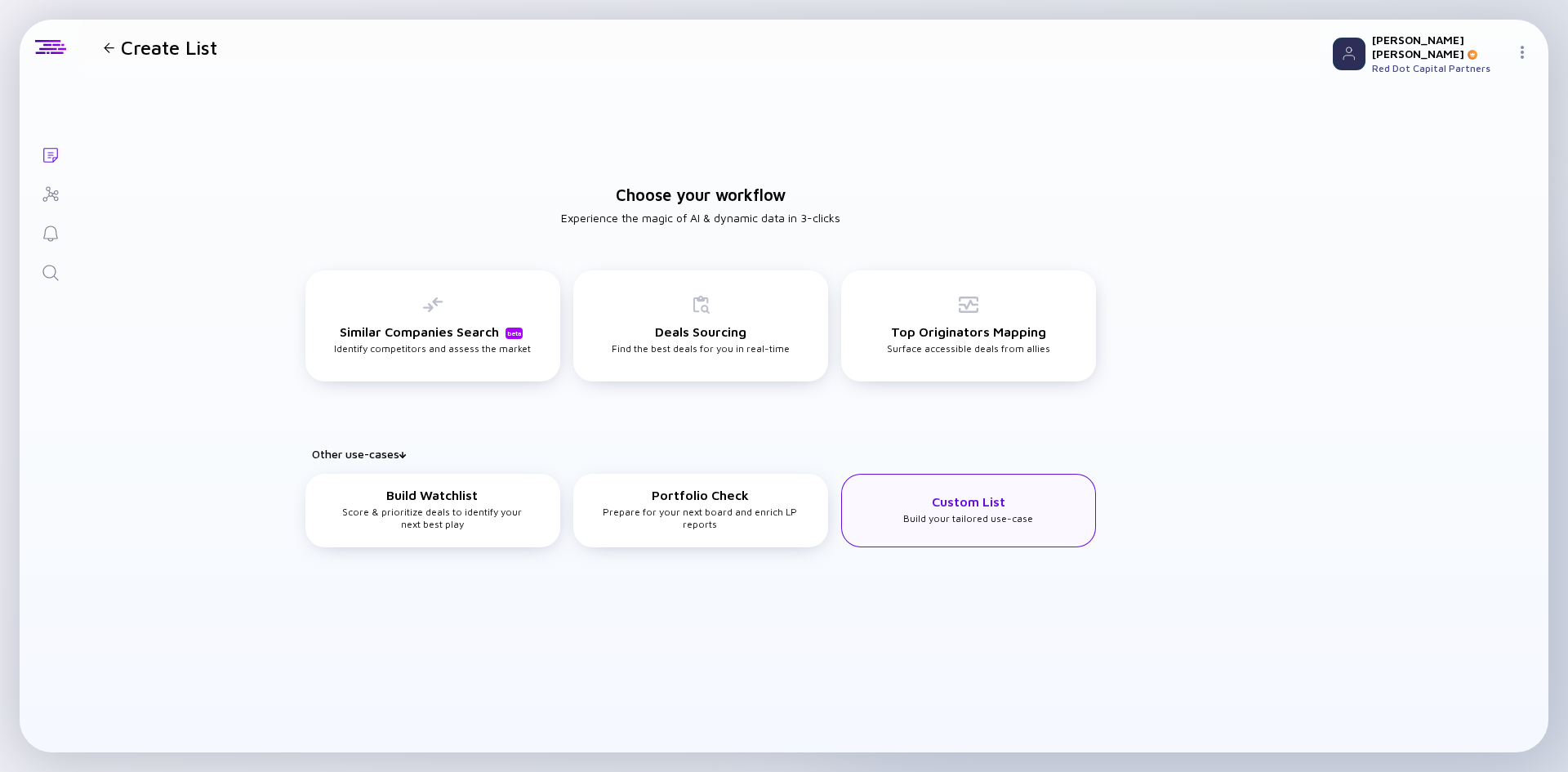
click at [1058, 515] on div "Custom List Build your tailored use-case" at bounding box center [969, 510] width 255 height 73
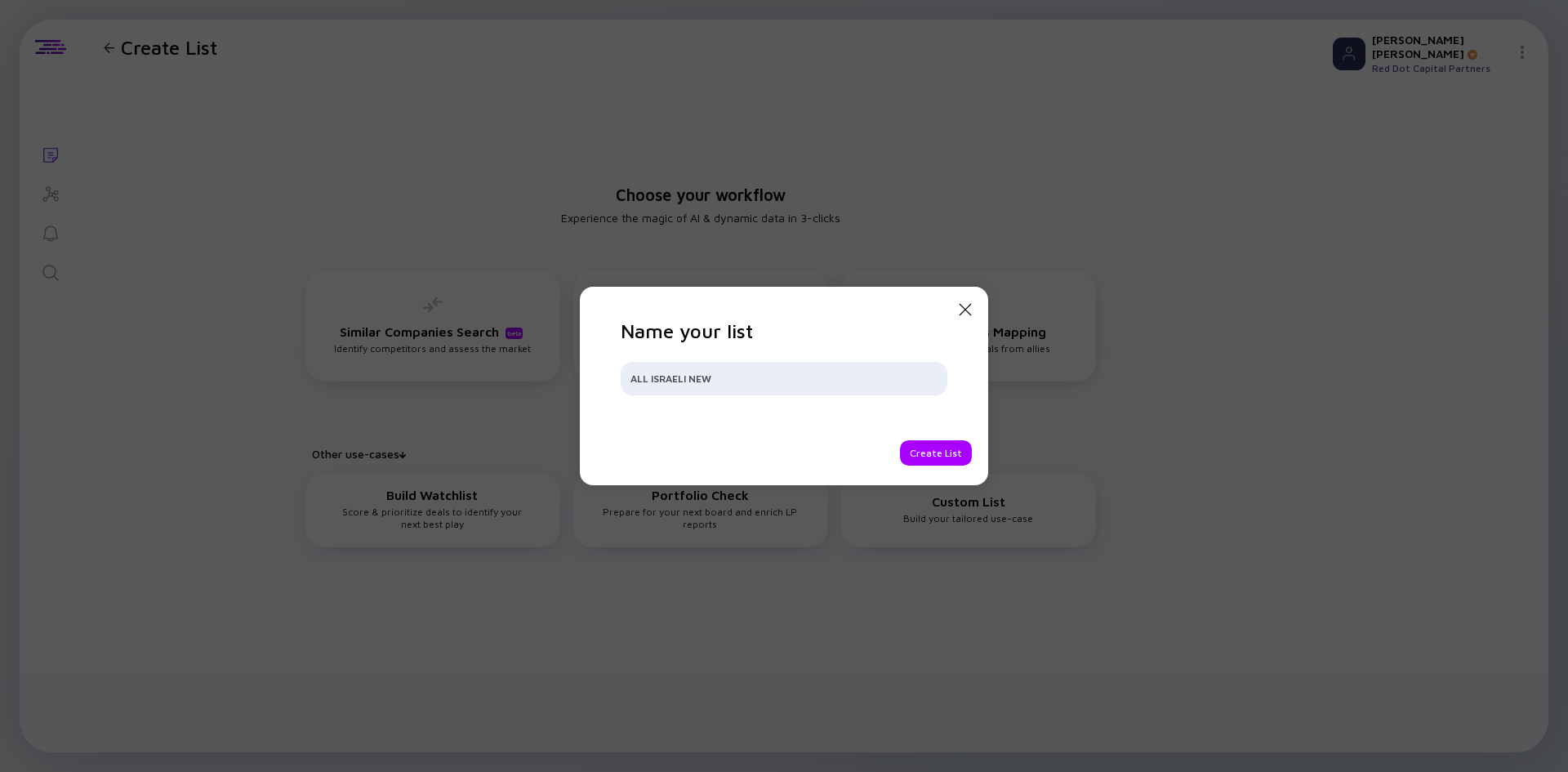
type input "ALL ISRAELI NEW"
click at [929, 449] on div "Create List" at bounding box center [935, 453] width 72 height 26
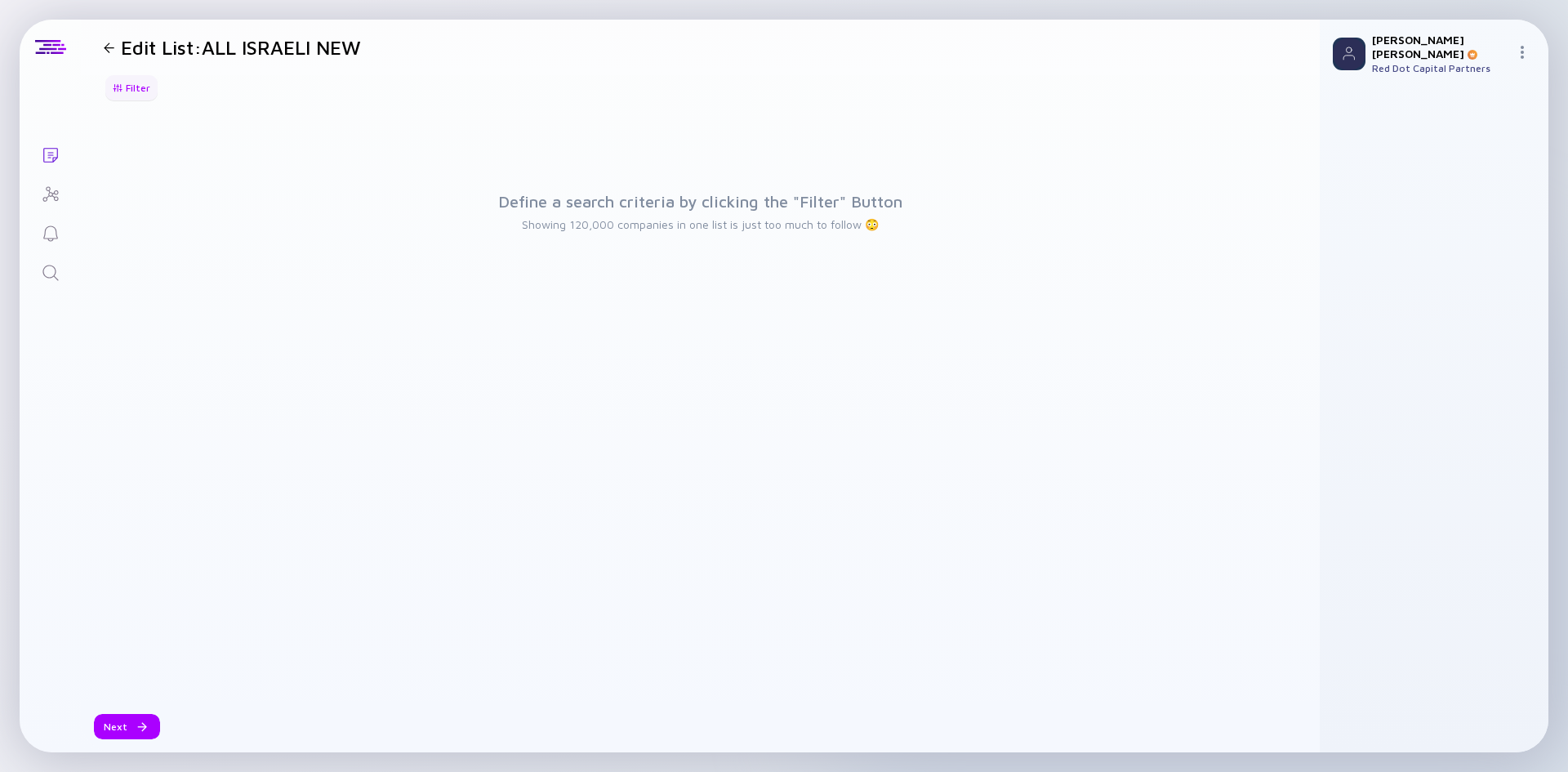
click at [129, 100] on div "Filter" at bounding box center [131, 88] width 57 height 26
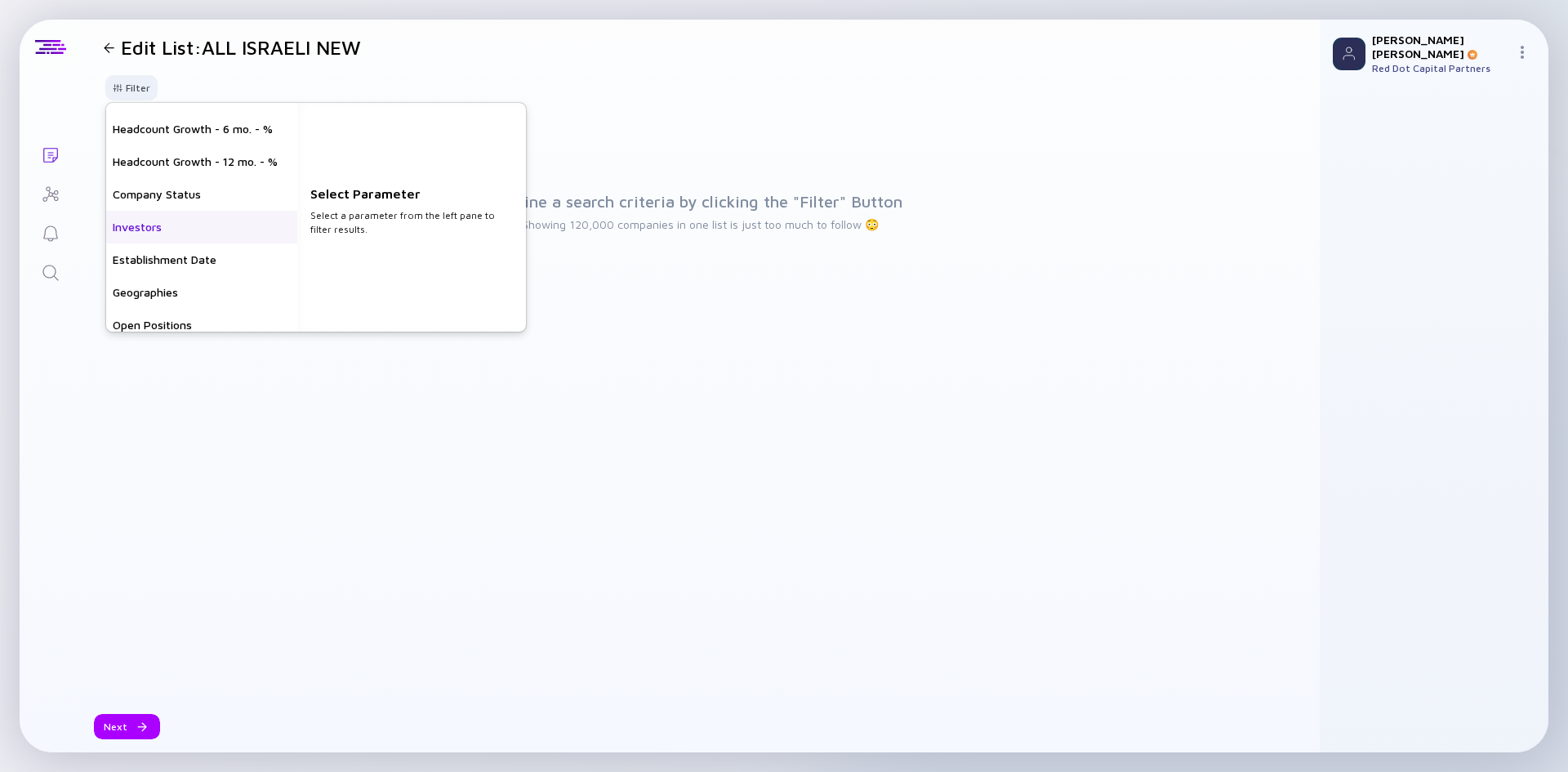
scroll to position [82, 0]
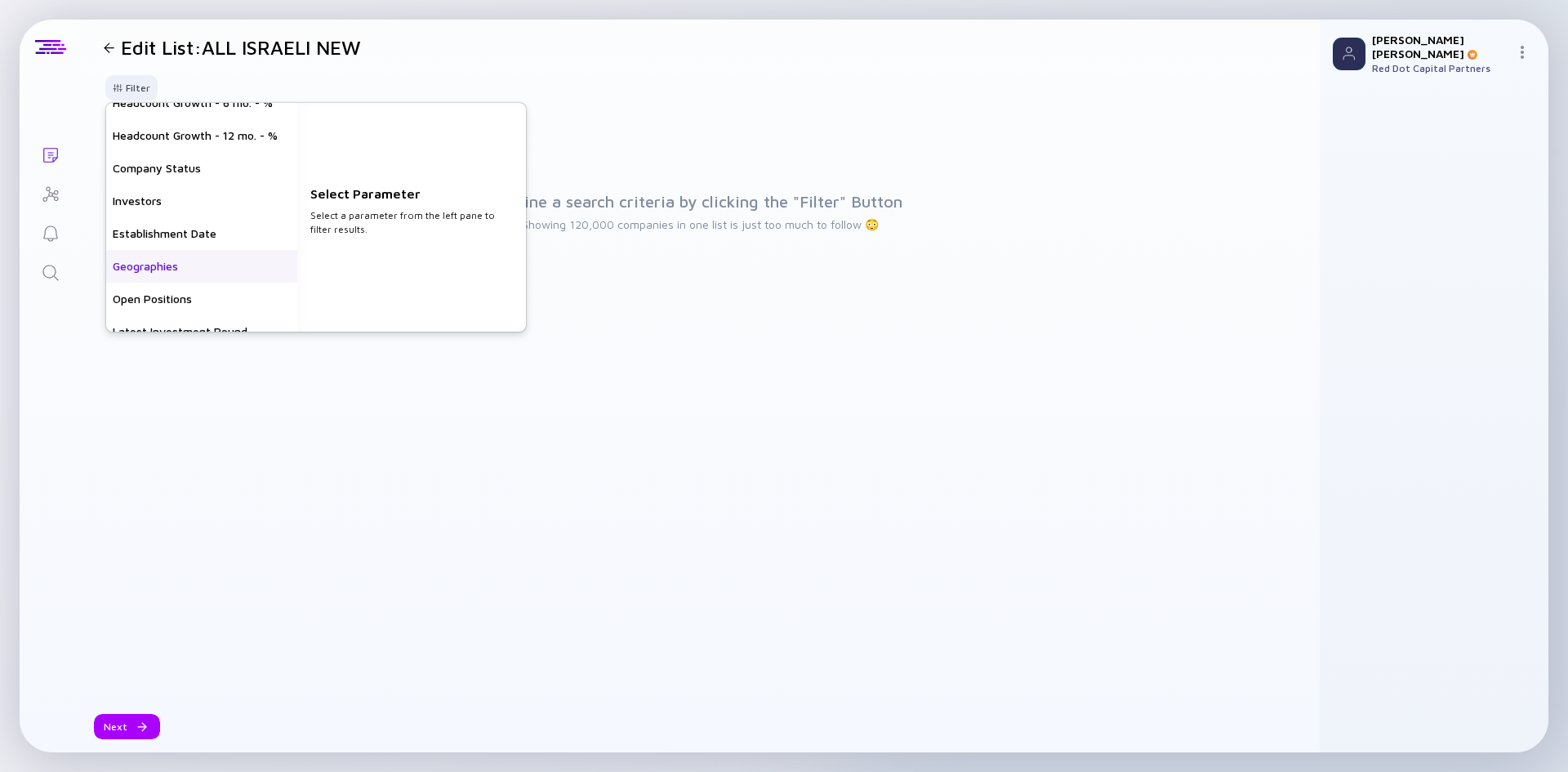
drag, startPoint x: 187, startPoint y: 274, endPoint x: 236, endPoint y: 251, distance: 54.1
click at [187, 273] on div "Geographies" at bounding box center [201, 266] width 191 height 33
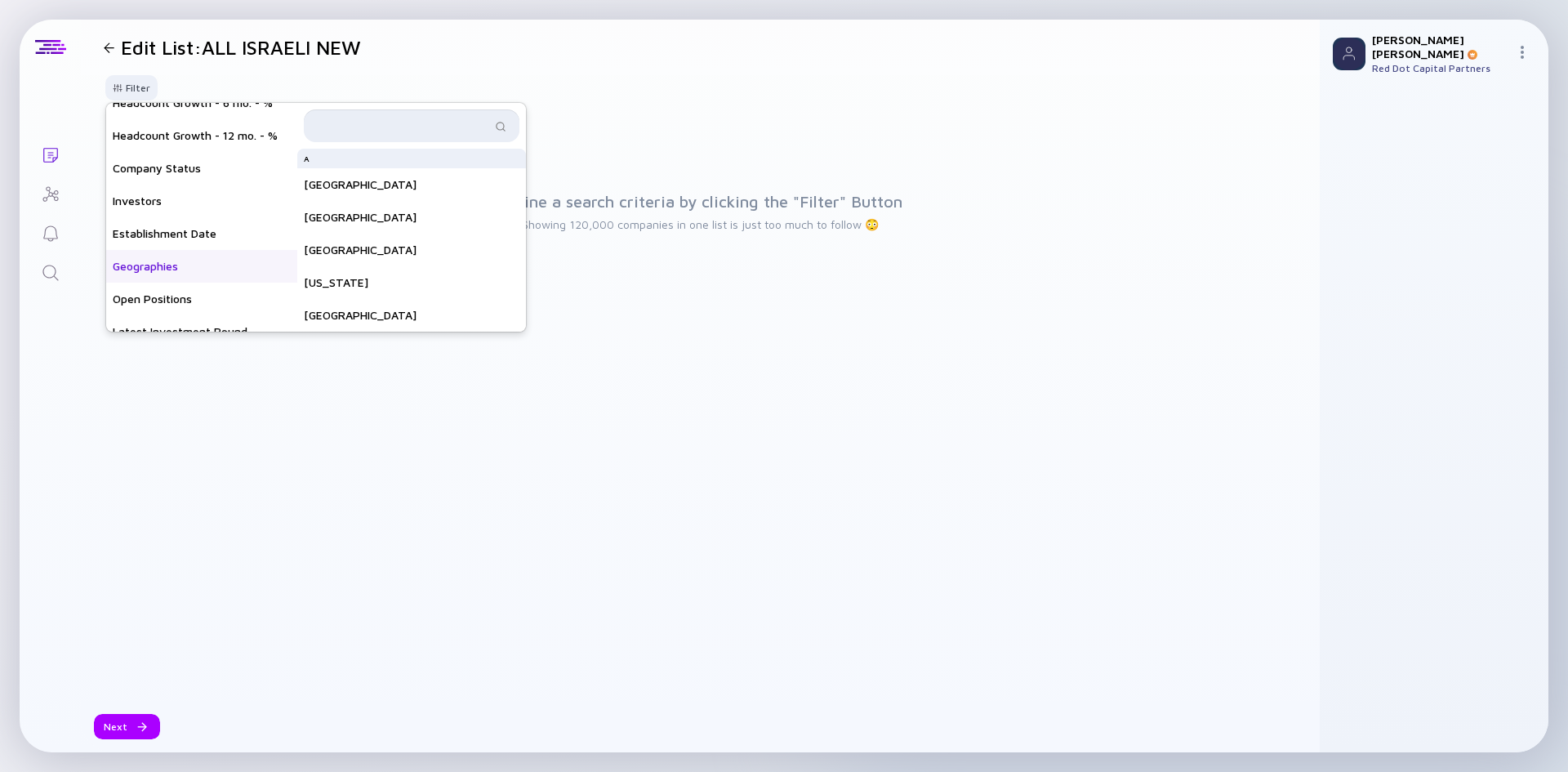
click at [400, 128] on input "text" at bounding box center [401, 126] width 177 height 17
type input "isr"
click at [365, 165] on div "Israel" at bounding box center [411, 164] width 228 height 33
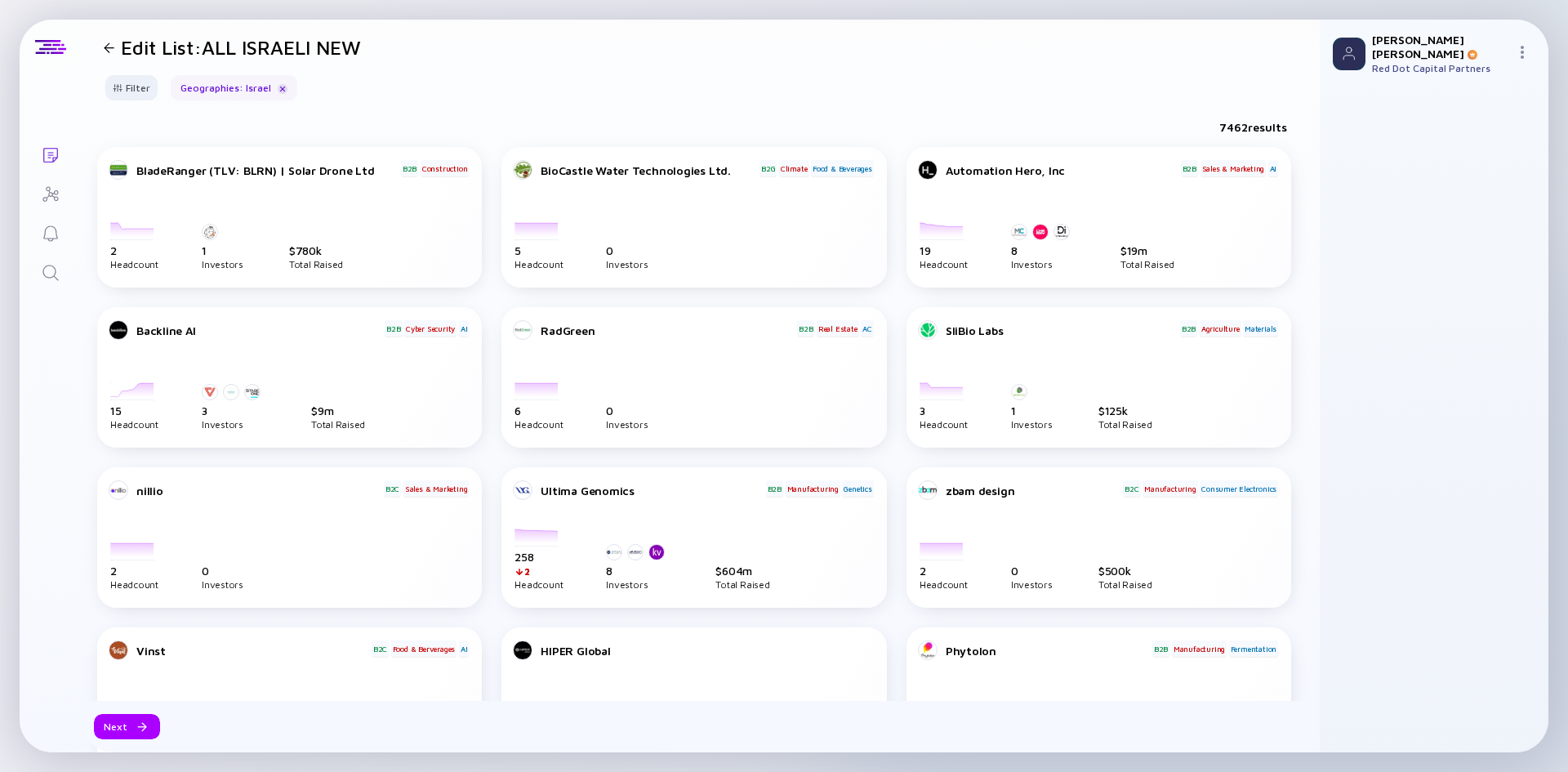
click at [681, 54] on header "Edit List: ALL ISRAELI NEW" at bounding box center [700, 47] width 1239 height 55
click at [131, 723] on div "Next" at bounding box center [127, 727] width 66 height 26
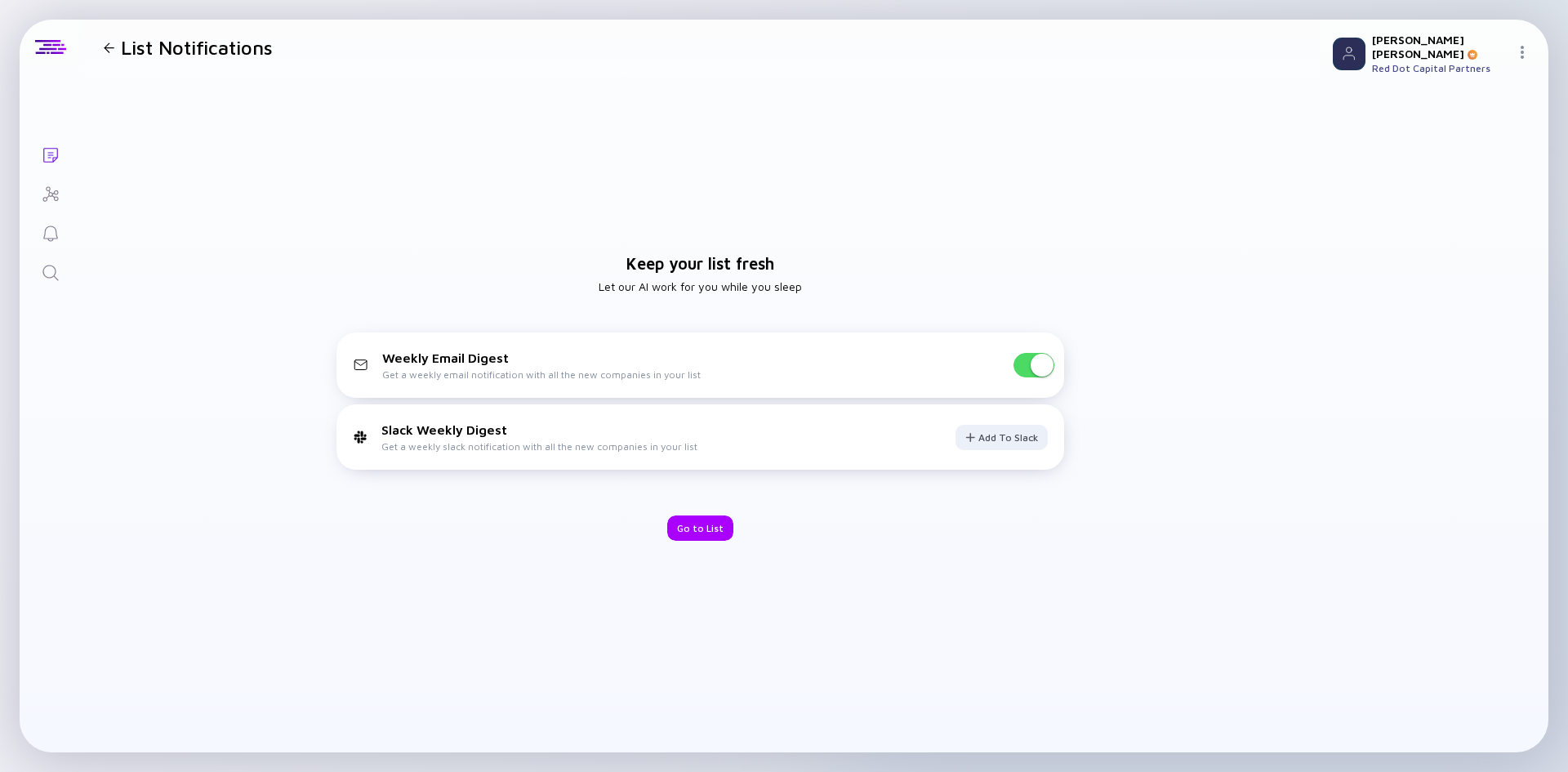
click at [1035, 373] on span at bounding box center [1041, 365] width 23 height 23
click at [682, 546] on div "Keep your list fresh Let our AI work for you while you sleep Weekly Email Diges…" at bounding box center [700, 397] width 1239 height 644
click at [699, 528] on div "Go to List" at bounding box center [700, 528] width 66 height 26
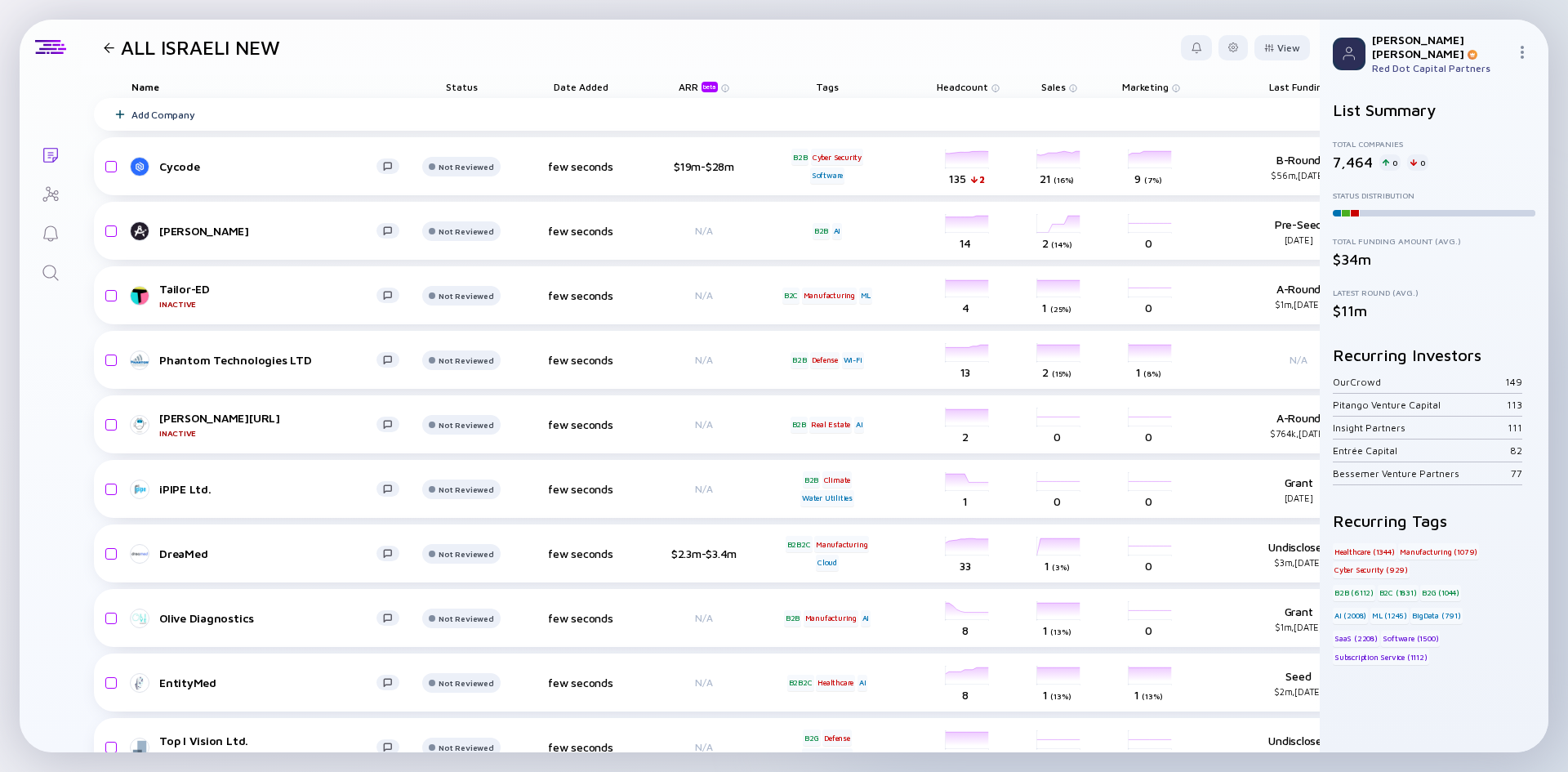
click at [151, 88] on div "Name" at bounding box center [265, 86] width 294 height 23
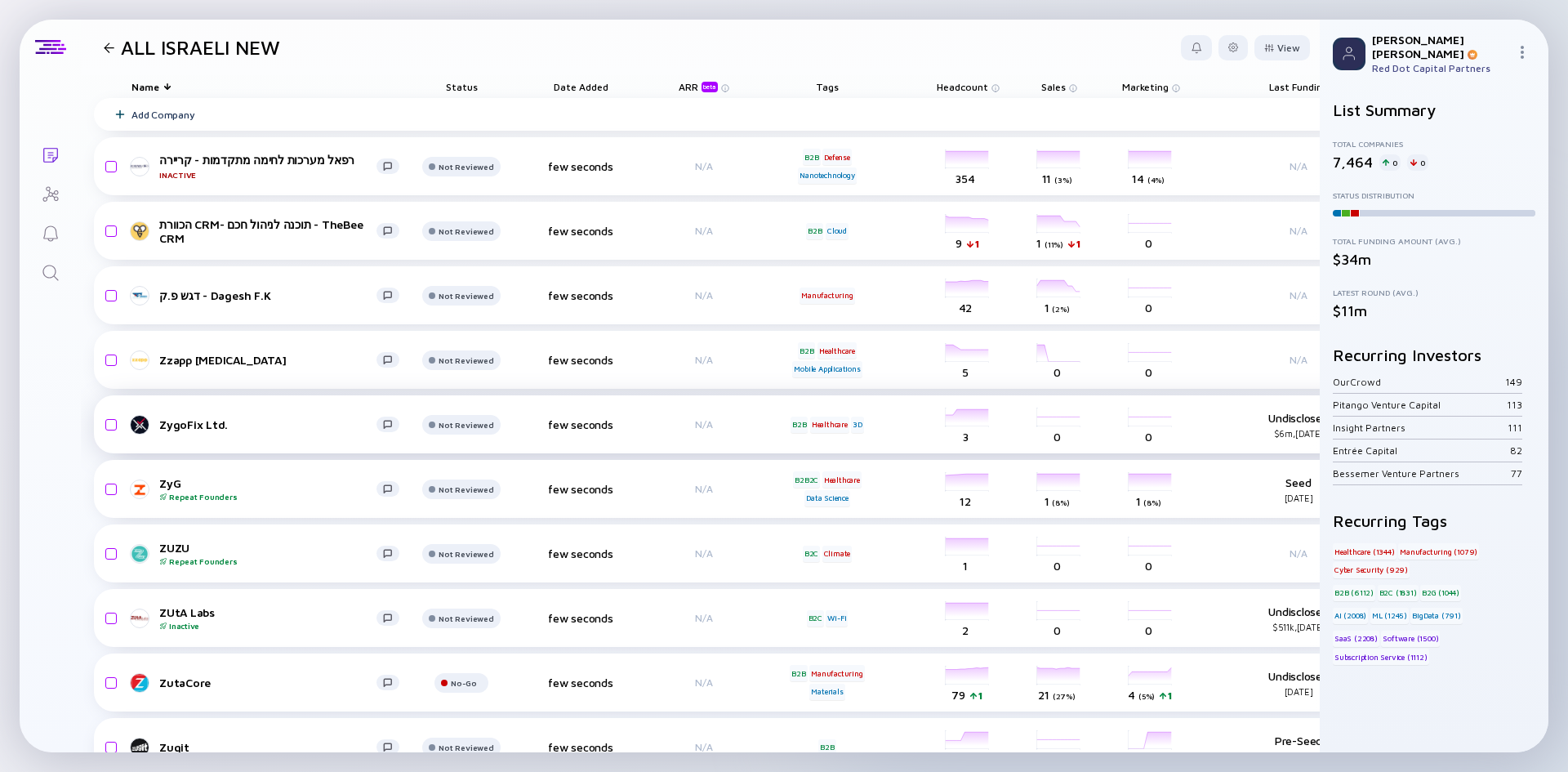
scroll to position [0, 218]
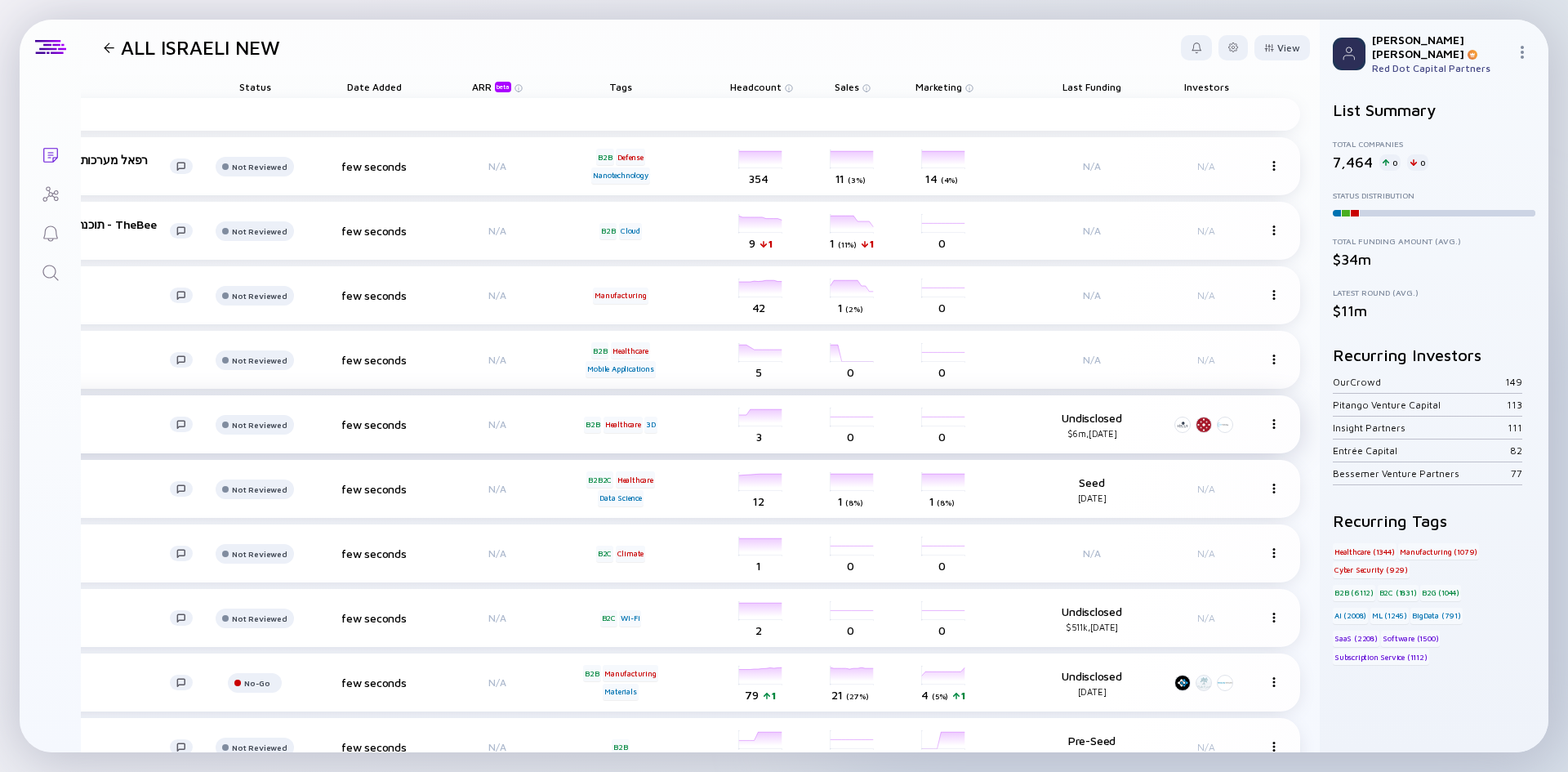
drag, startPoint x: 876, startPoint y: 447, endPoint x: 1144, endPoint y: 446, distance: 268.0
drag, startPoint x: 1185, startPoint y: 85, endPoint x: 1176, endPoint y: 86, distance: 9.1
click at [824, 132] on div "Name Status Date Added ARR beta Tags Headcount Sales Marketing Last Funding Inv…" at bounding box center [597, 751] width 1445 height 1352
click at [1268, 43] on div "View" at bounding box center [1282, 48] width 55 height 26
click at [1101, 73] on header "ALL ISRAELI NEW View Name Status Tags ARR beta Founders Date Added Headcount Sa…" at bounding box center [700, 47] width 1239 height 55
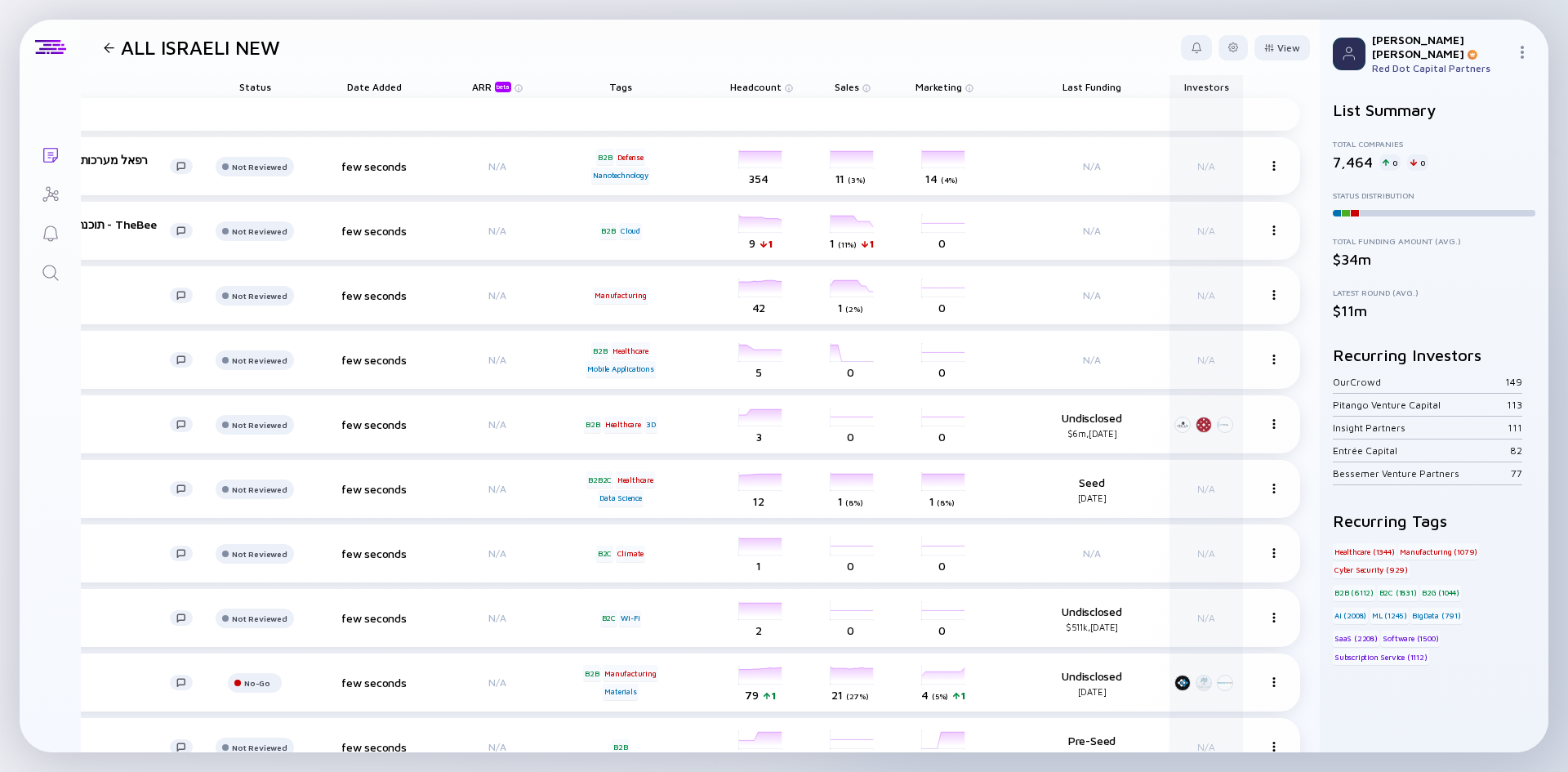
drag, startPoint x: 1185, startPoint y: 89, endPoint x: 1206, endPoint y: 101, distance: 24.2
click at [981, 176] on div "Name Status Date Added ARR beta Tags Headcount Sales Marketing Last Funding Inv…" at bounding box center [597, 751] width 1445 height 1352
click at [1281, 48] on div "View" at bounding box center [1282, 48] width 55 height 26
click at [1221, 153] on div "Geographies" at bounding box center [1241, 145] width 110 height 33
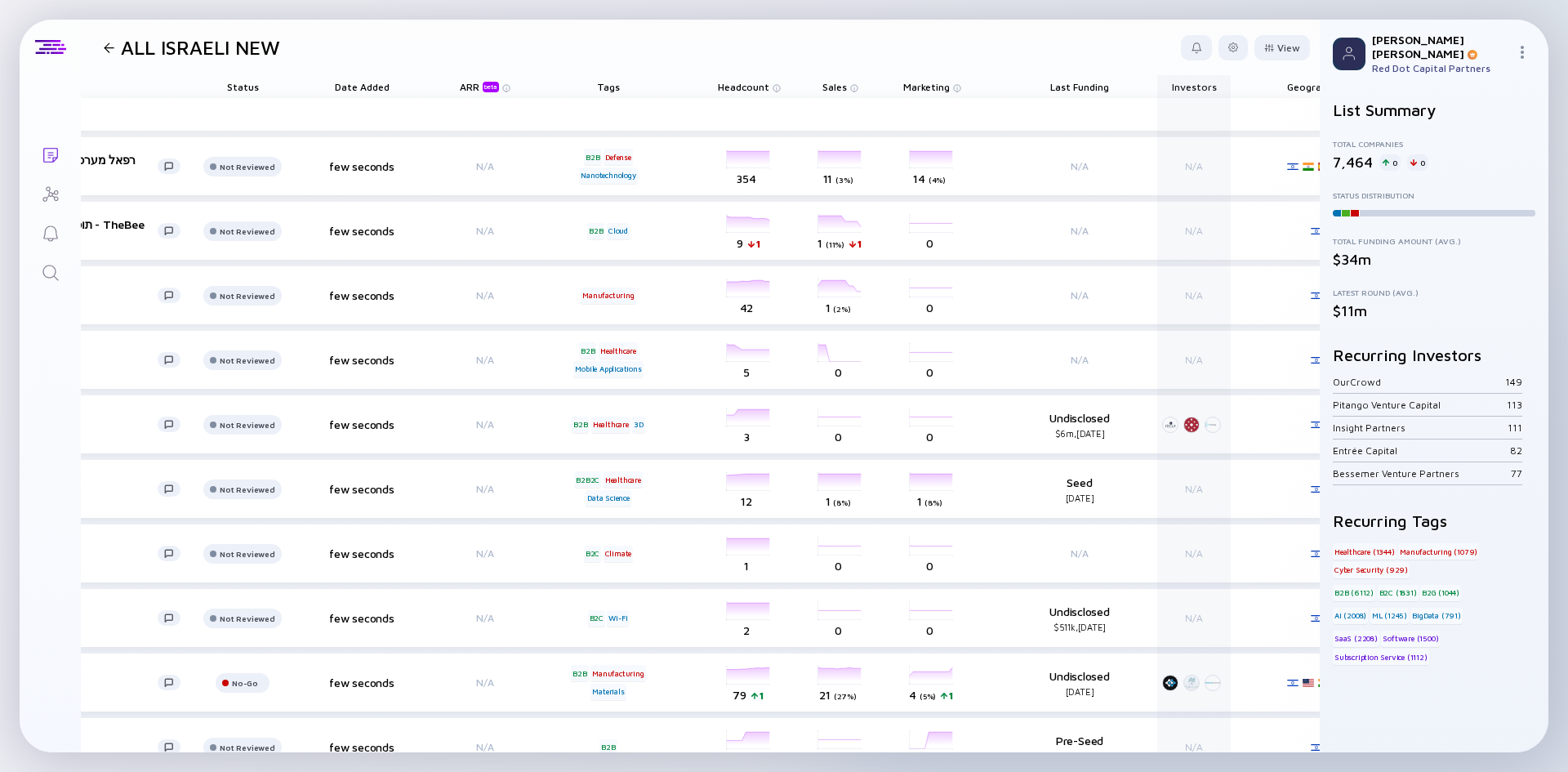
click at [1008, 17] on div "Updating List... Lists ALL ISRAELI NEW View Name Status Tags ARR beta Founders …" at bounding box center [784, 386] width 1568 height 772
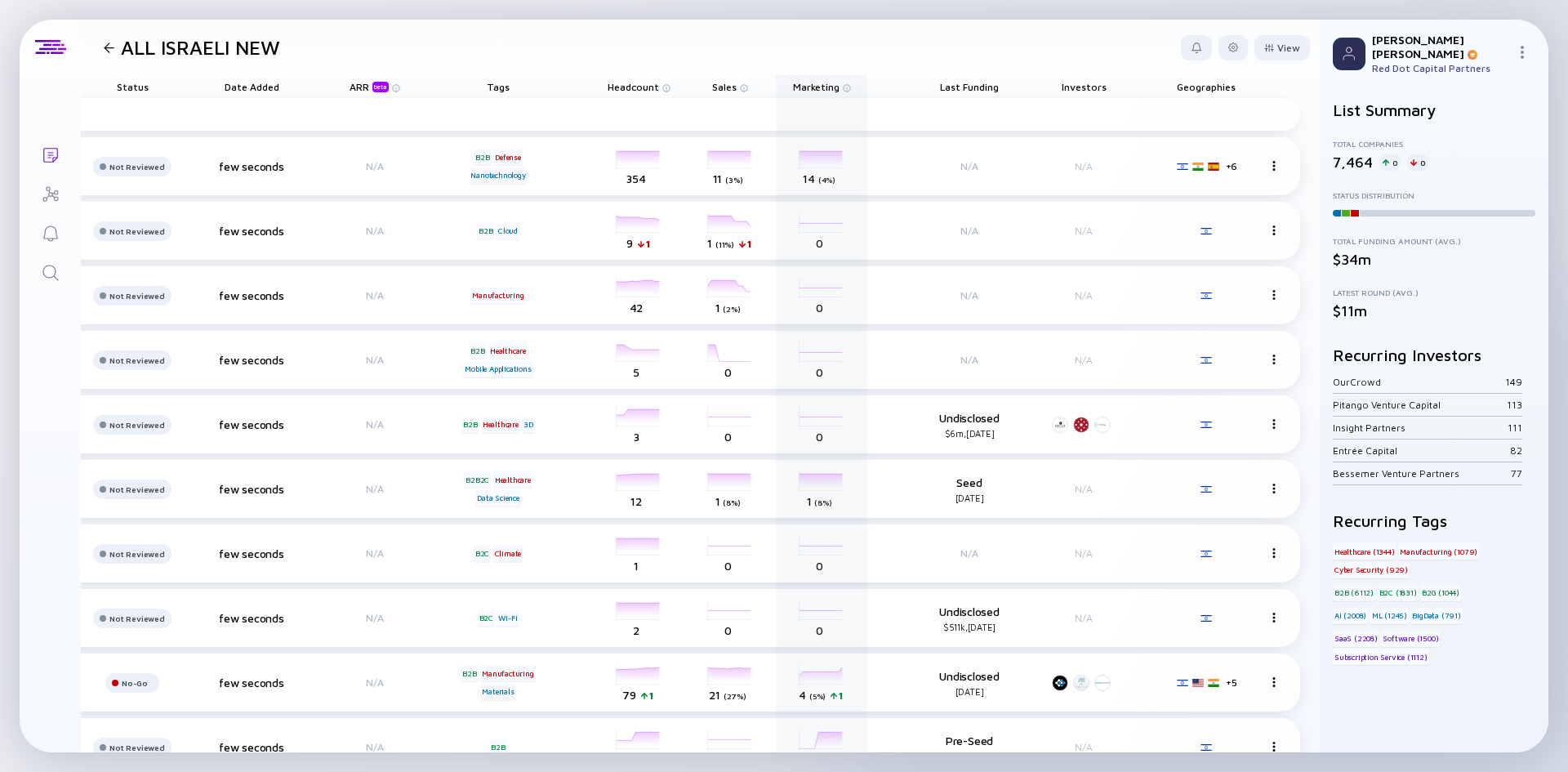
drag, startPoint x: 1038, startPoint y: 270, endPoint x: 1318, endPoint y: 269, distance: 280.0
click at [103, 48] on div at bounding box center [109, 47] width 24 height 11
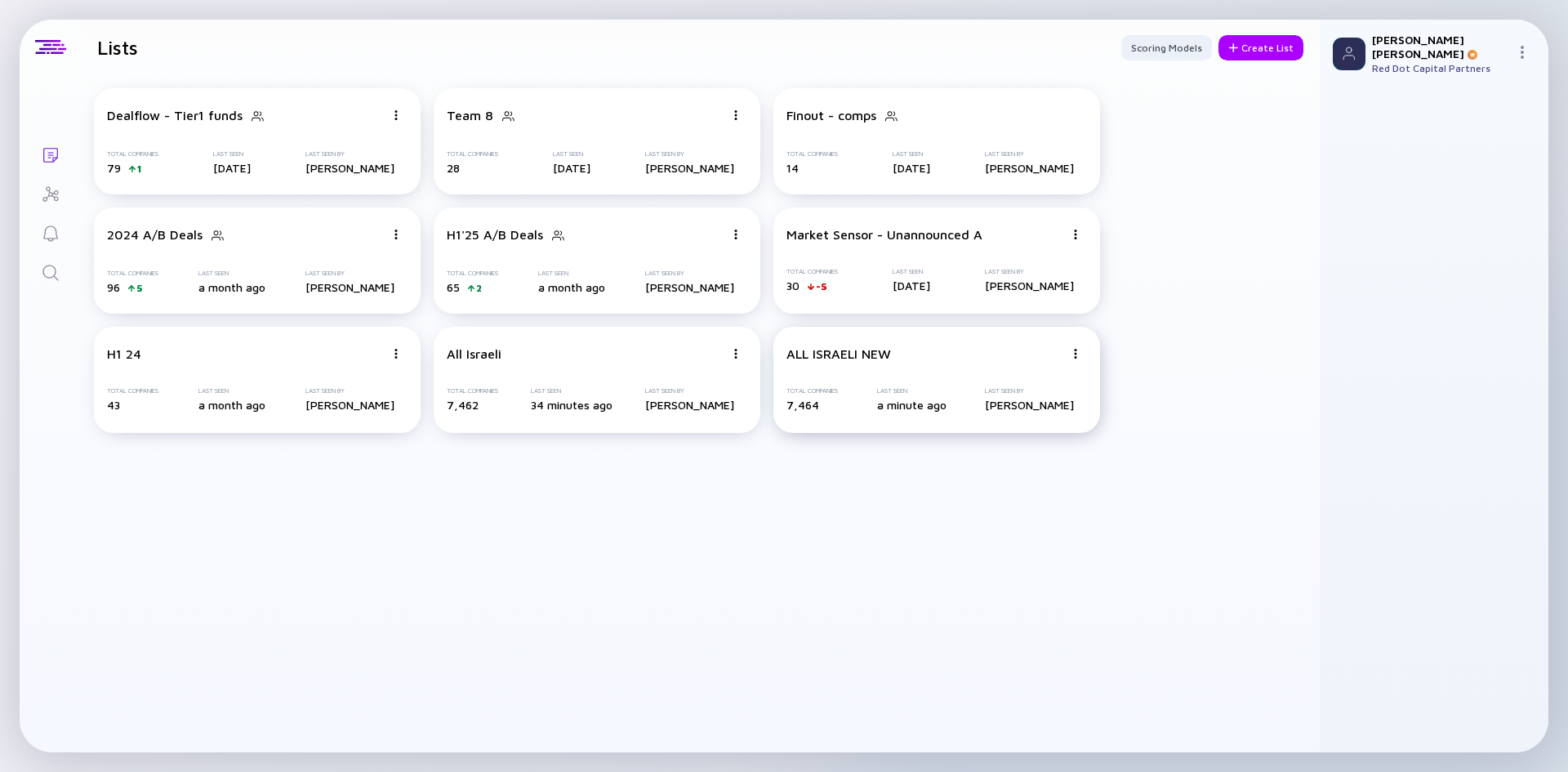
click at [837, 406] on div "7,464" at bounding box center [812, 404] width 51 height 14
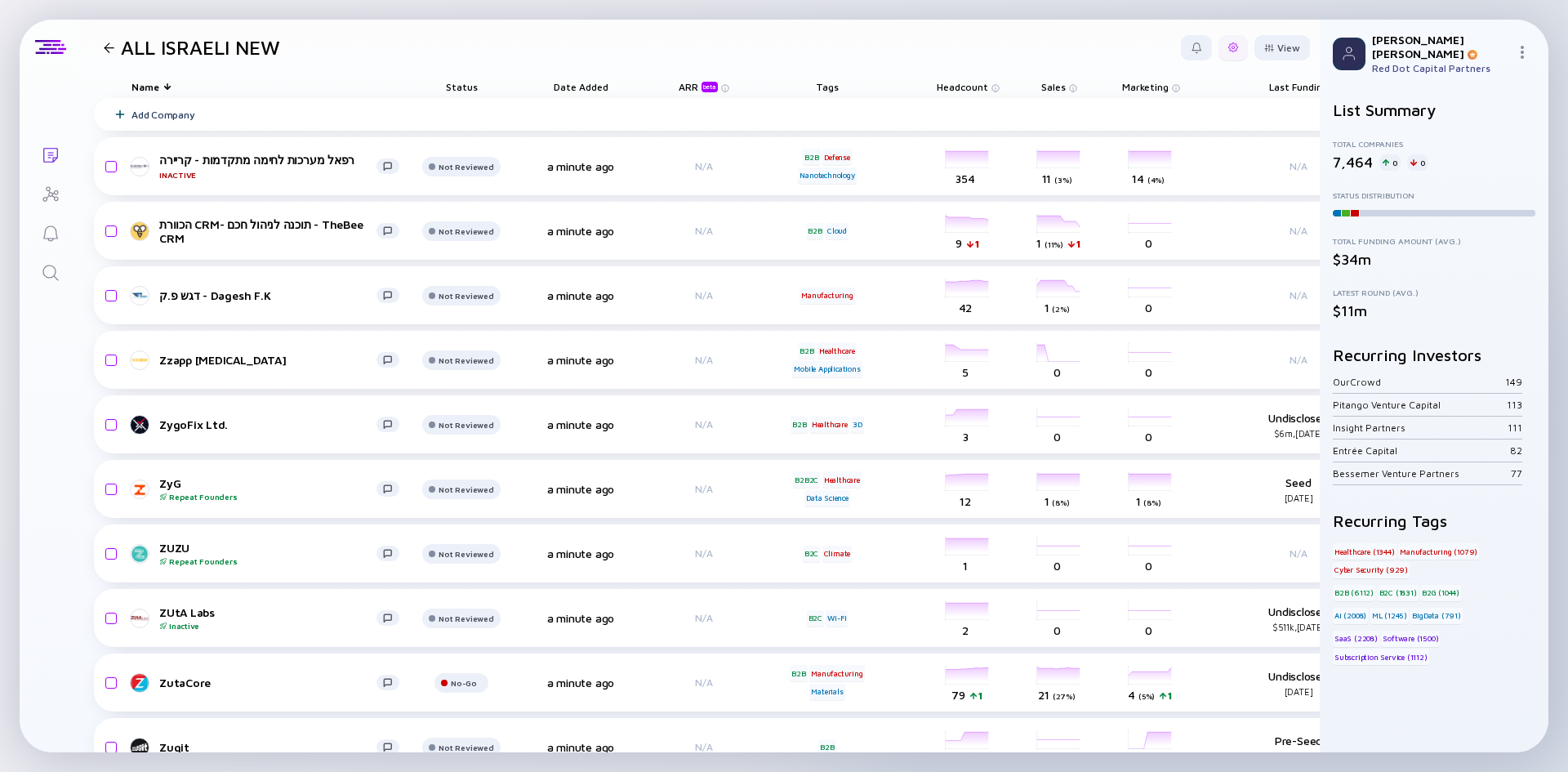
click at [1229, 46] on div at bounding box center [1233, 48] width 30 height 26
click at [1223, 54] on div at bounding box center [1233, 48] width 30 height 26
click at [1223, 56] on div at bounding box center [1233, 48] width 30 height 26
click at [1171, 78] on div "Export" at bounding box center [1182, 80] width 102 height 33
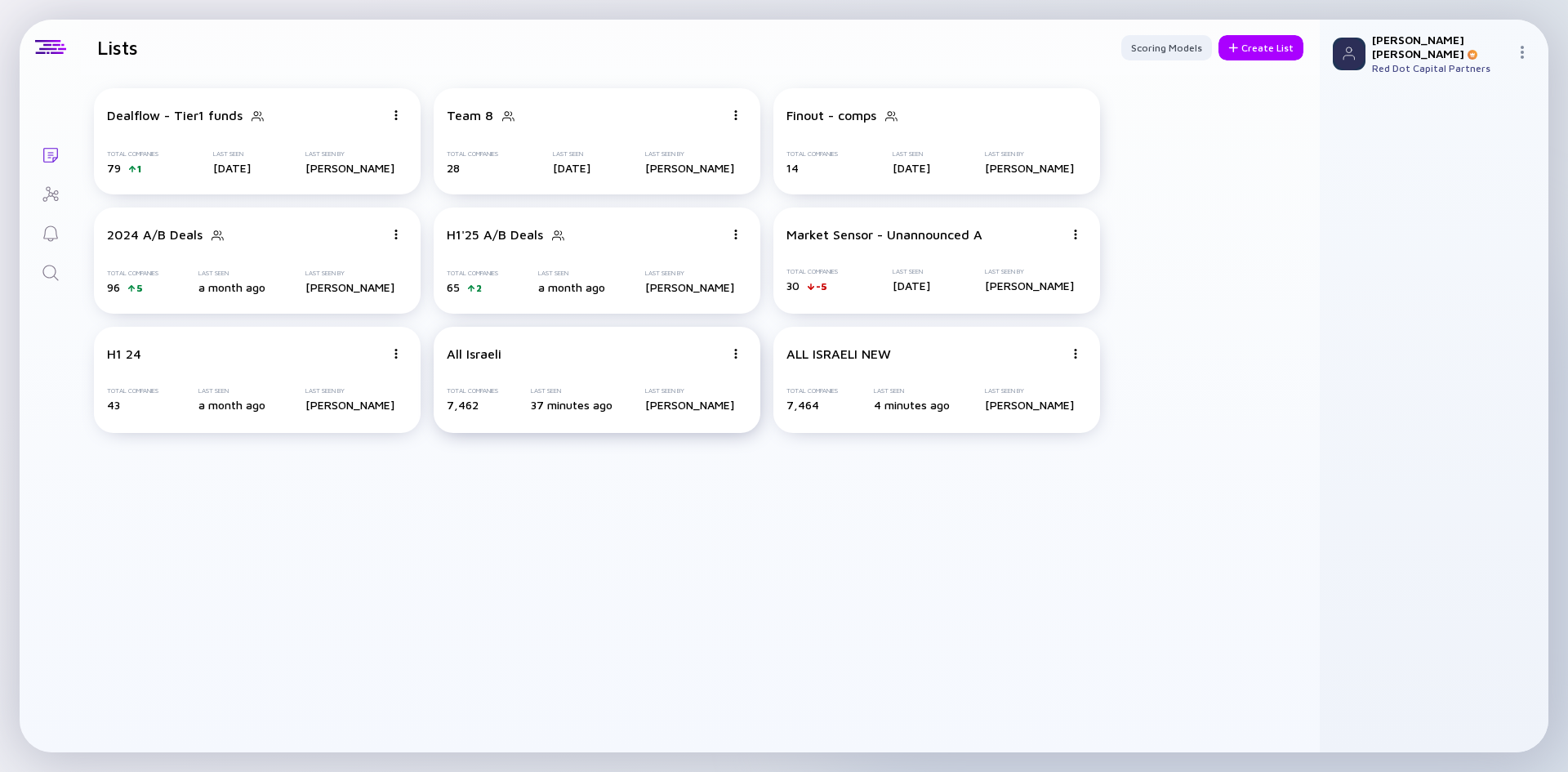
click at [575, 364] on div "All Israeli Total Companies 7,462 Last Seen 37 minutes ago Last Seen By [PERSON…" at bounding box center [597, 379] width 326 height 106
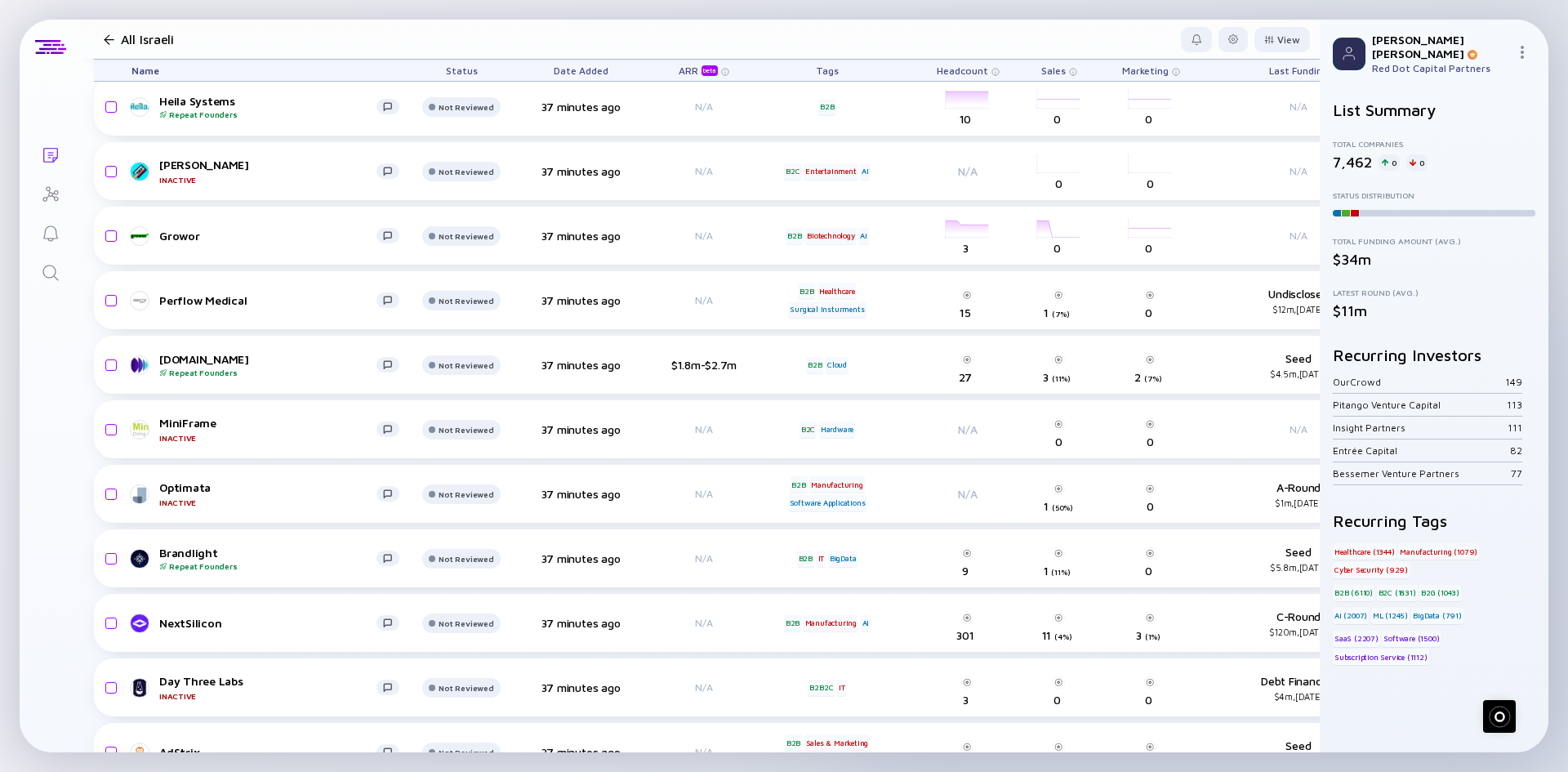
scroll to position [4205, 0]
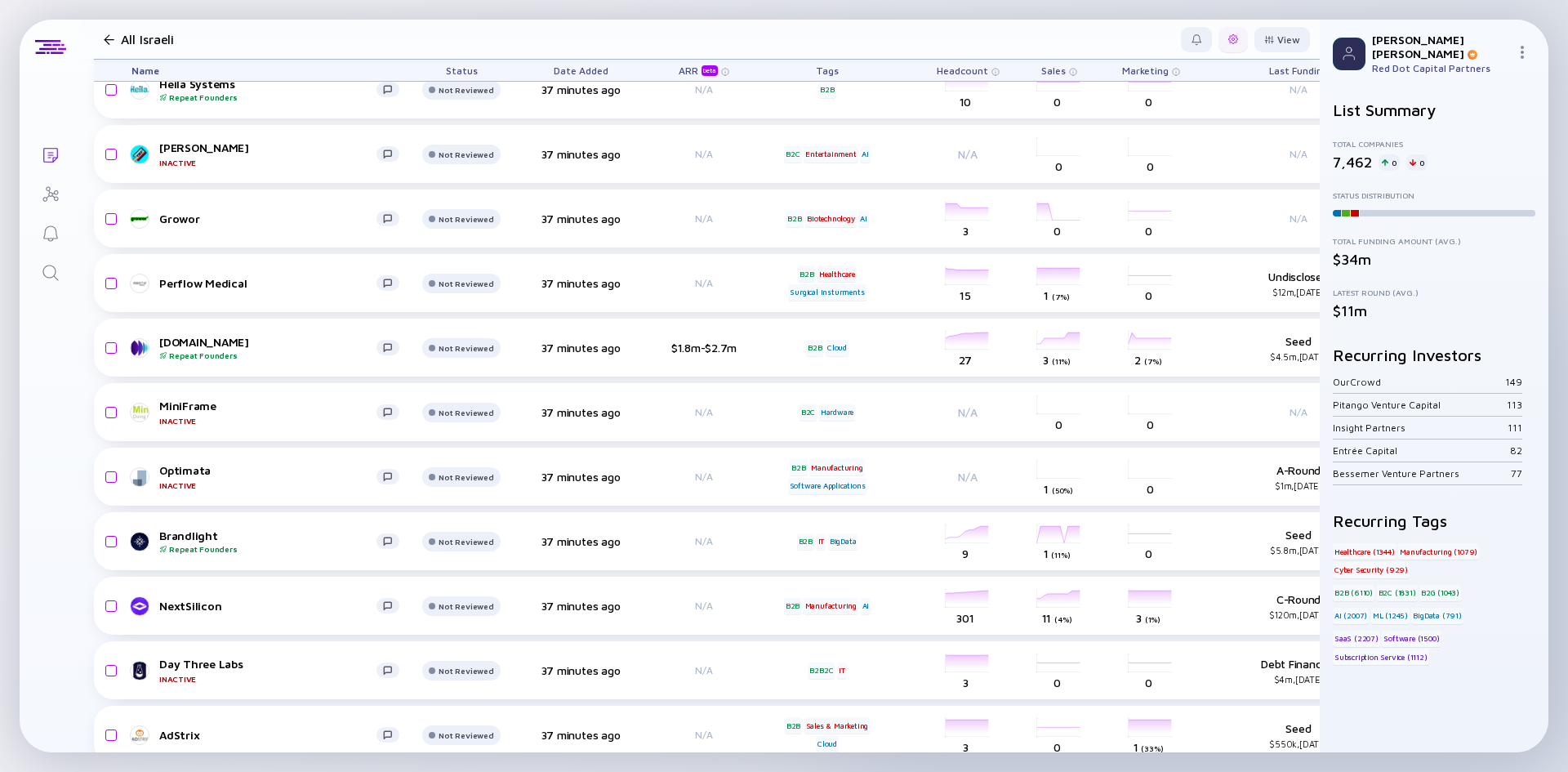
click at [1222, 46] on div at bounding box center [1233, 40] width 30 height 26
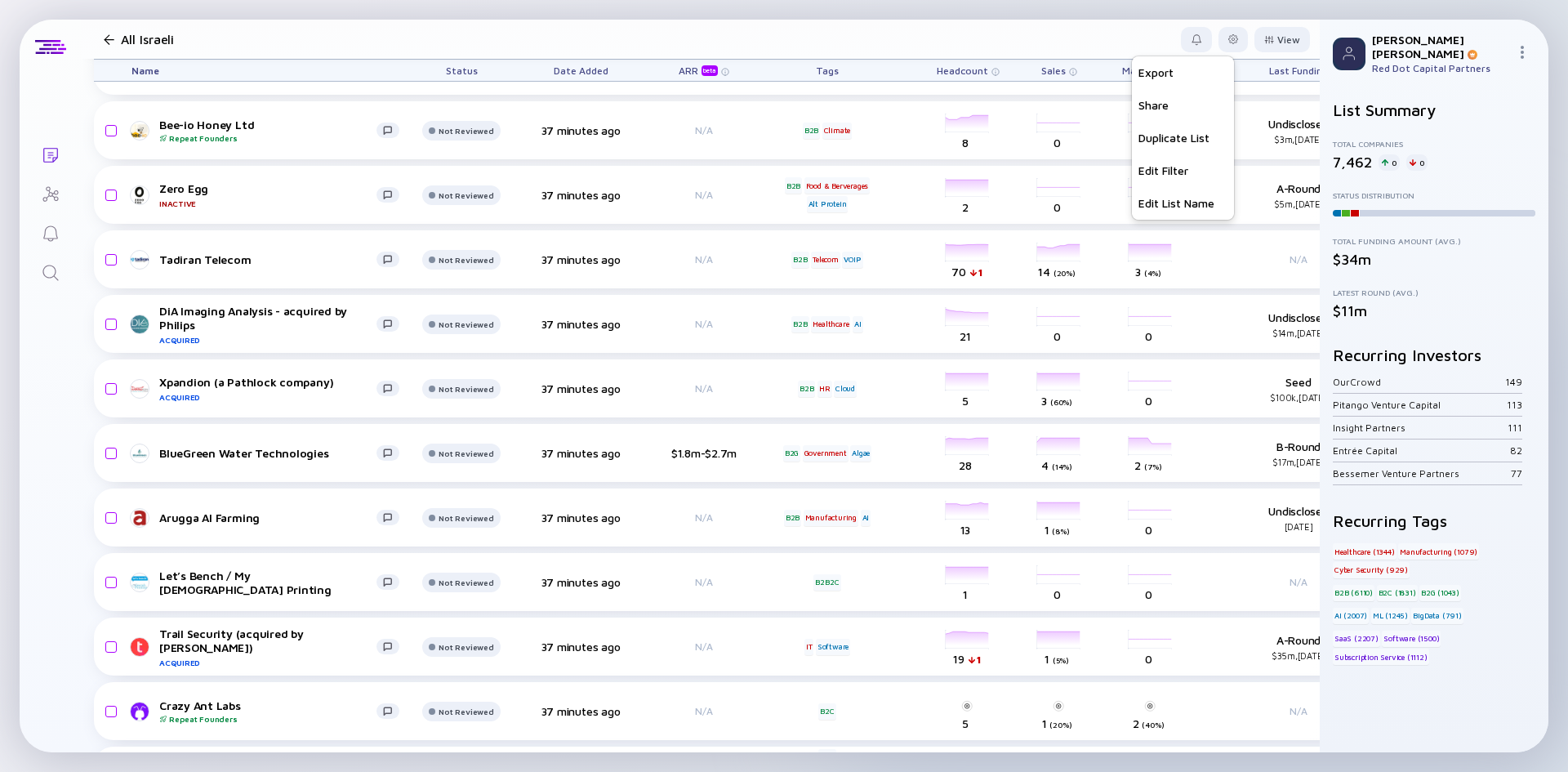
scroll to position [7797, 0]
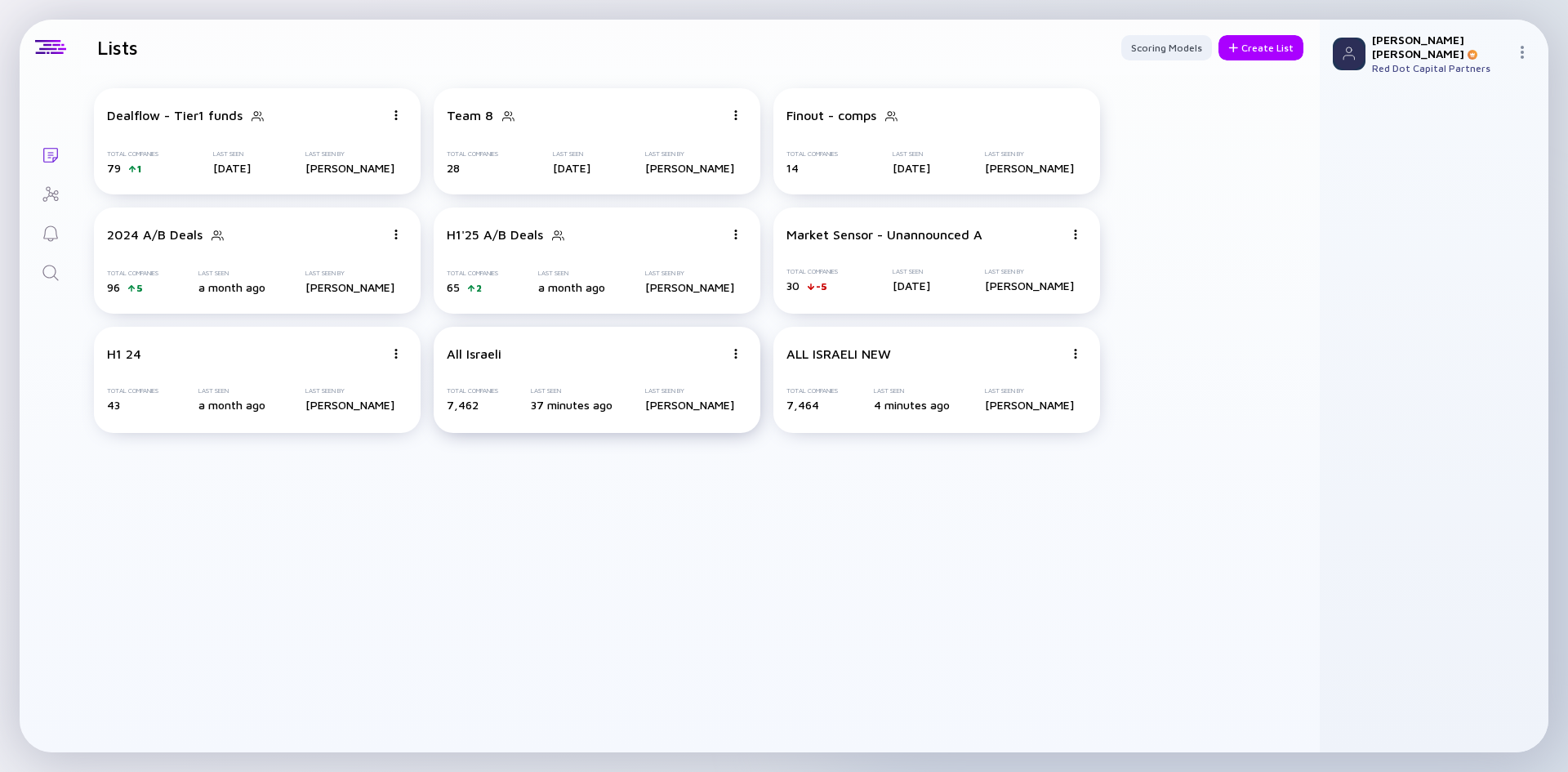
click at [709, 371] on div "All Israeli Total Companies 7,462 Last Seen 37 minutes ago Last Seen By [PERSON…" at bounding box center [597, 379] width 326 height 106
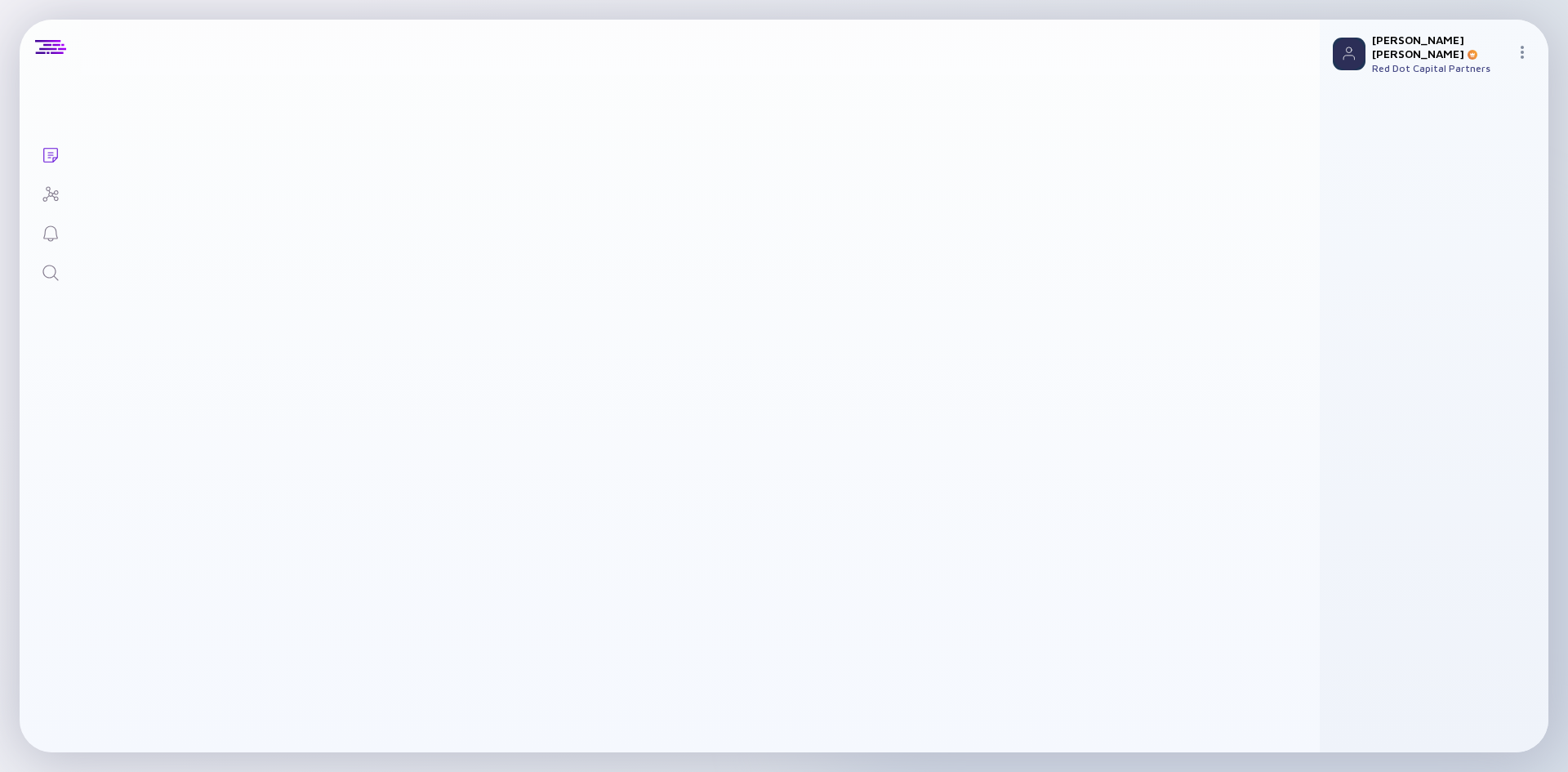
scroll to position [7797, 0]
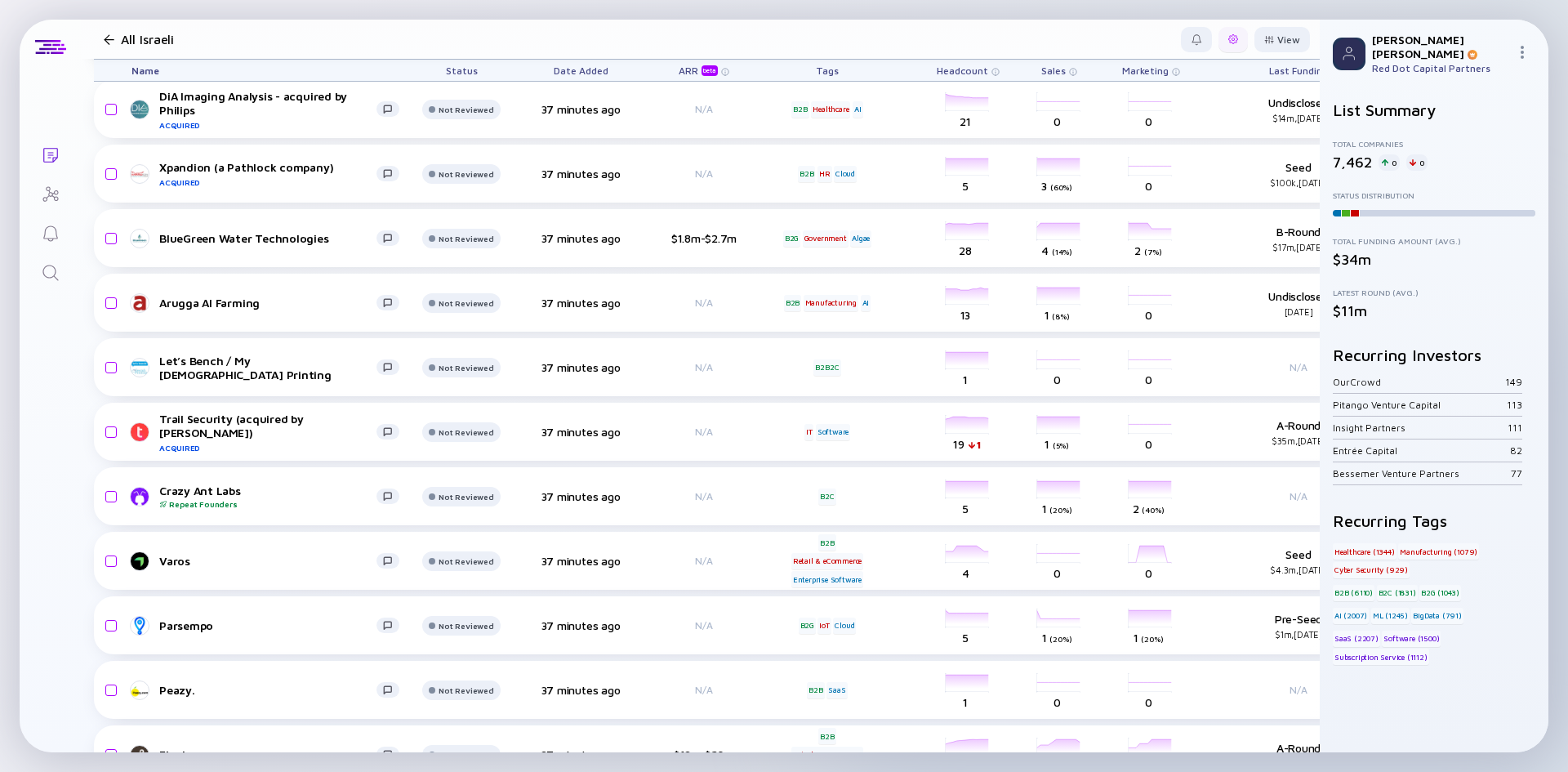
click at [1221, 32] on div at bounding box center [1233, 40] width 30 height 26
click at [1176, 173] on div "Edit Filter" at bounding box center [1182, 170] width 102 height 33
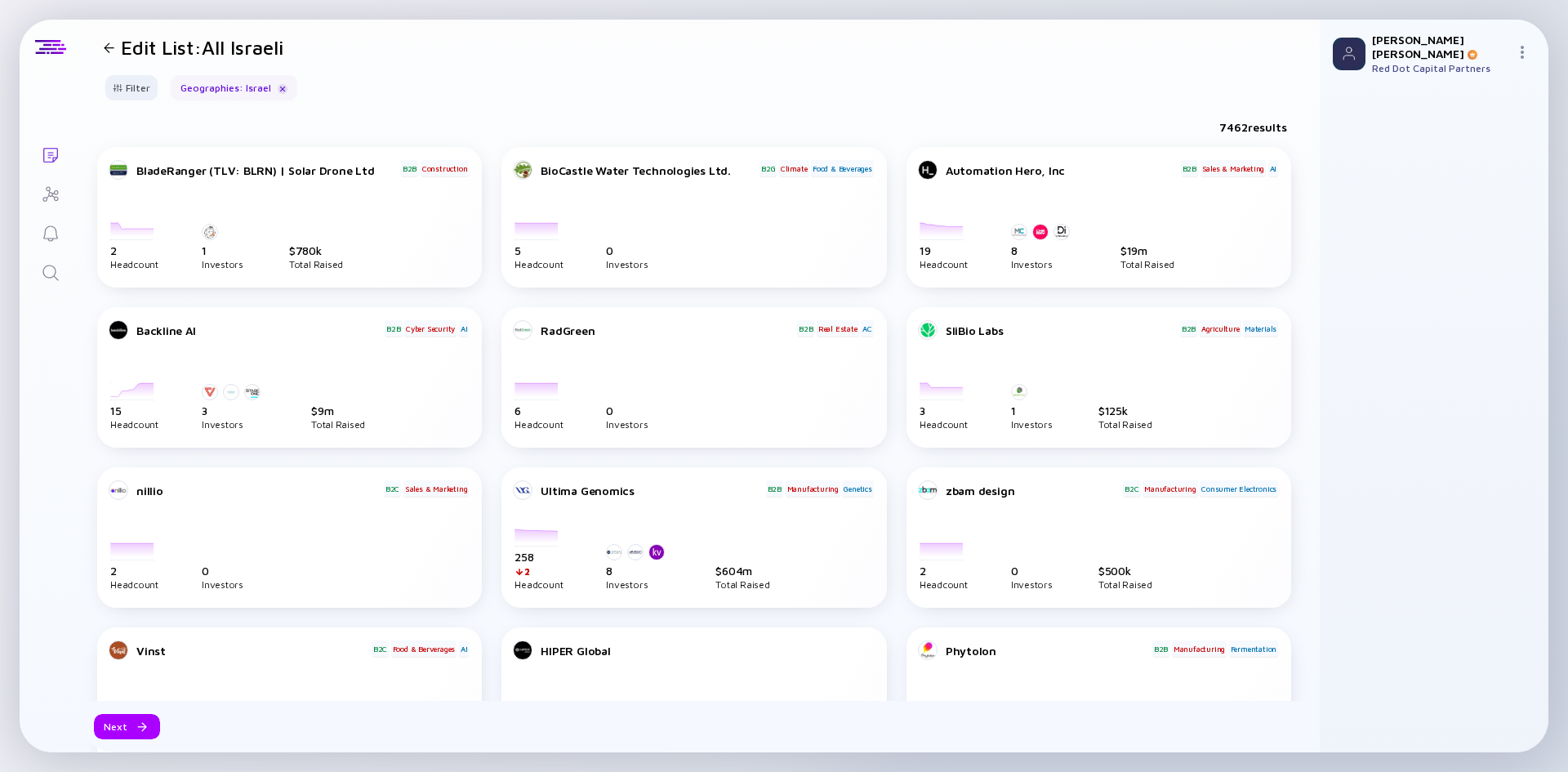
drag, startPoint x: 278, startPoint y: 343, endPoint x: 332, endPoint y: 75, distance: 273.4
click at [113, 47] on div at bounding box center [109, 47] width 11 height 11
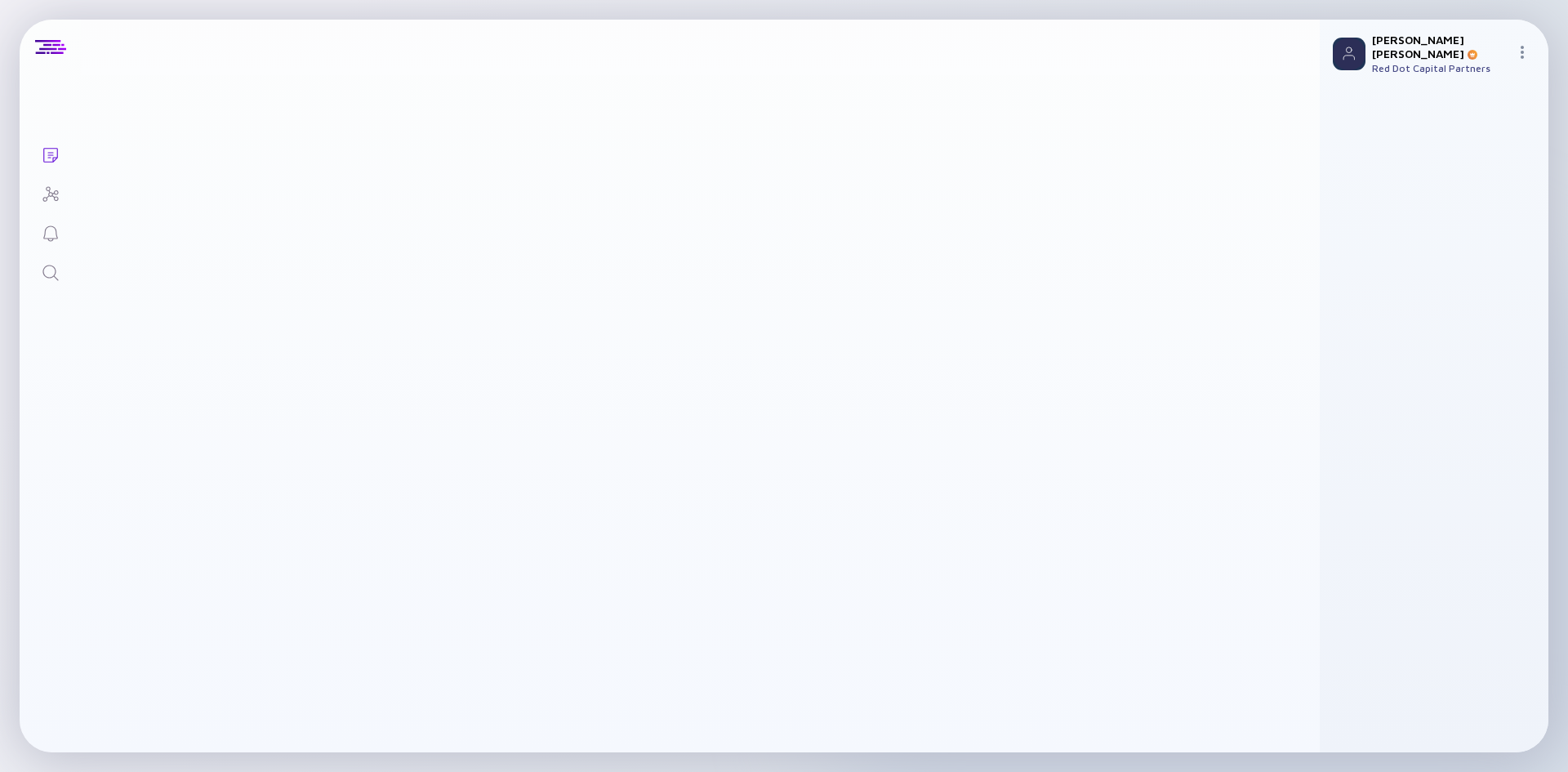
scroll to position [7797, 0]
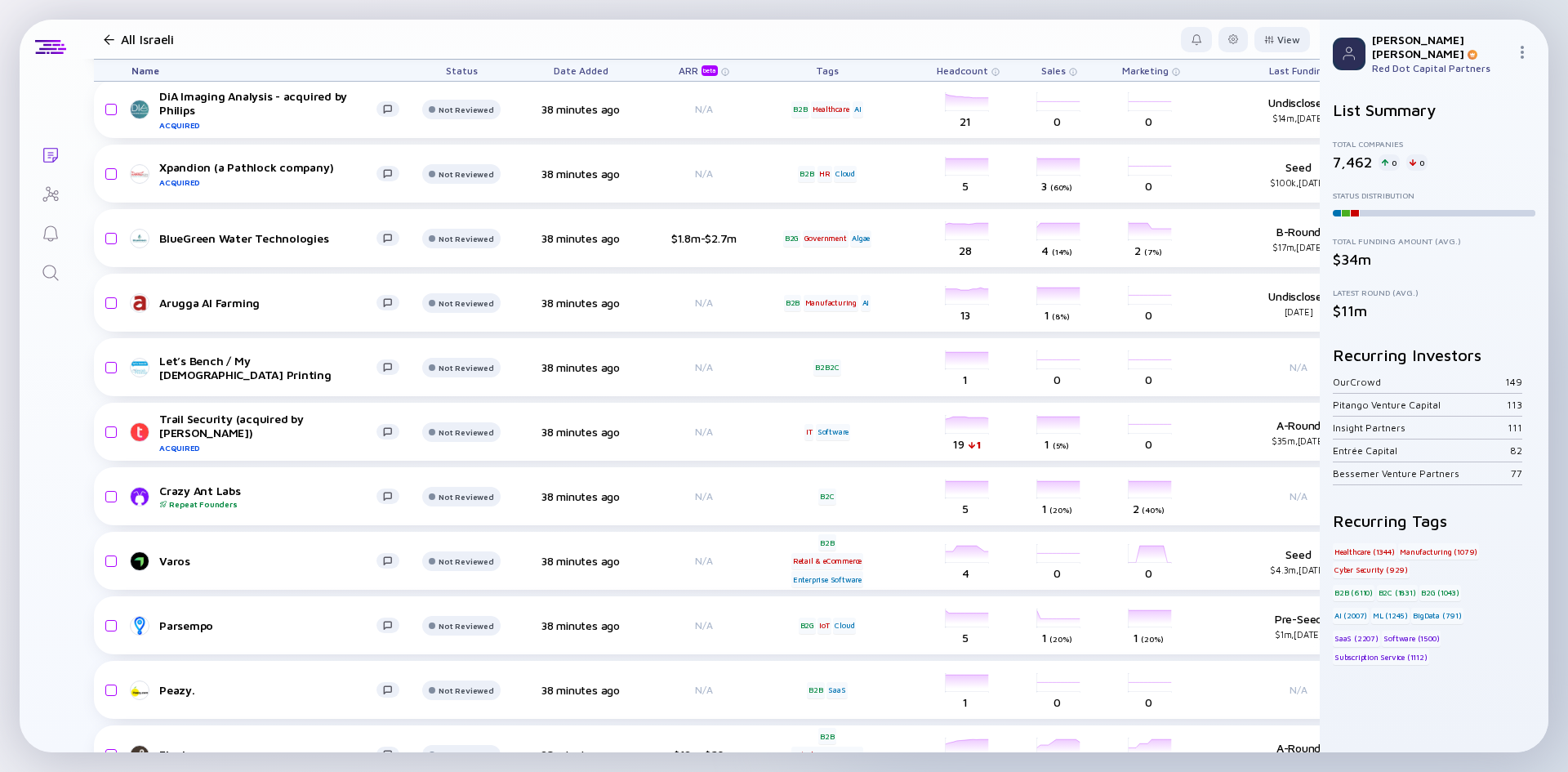
click at [225, 1] on div "Exporting List... Lists All Israeli View Name Status Date Added ARR beta Tags H…" at bounding box center [784, 386] width 1568 height 772
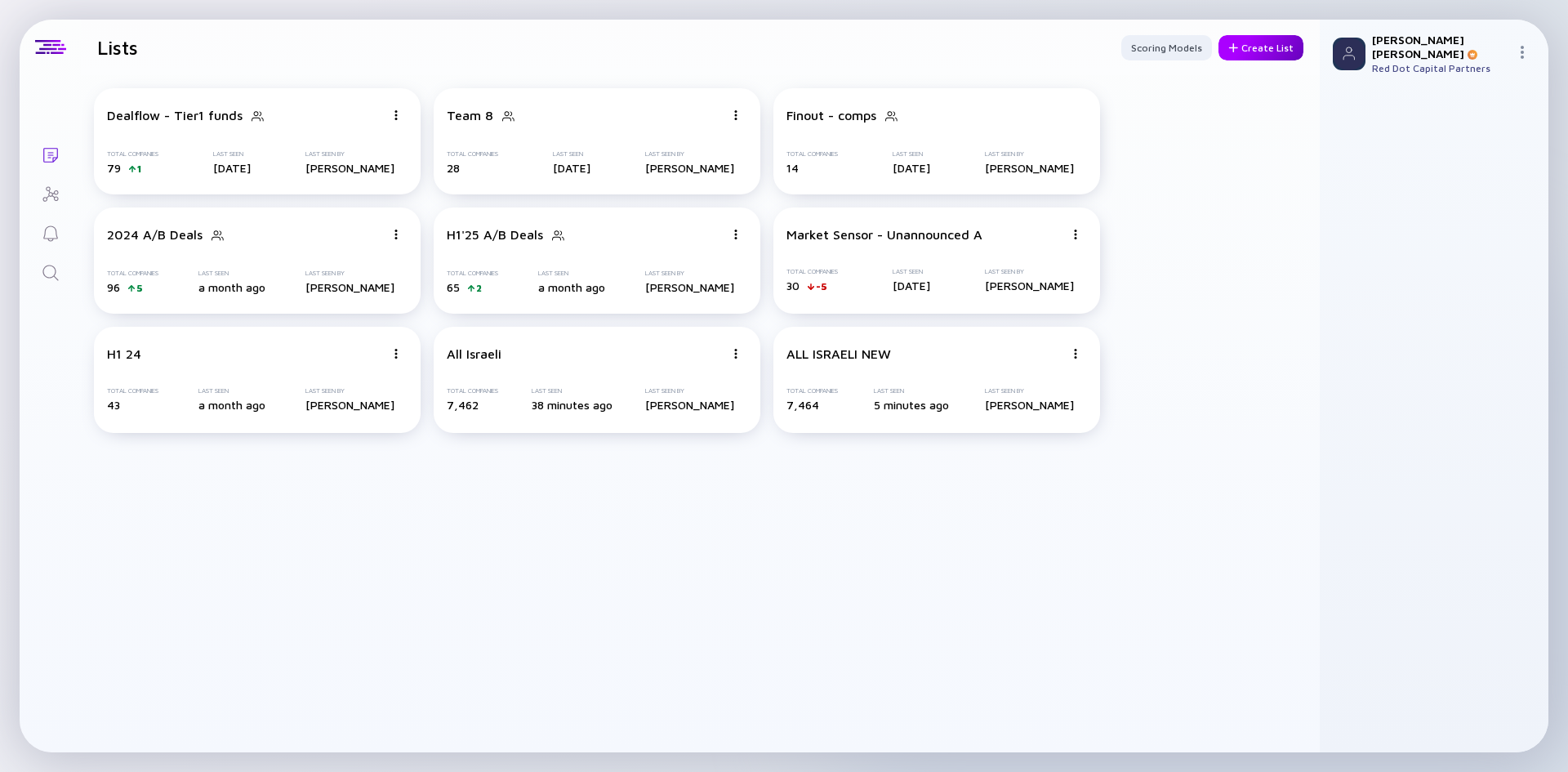
click at [1272, 43] on div "Create List" at bounding box center [1261, 48] width 85 height 26
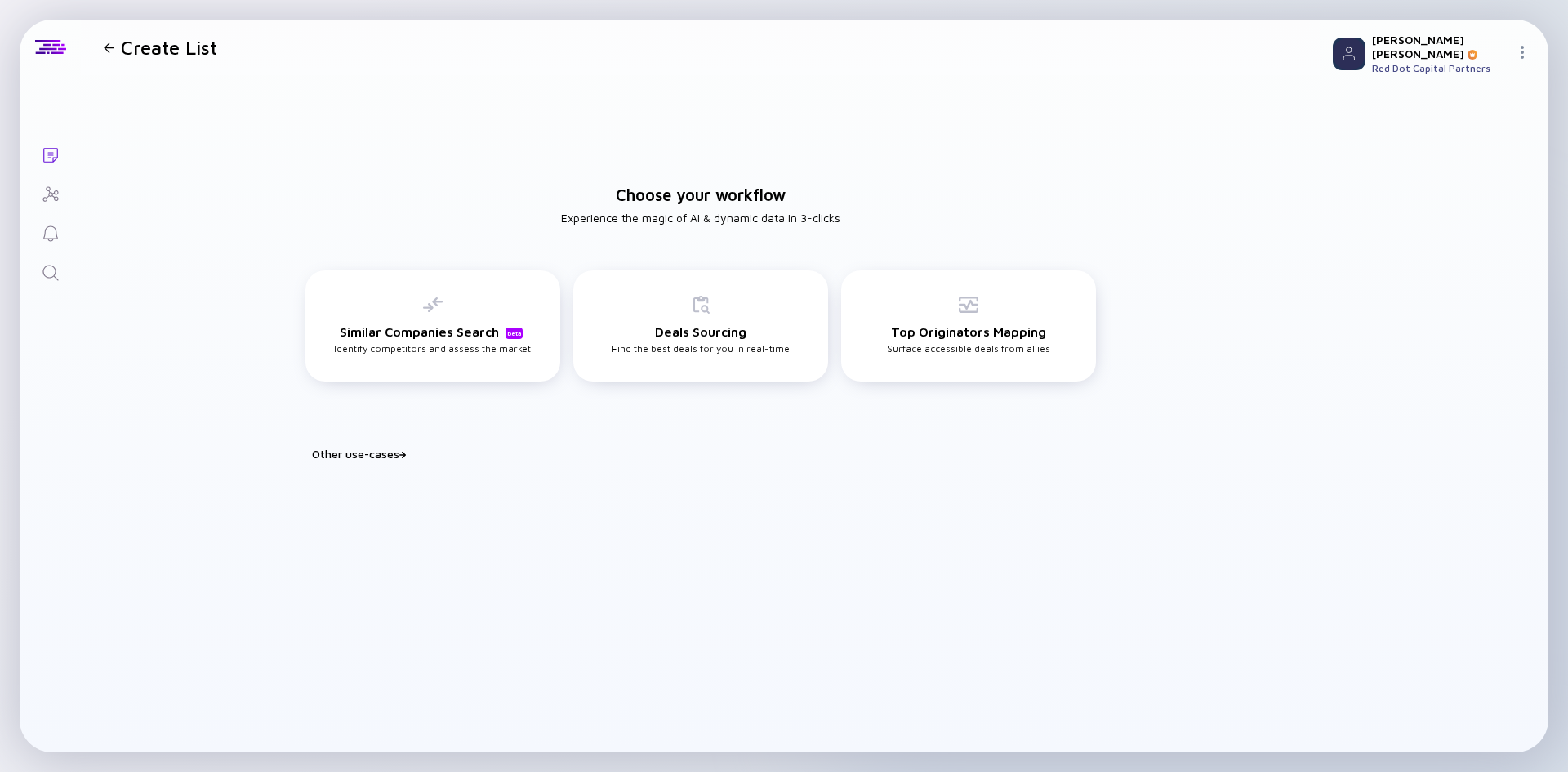
click at [363, 458] on div "Other use-cases" at bounding box center [711, 454] width 797 height 14
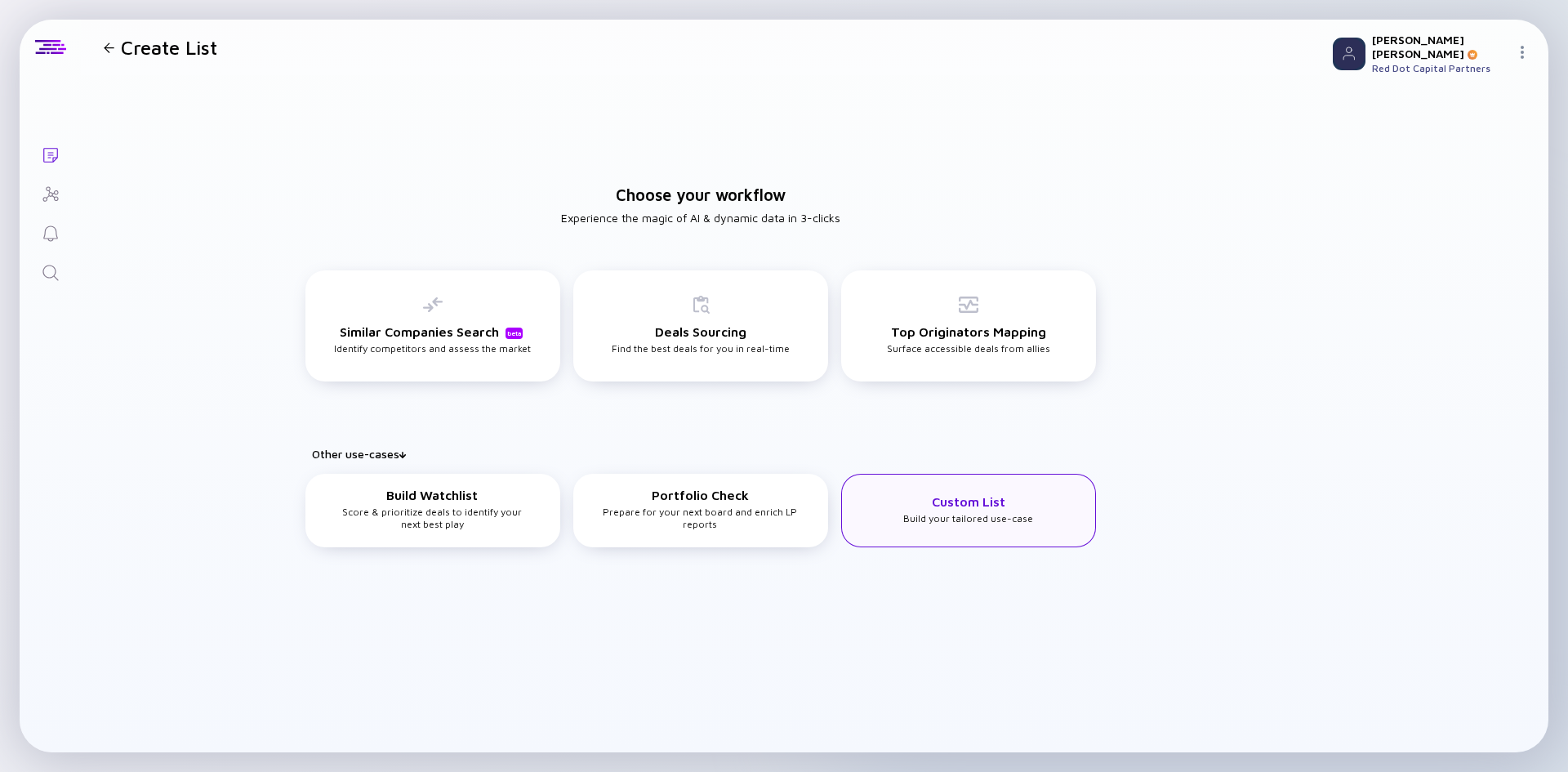
click at [1006, 522] on div "Custom List Build your tailored use-case" at bounding box center [968, 509] width 130 height 31
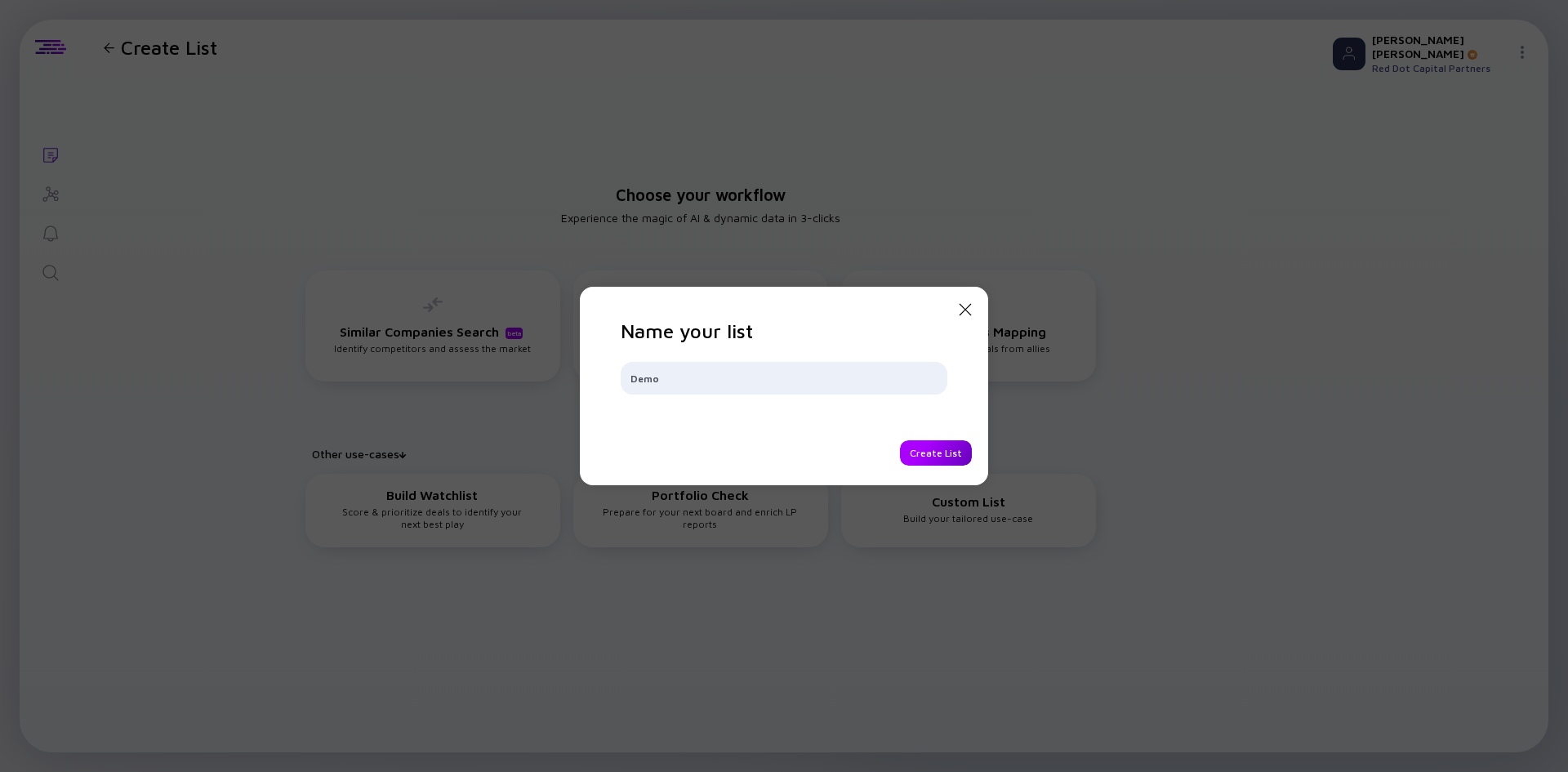
type input "Demo"
click at [931, 456] on div "Create List" at bounding box center [935, 453] width 72 height 26
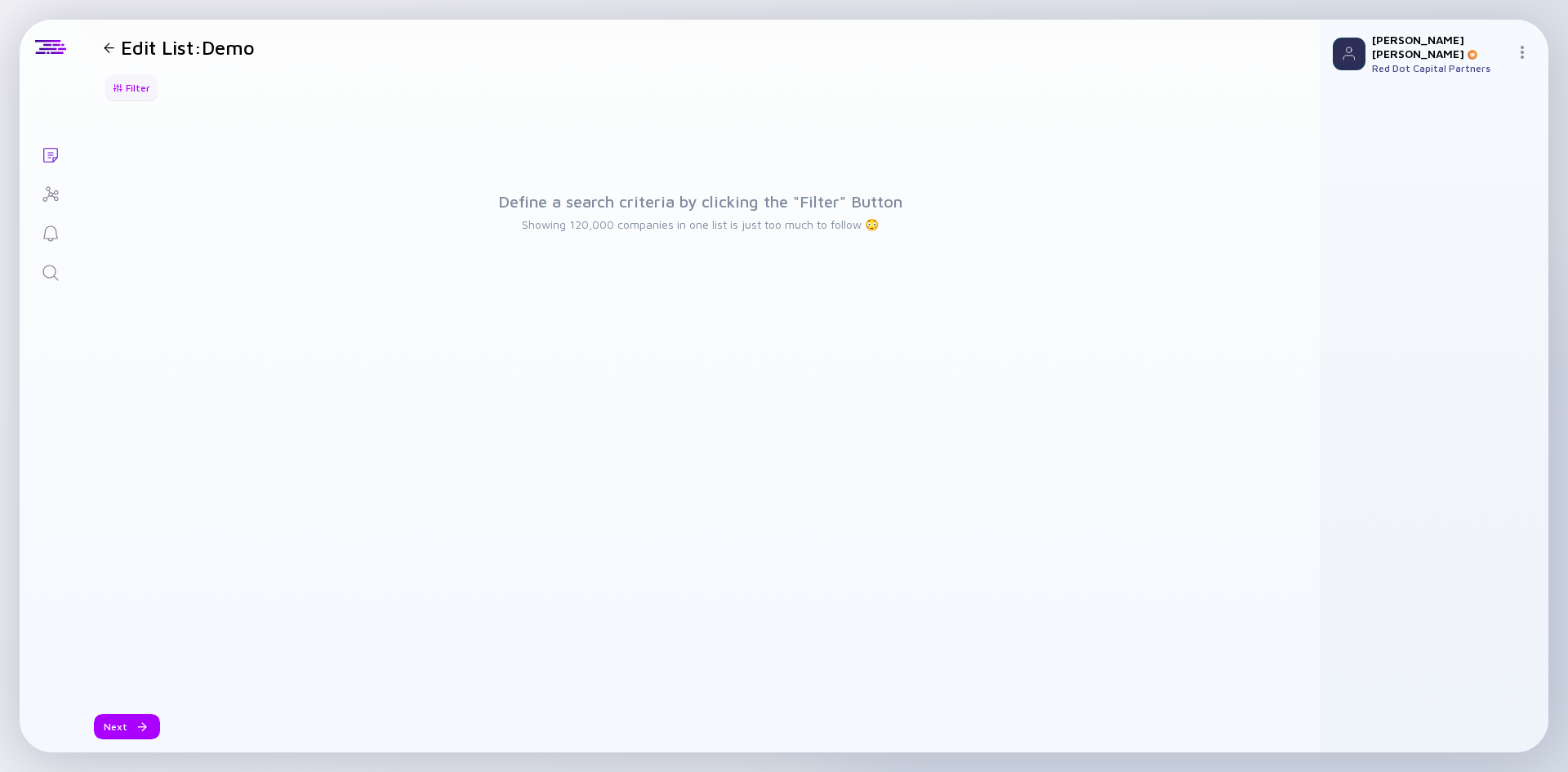
click at [133, 87] on div "Filter" at bounding box center [131, 88] width 57 height 26
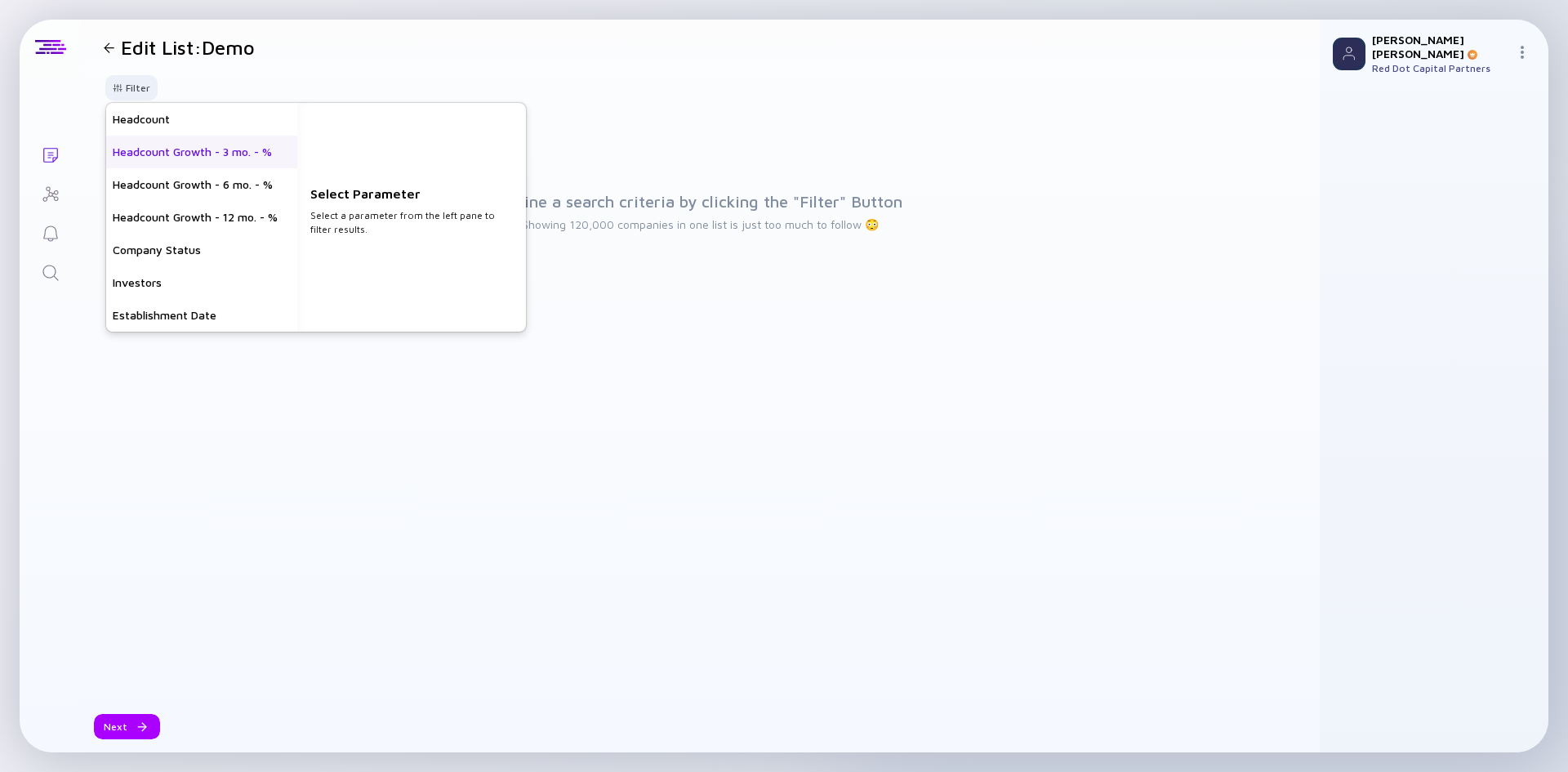
click at [203, 156] on div "Headcount Growth - 3 mo. - %" at bounding box center [201, 151] width 191 height 33
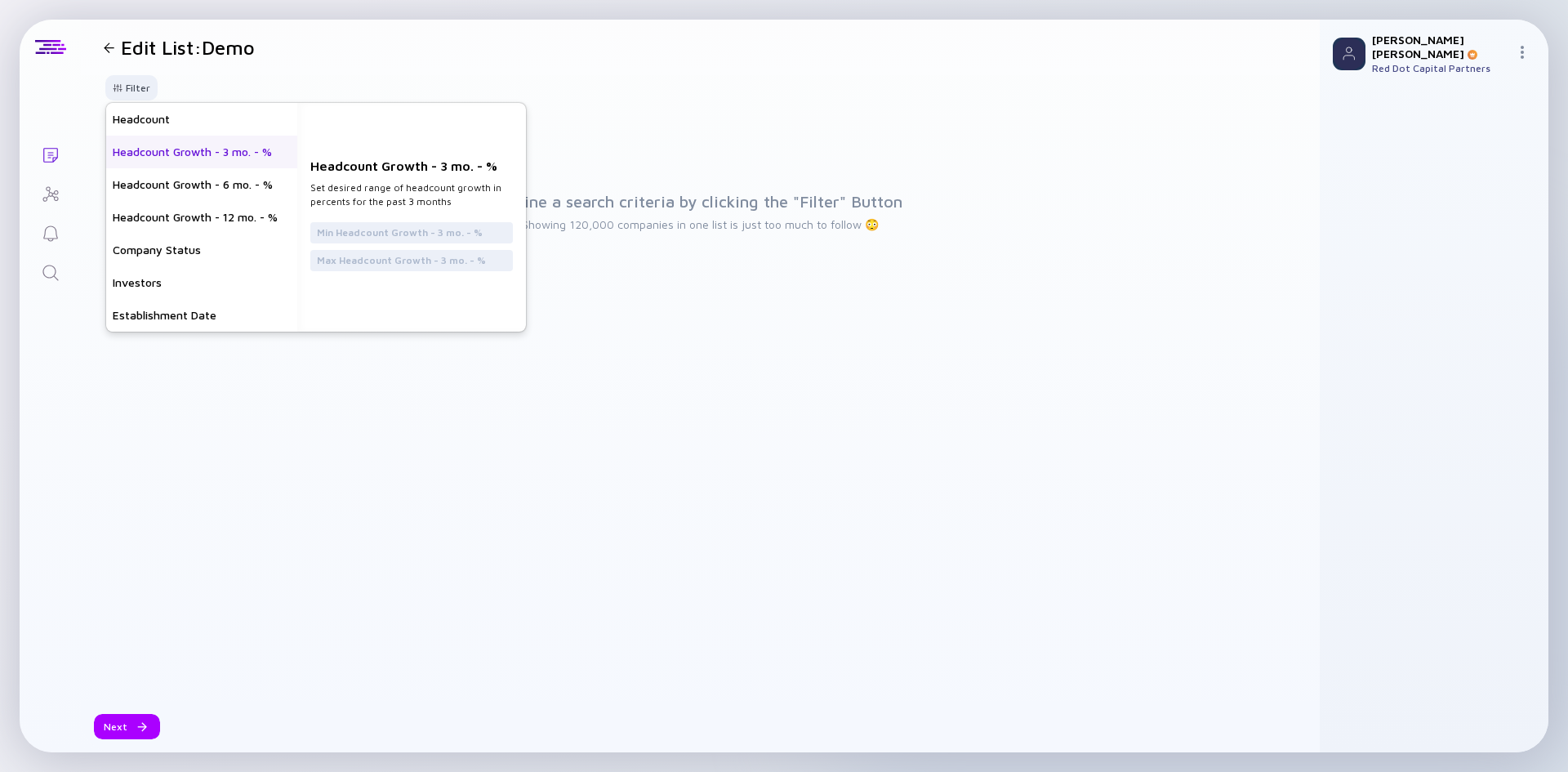
click at [437, 215] on div "Headcount Growth - 3 mo. - % Set desired range of headcount growth in percents …" at bounding box center [411, 216] width 228 height 228
click at [434, 226] on input "text" at bounding box center [411, 232] width 190 height 17
type input "10"
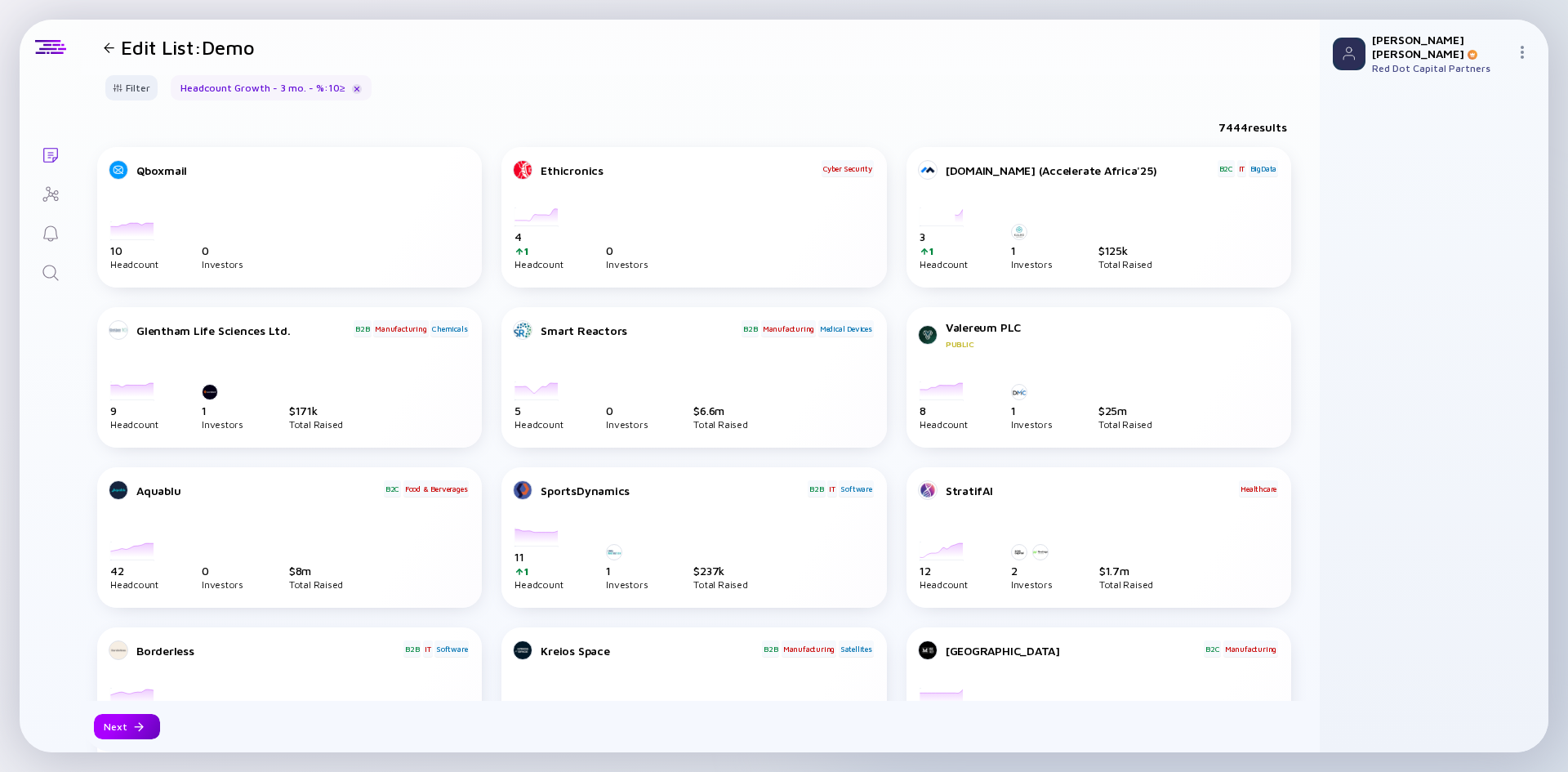
click at [127, 719] on div "Next" at bounding box center [127, 727] width 66 height 26
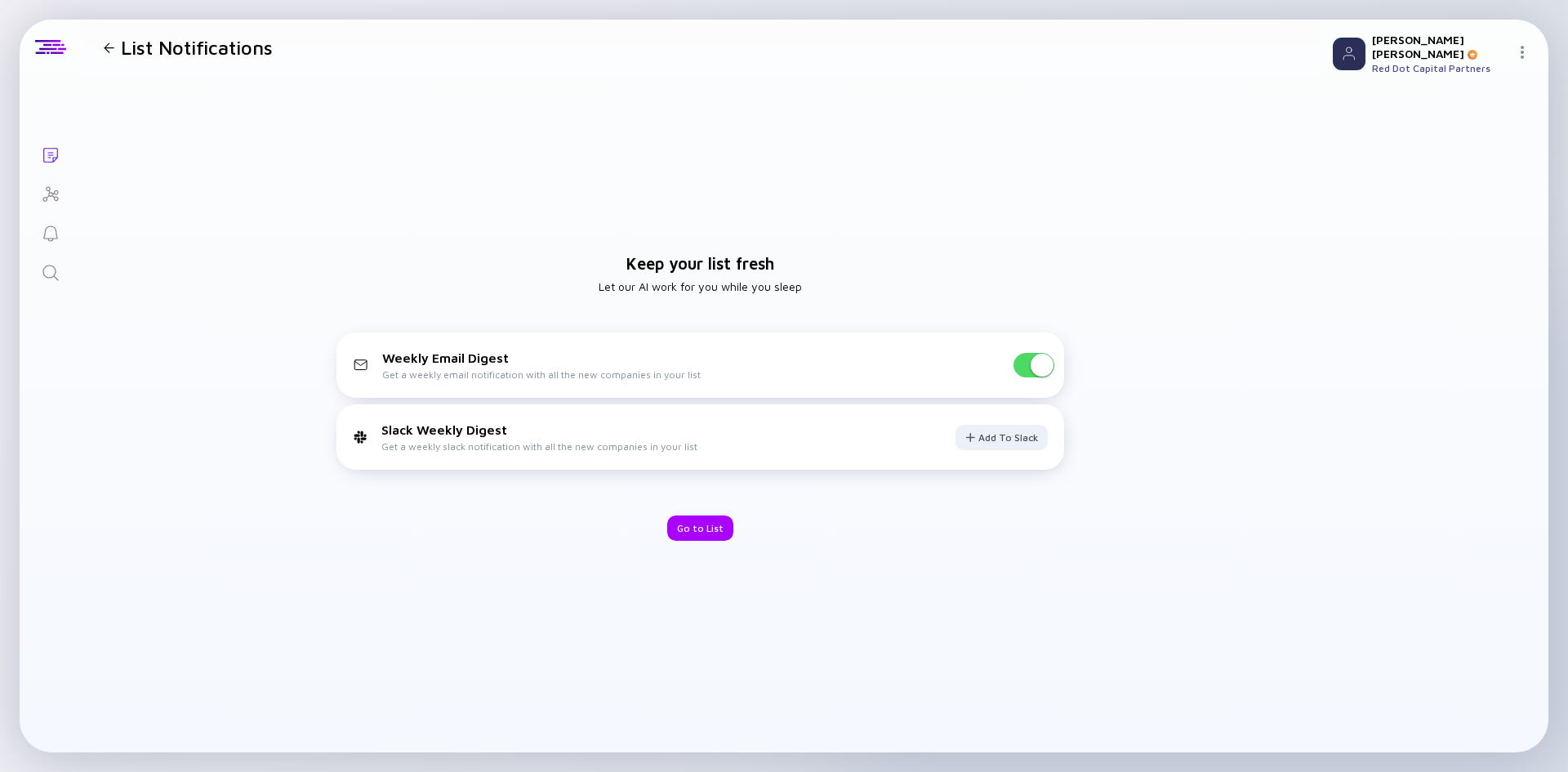
click at [1039, 373] on span at bounding box center [1041, 365] width 23 height 23
click at [695, 521] on div "Go to List" at bounding box center [700, 528] width 66 height 26
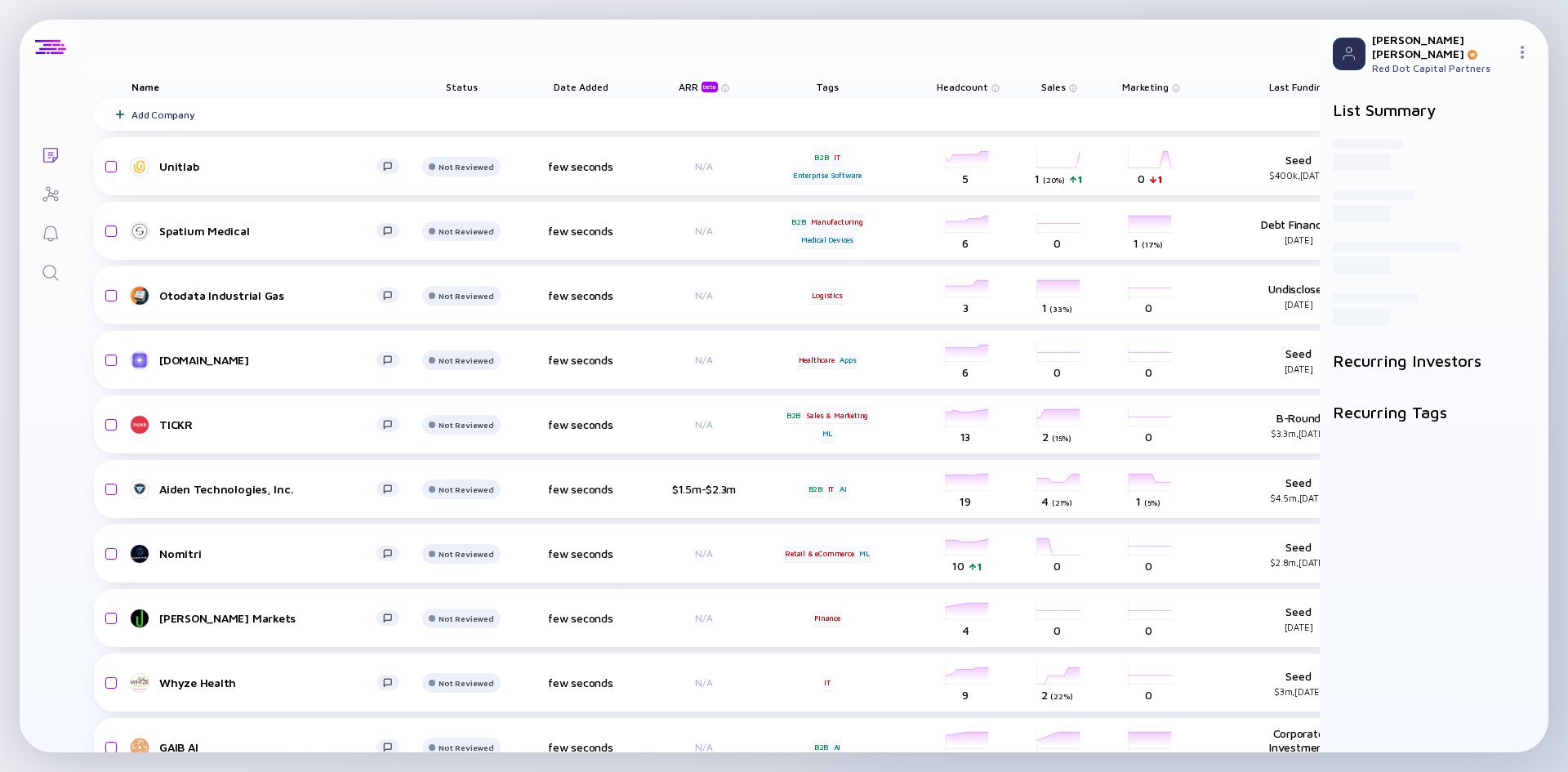
click at [21, 24] on div at bounding box center [50, 47] width 61 height 55
click at [54, 156] on icon "Lists" at bounding box center [50, 155] width 20 height 20
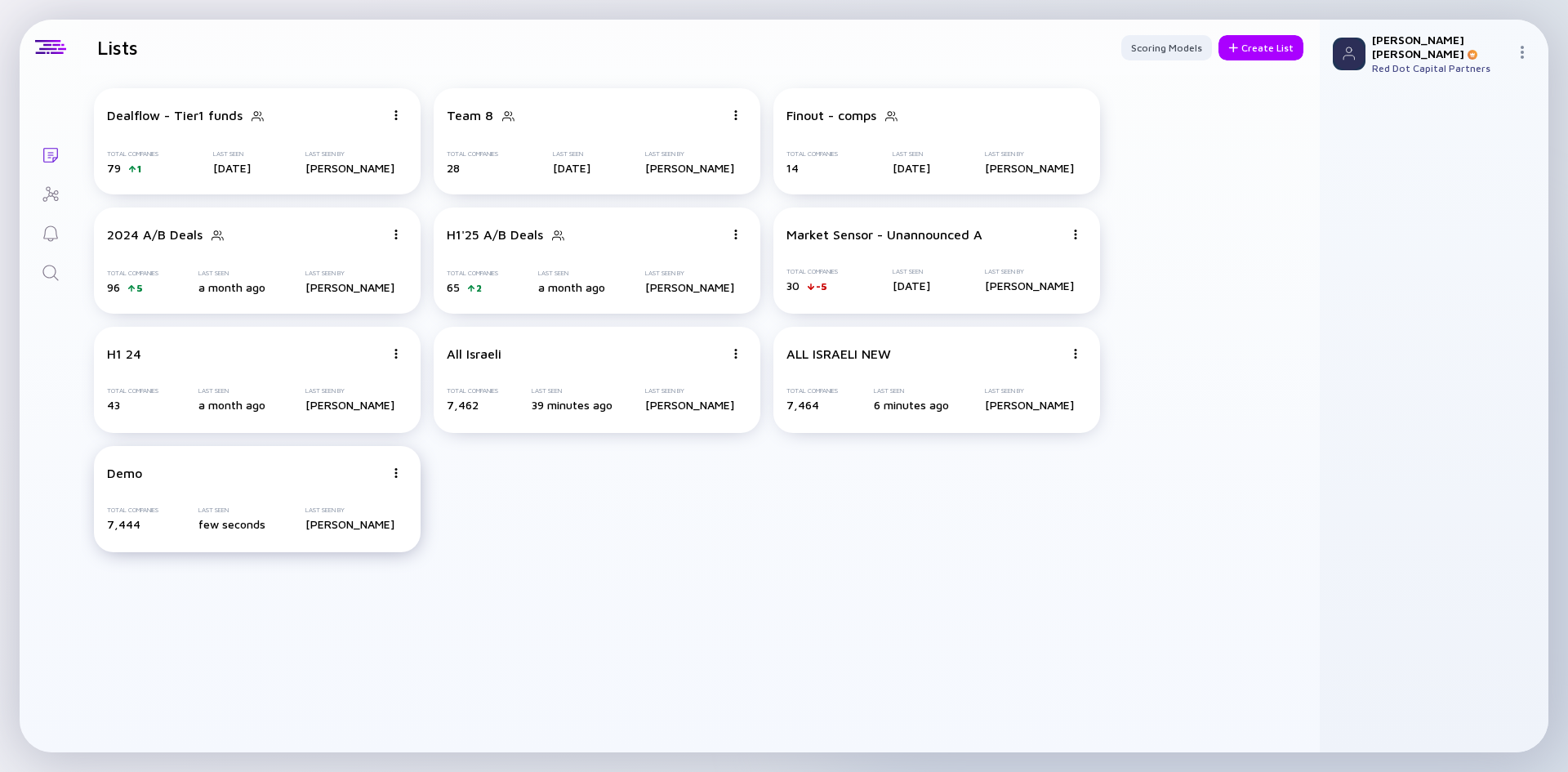
click at [316, 476] on div "Demo" at bounding box center [245, 472] width 278 height 15
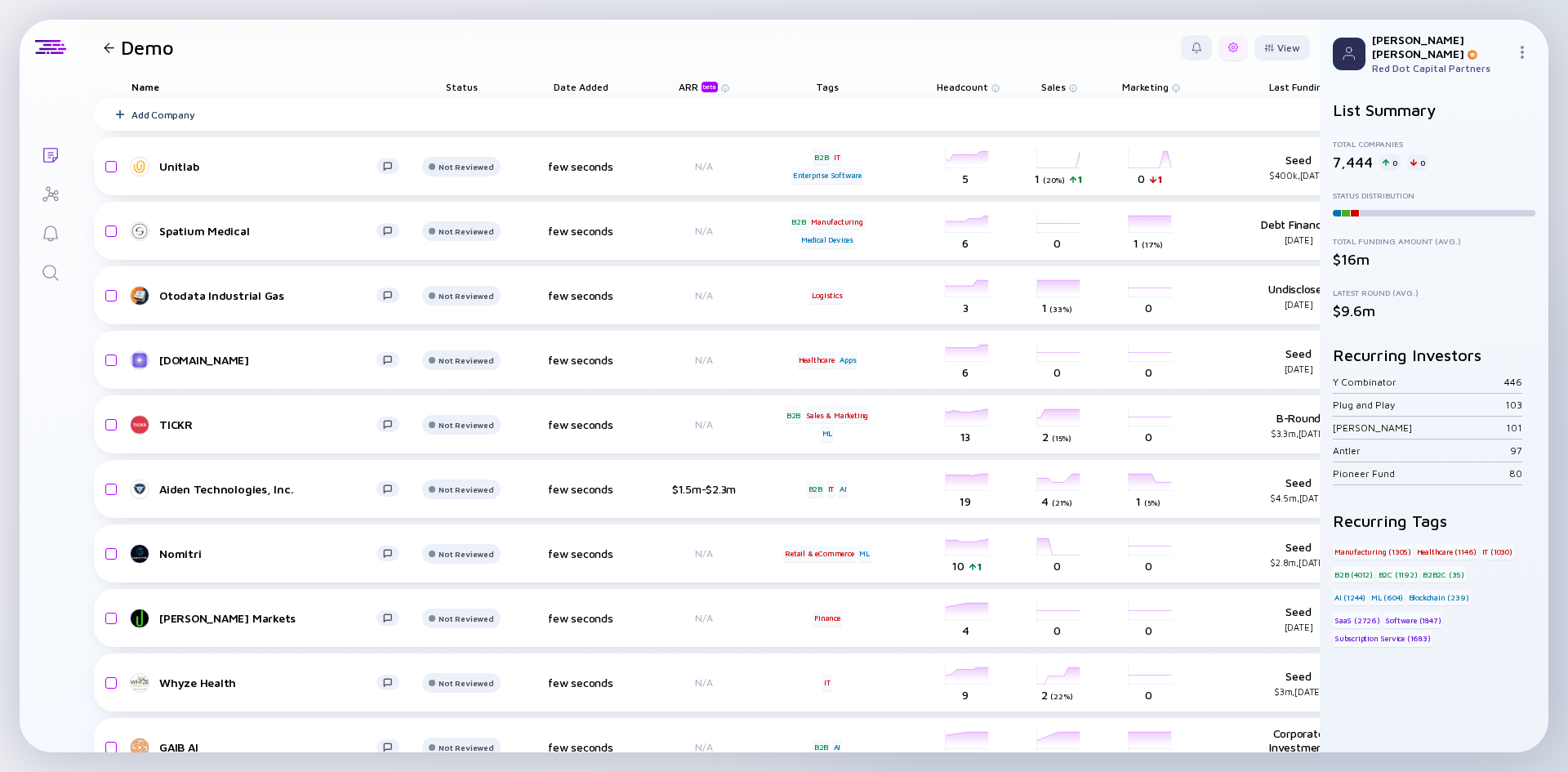
click at [1218, 44] on div at bounding box center [1233, 48] width 30 height 26
click at [1171, 185] on div "Edit Filter" at bounding box center [1182, 178] width 102 height 33
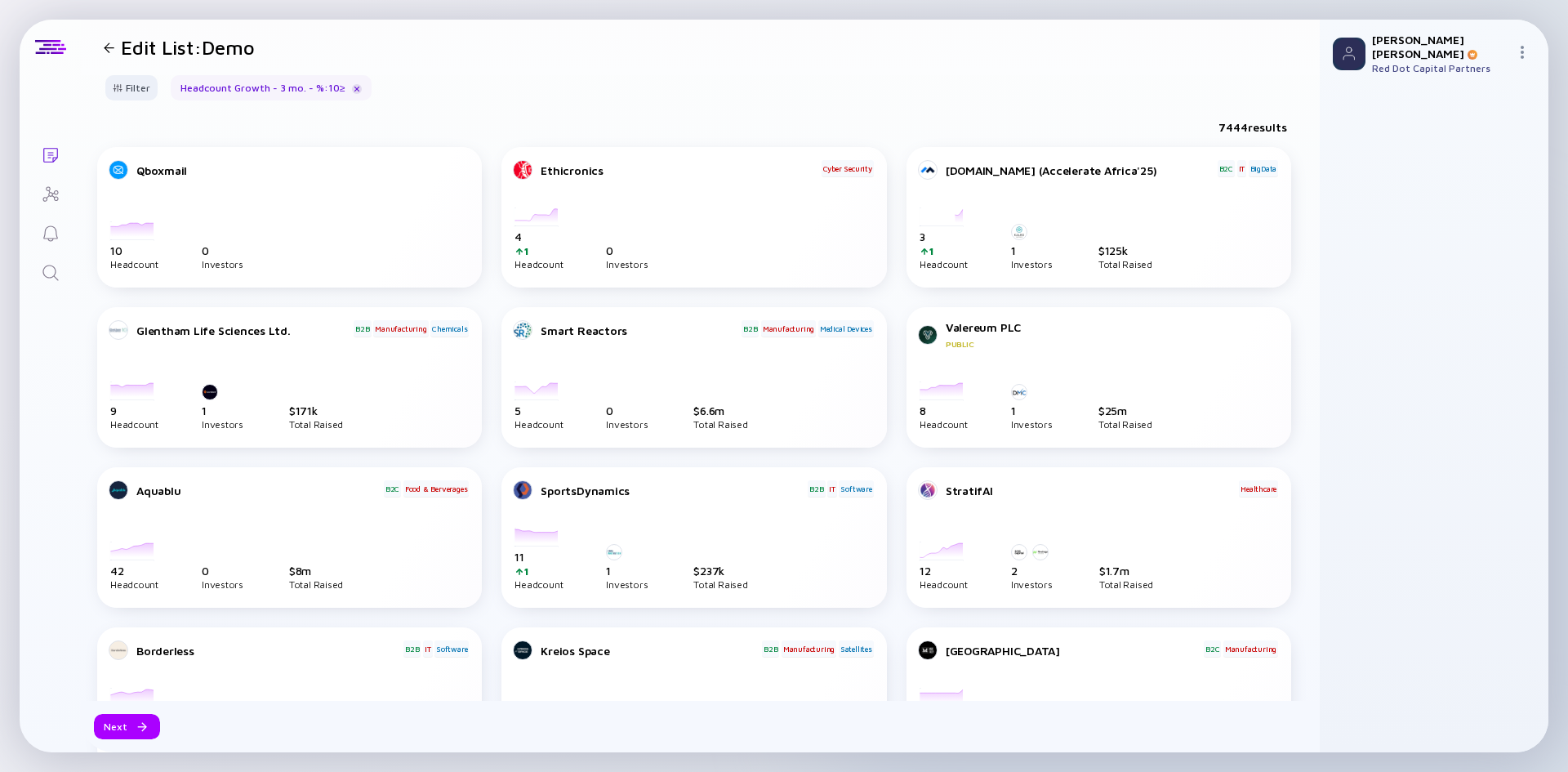
click at [316, 88] on div "Headcount Growth - 3 mo. - % : 10 ≥" at bounding box center [271, 88] width 201 height 26
click at [138, 88] on div "Filter" at bounding box center [131, 88] width 57 height 26
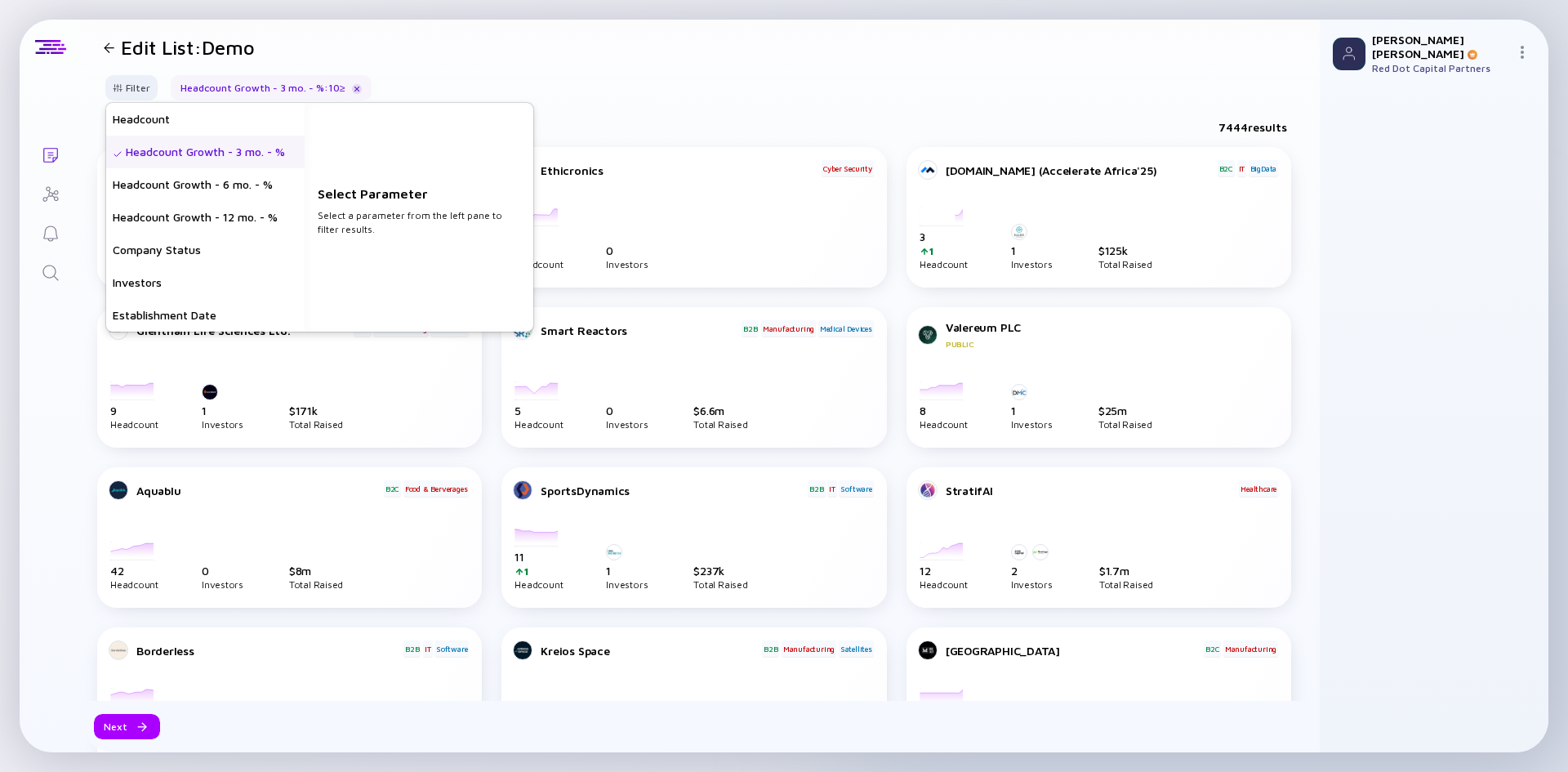
click at [272, 150] on div "Headcount Growth - 3 mo. - %" at bounding box center [205, 151] width 199 height 33
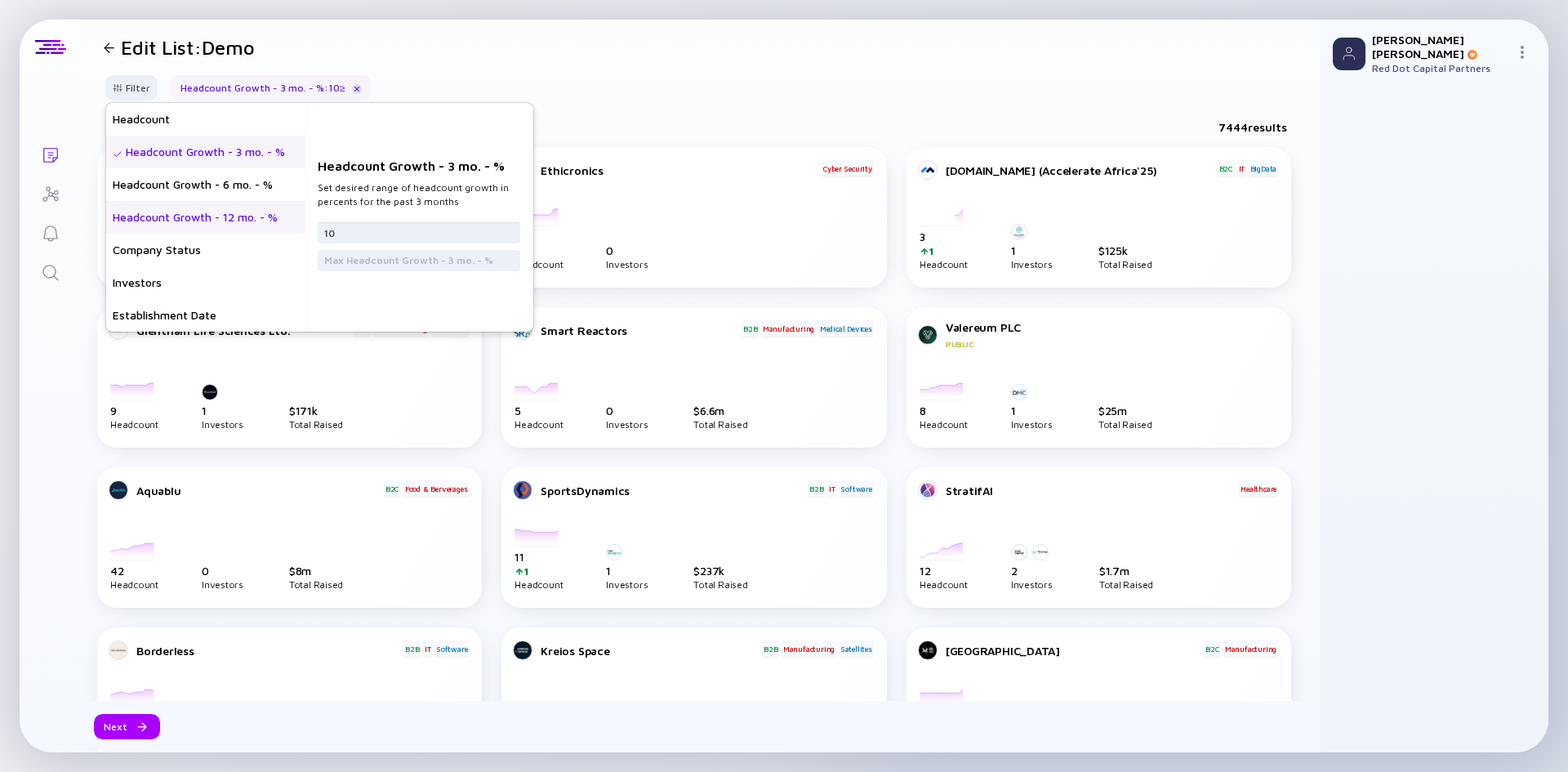
drag, startPoint x: 359, startPoint y: 232, endPoint x: 248, endPoint y: 220, distance: 111.6
click at [240, 234] on div "Headcount Headcount Growth - 3 mo. - % Headcount Growth - 6 mo. - % Headcount G…" at bounding box center [319, 216] width 427 height 228
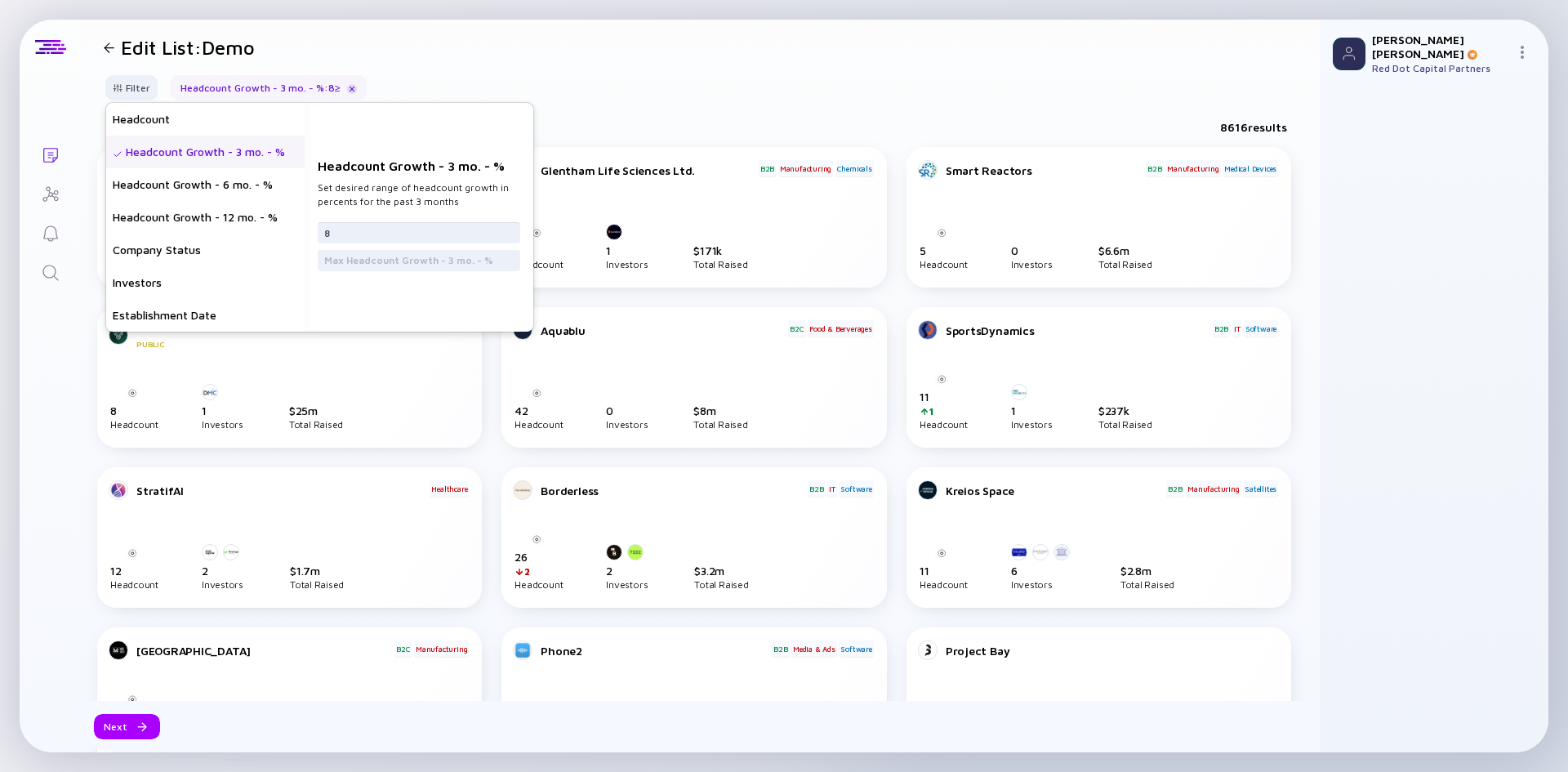
type input "8"
click at [767, 112] on div "Filter Headcount Headcount Growth - 3 mo. - % Headcount Growth - 6 mo. - % Head…" at bounding box center [700, 94] width 1239 height 39
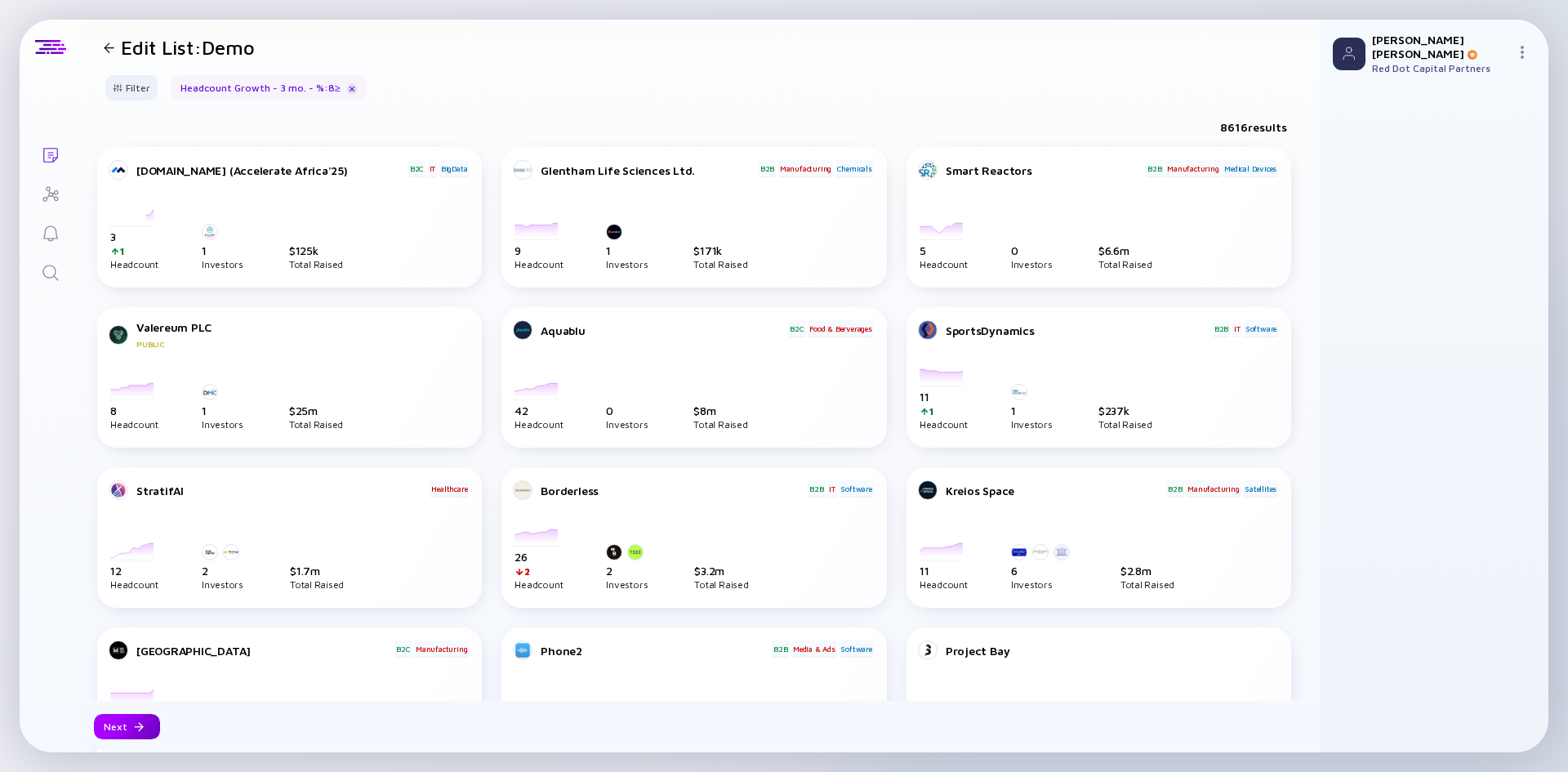
click at [105, 729] on div "Next" at bounding box center [127, 727] width 66 height 26
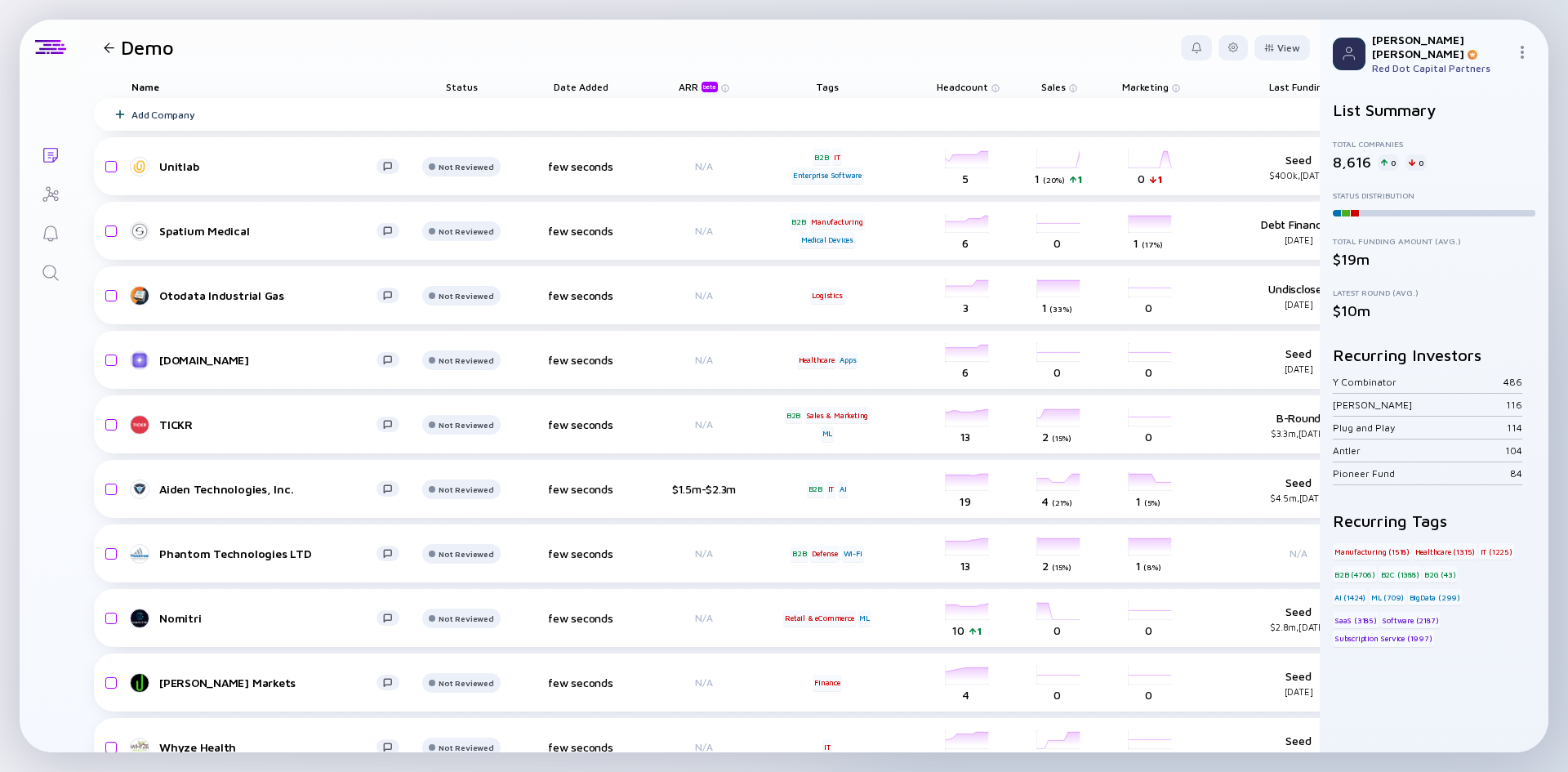
click at [111, 46] on div at bounding box center [109, 47] width 11 height 11
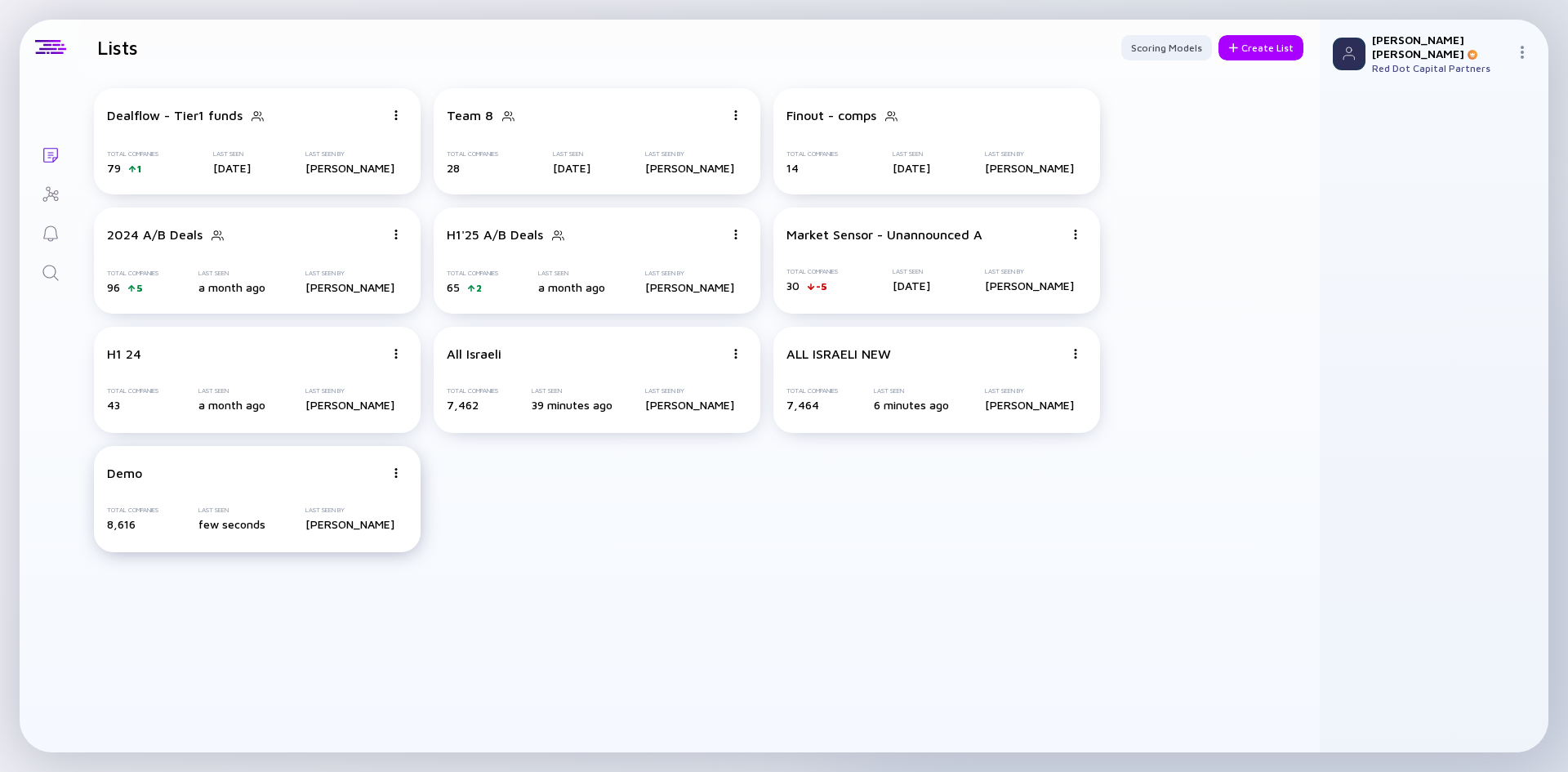
click at [394, 120] on img at bounding box center [396, 116] width 10 height 10
click at [331, 591] on div "Delete List" at bounding box center [338, 598] width 97 height 33
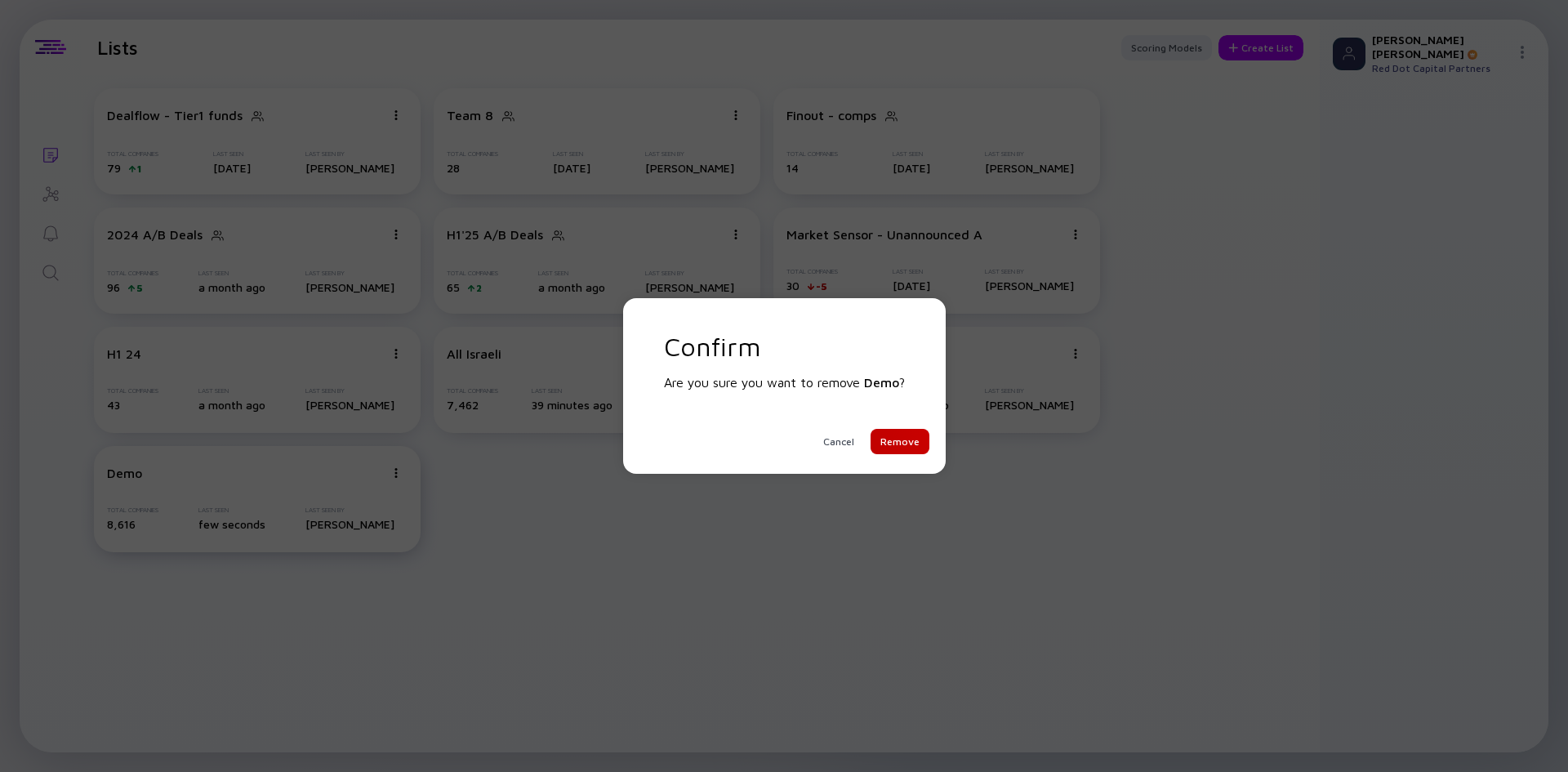
click at [913, 448] on div "Remove" at bounding box center [900, 442] width 58 height 26
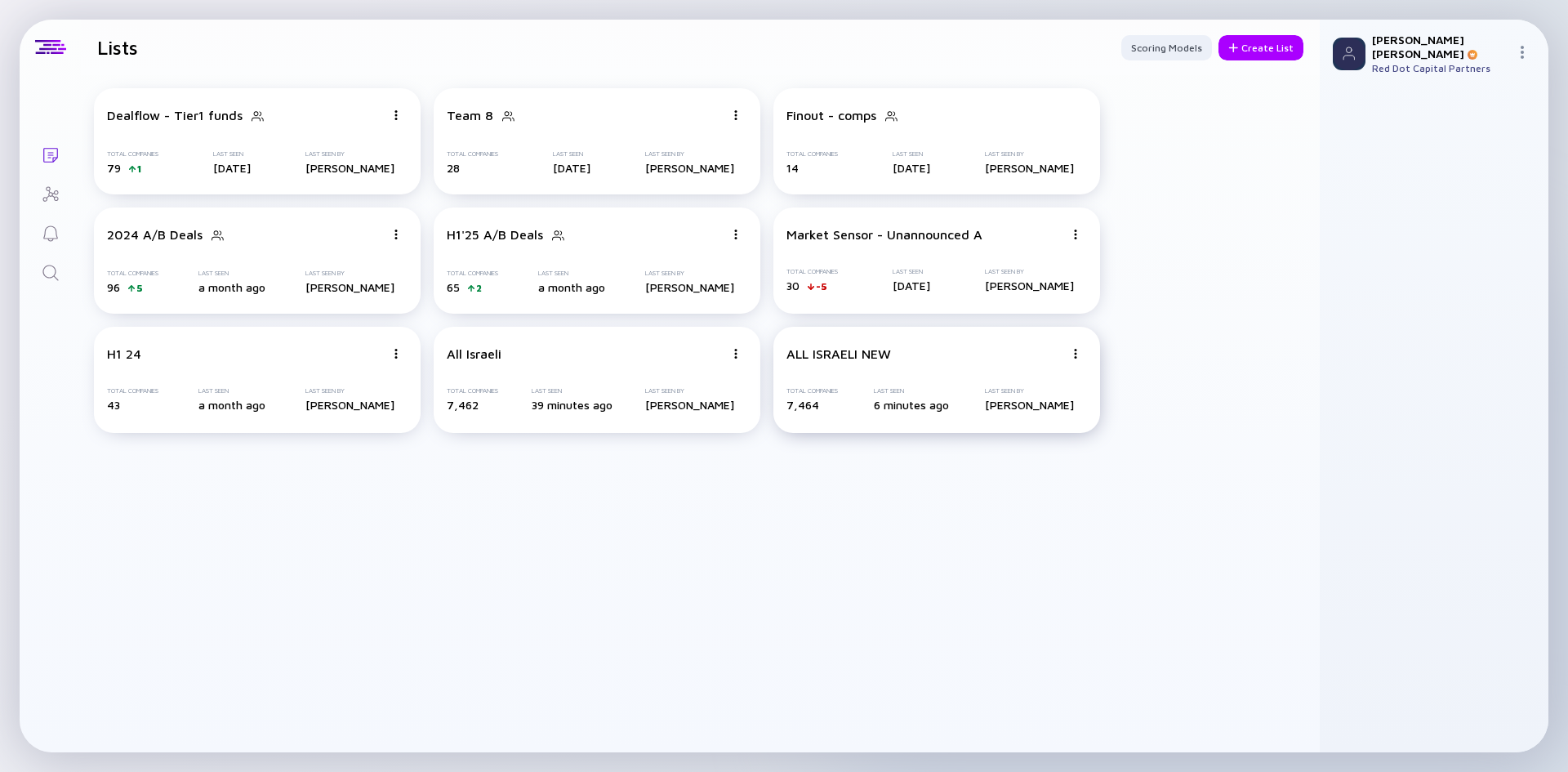
click at [924, 364] on div "ALL ISRAELI NEW Total Companies 7,464 Last Seen 6 minutes ago Last Seen By [PER…" at bounding box center [936, 379] width 326 height 106
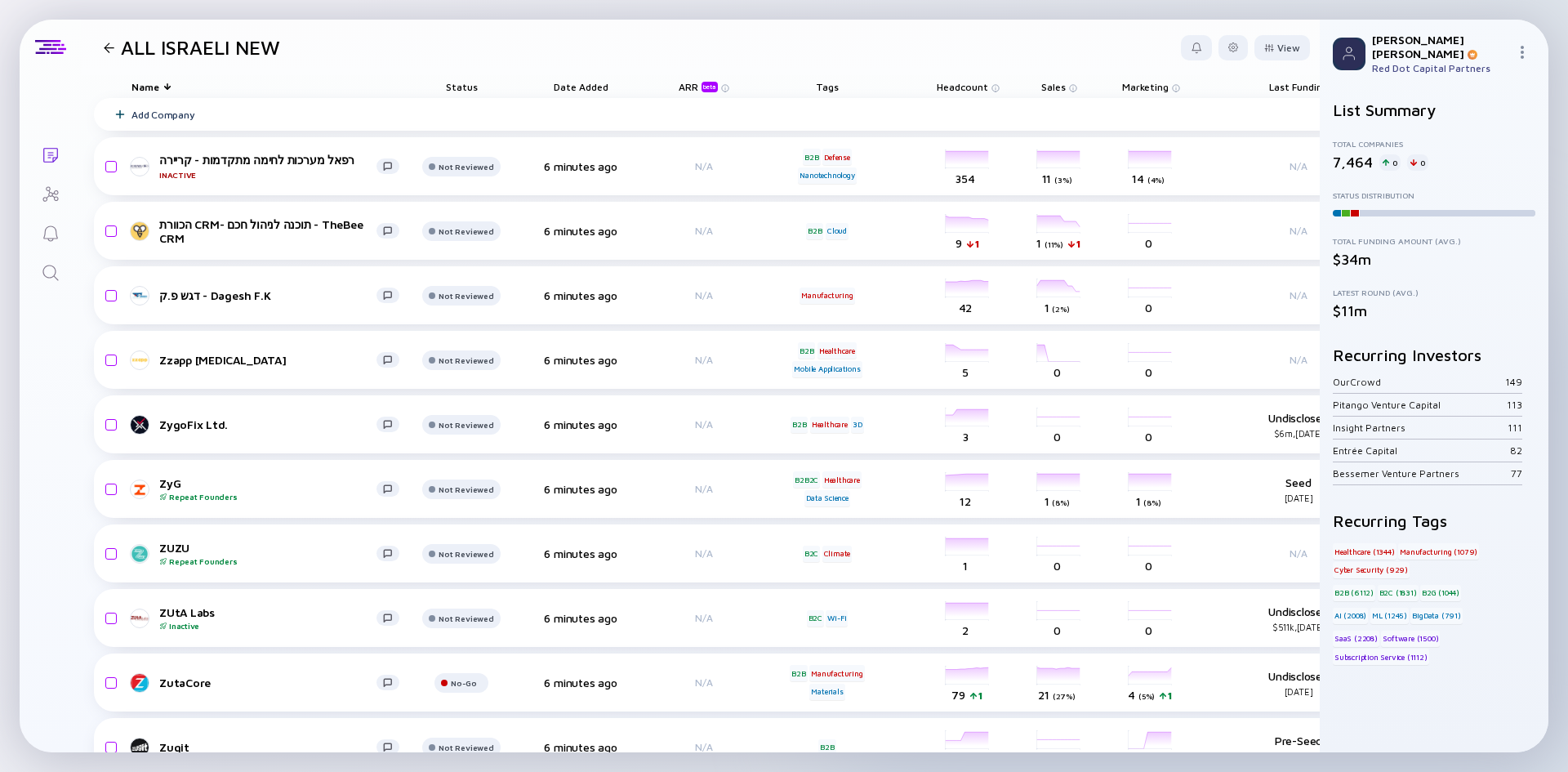
click at [1516, 49] on img at bounding box center [1522, 51] width 13 height 13
click at [1504, 69] on div "Sign Out" at bounding box center [1486, 81] width 71 height 33
